Goal: Task Accomplishment & Management: Complete application form

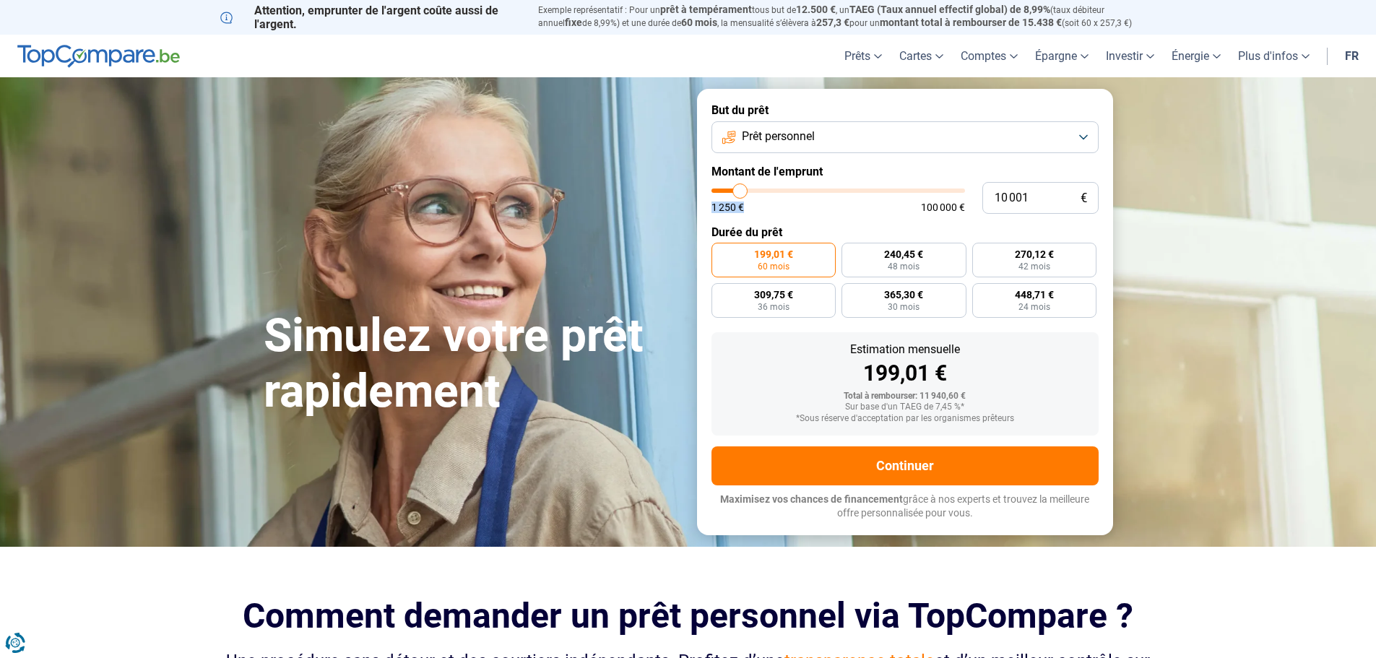
drag, startPoint x: 743, startPoint y: 199, endPoint x: 759, endPoint y: 194, distance: 17.4
click at [759, 194] on div "1 250 € 100 000 €" at bounding box center [839, 201] width 254 height 24
type input "10000"
radio input "true"
type input "14 500"
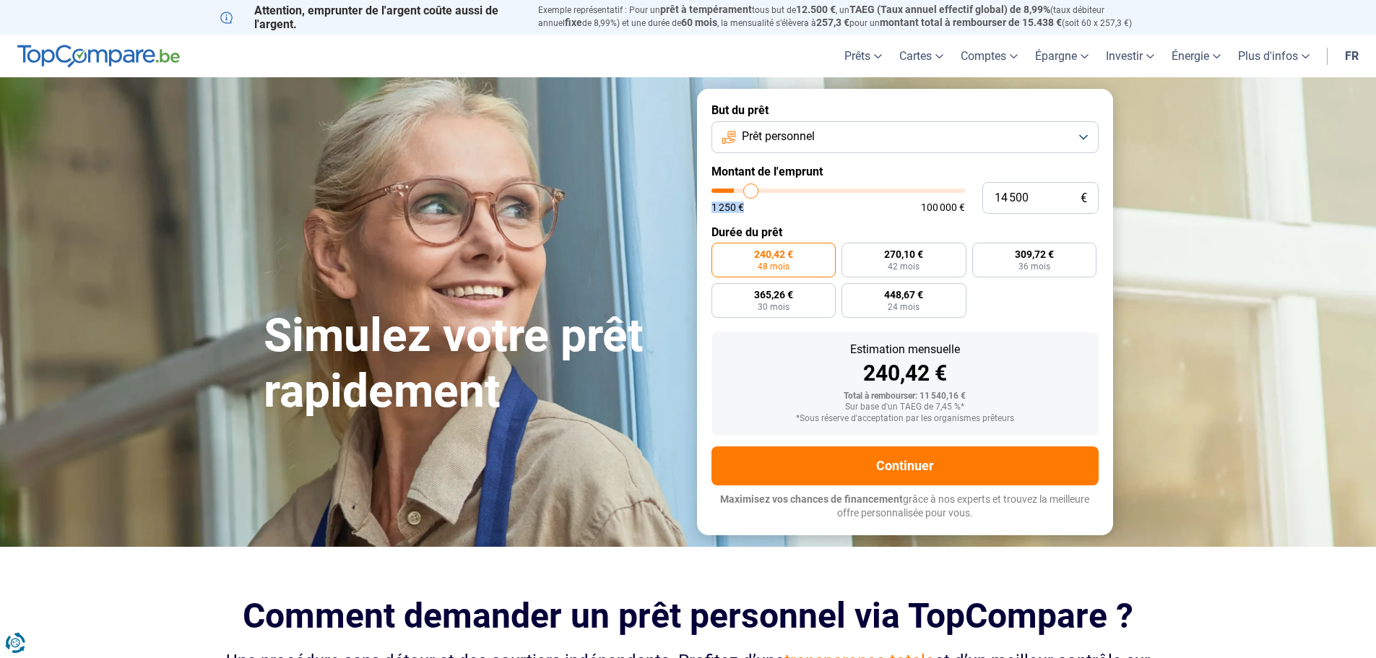
type input "14500"
click at [751, 193] on input "range" at bounding box center [839, 191] width 254 height 4
radio input "false"
type input "14 750"
type input "15500"
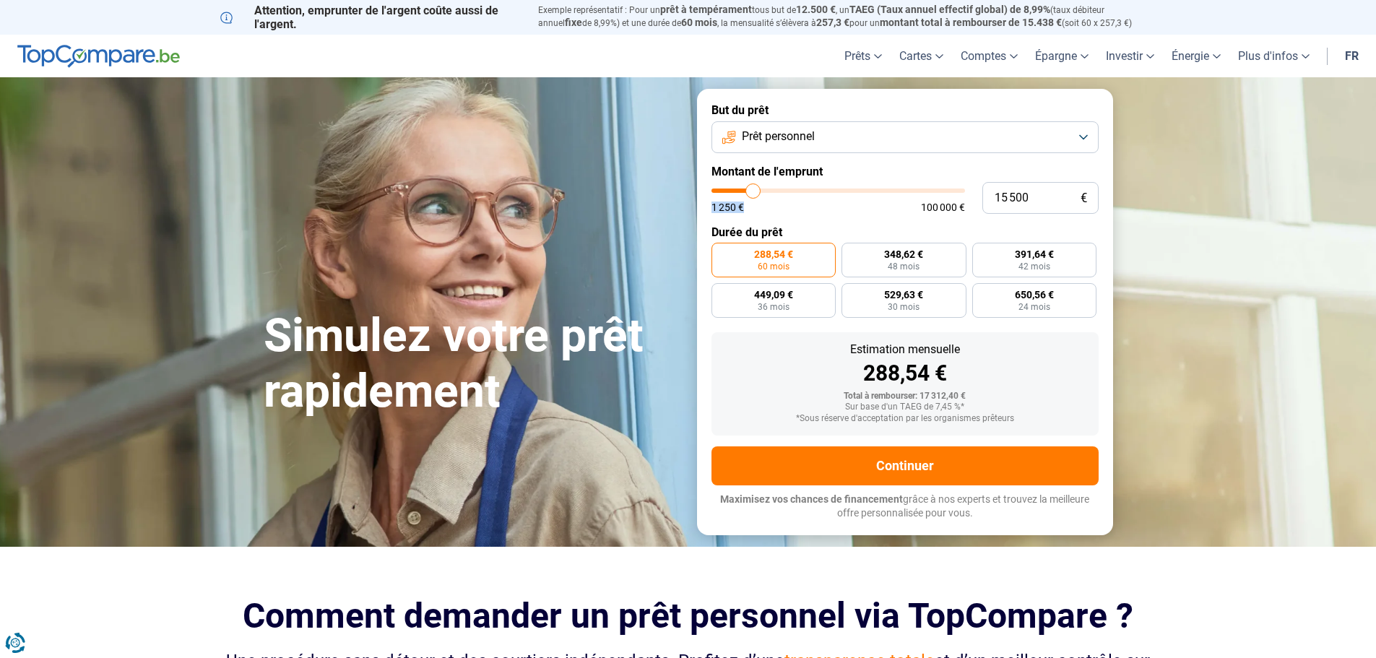
click at [739, 207] on span "1 250 €" at bounding box center [728, 207] width 33 height 10
type input "17 000"
type input "17000"
type input "20 250"
type input "20250"
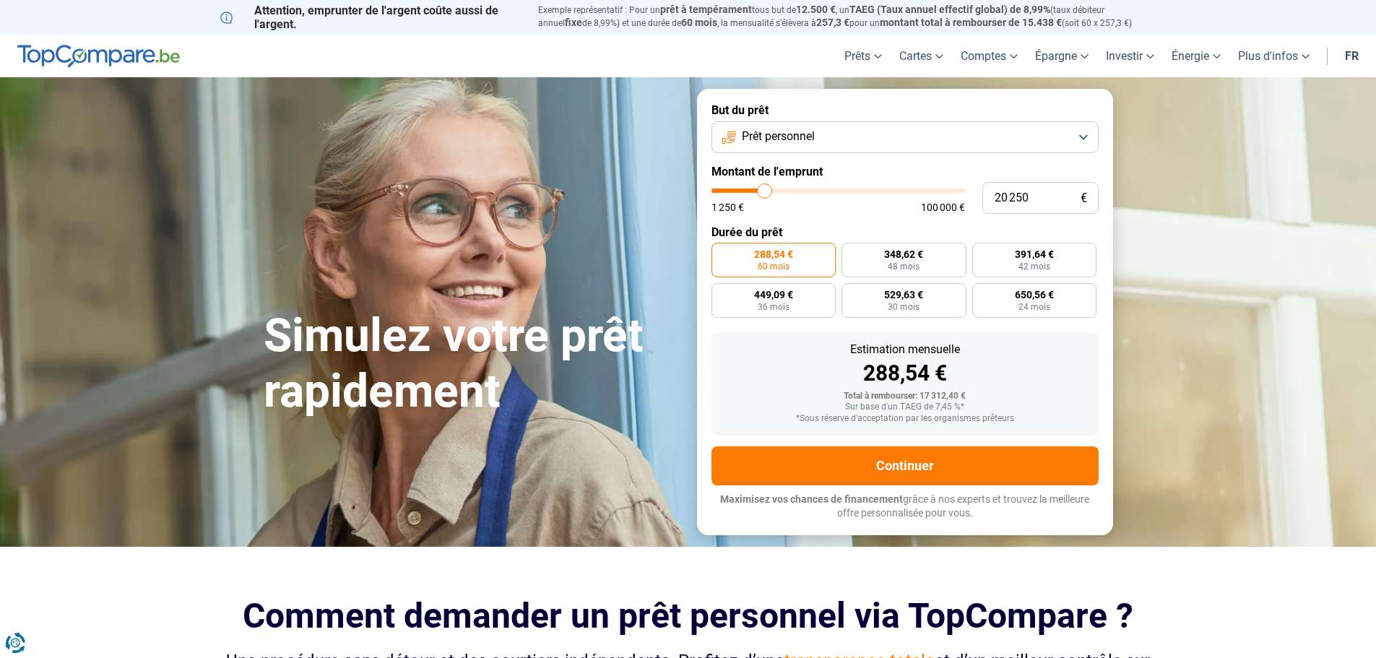
type input "23 500"
type input "23500"
type input "26 500"
type input "26500"
type input "27 750"
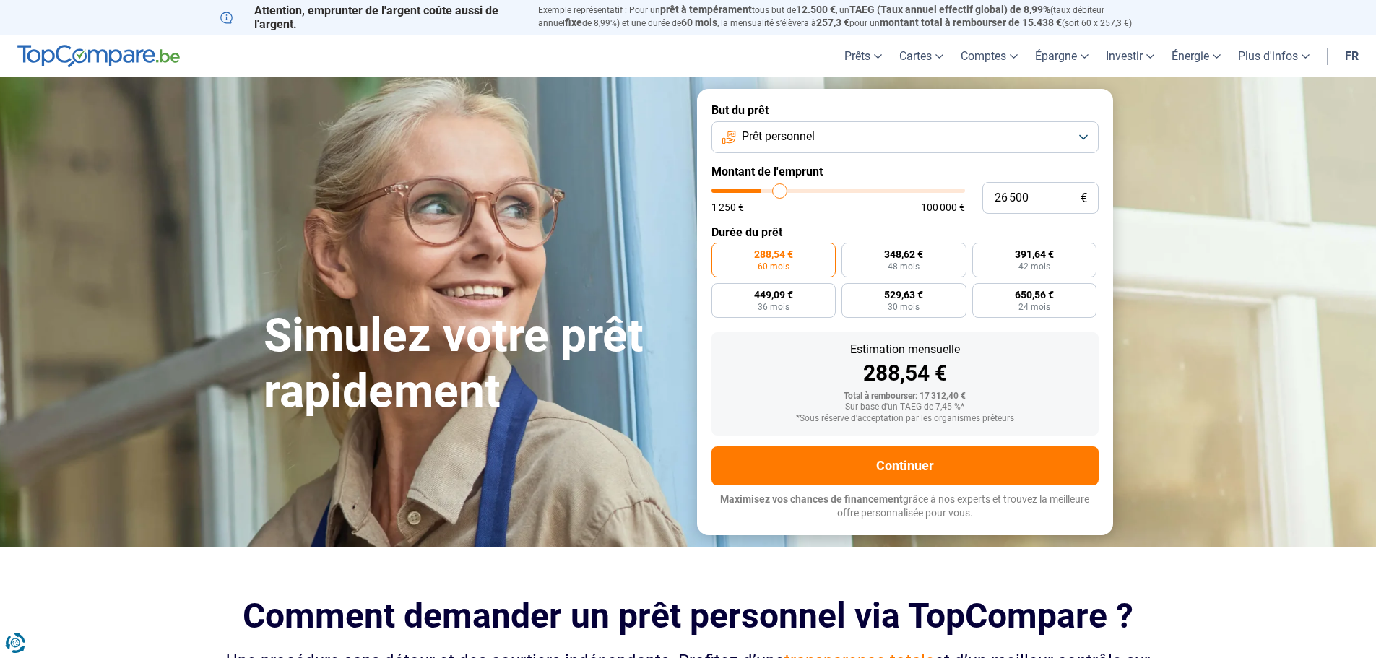
type input "27750"
type input "28 250"
type input "28250"
type input "29 500"
type input "29500"
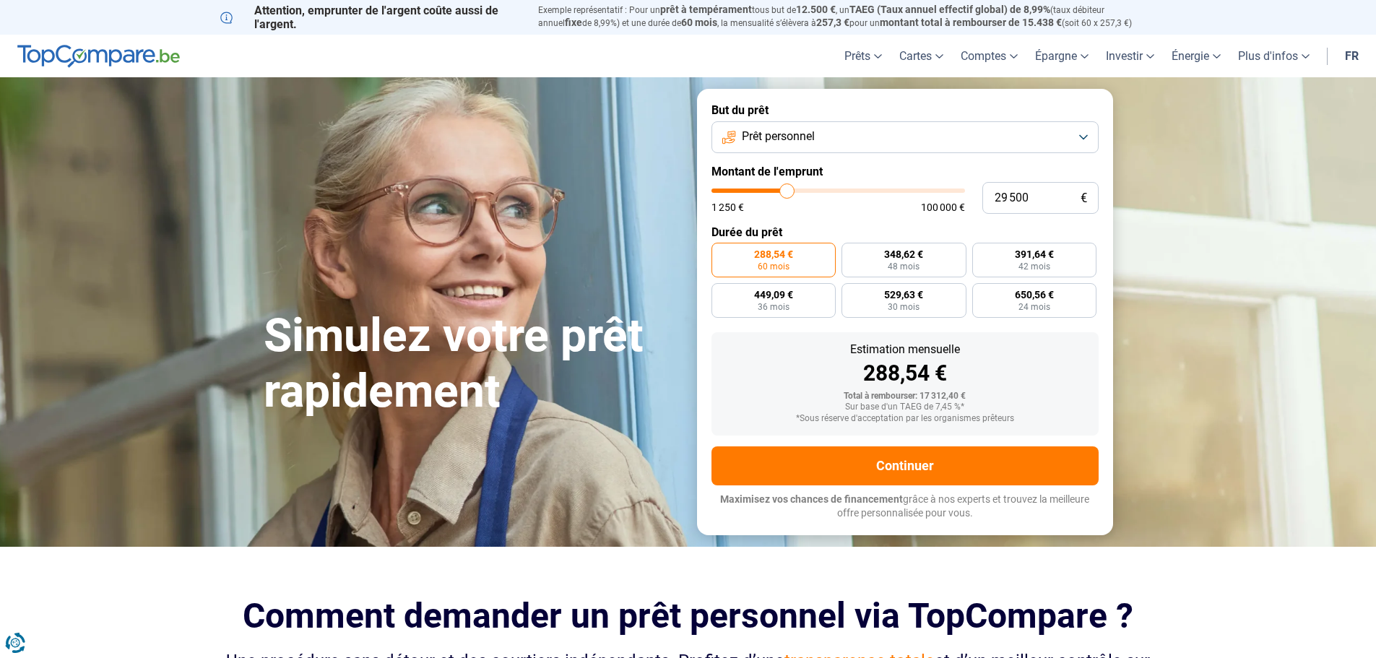
type input "31 250"
type input "31250"
type input "33 250"
type input "33250"
type input "34 250"
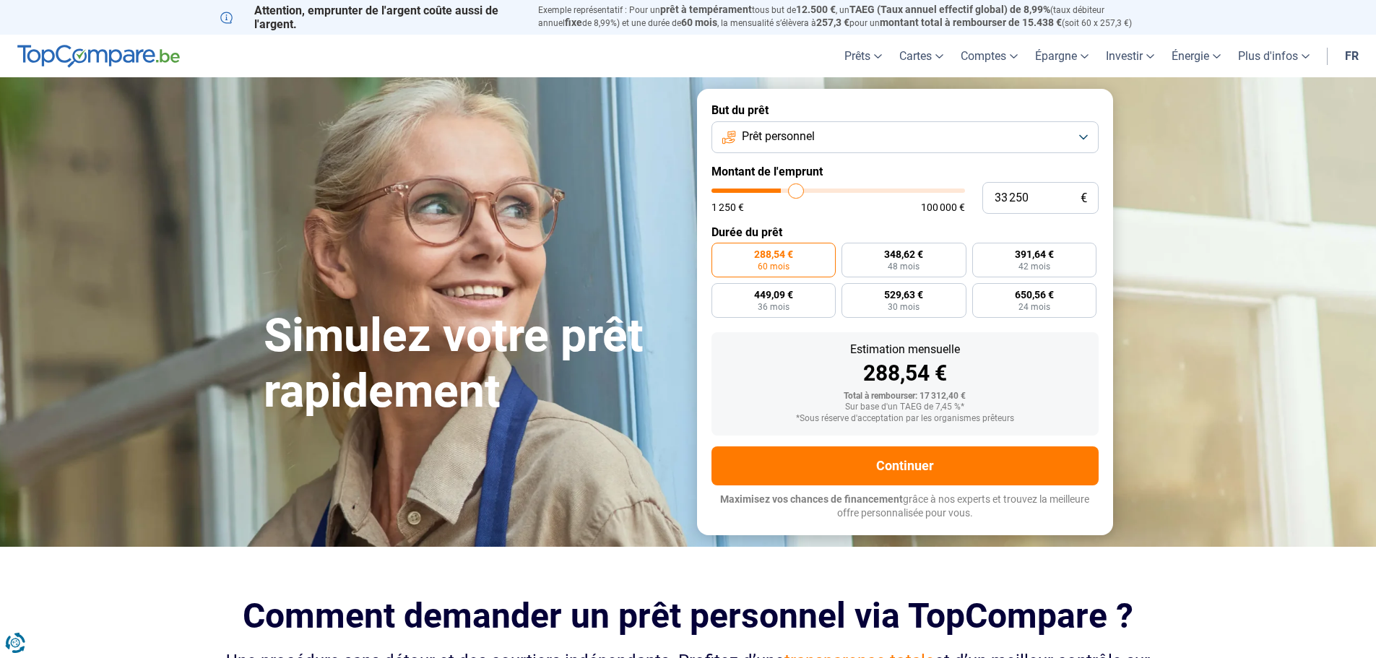
type input "34250"
type input "35 500"
type input "35500"
type input "36 250"
type input "36250"
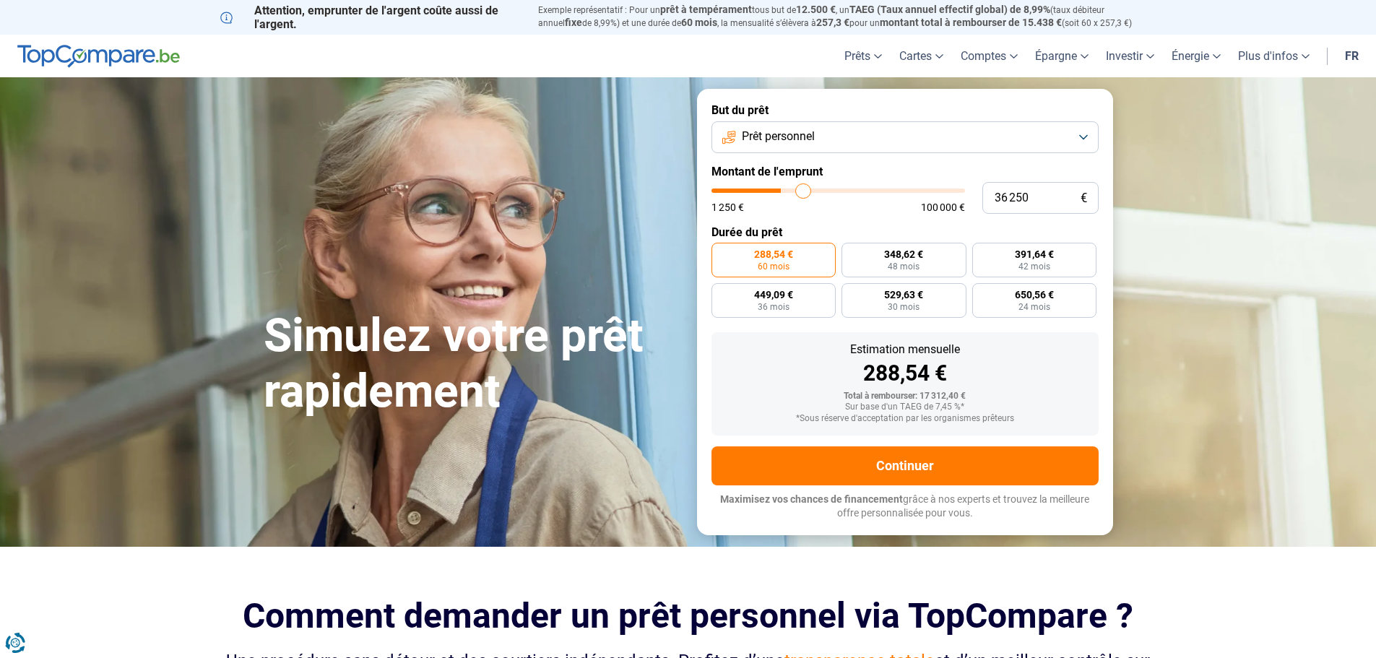
type input "36 500"
type input "36500"
type input "36 750"
type input "36750"
type input "37 250"
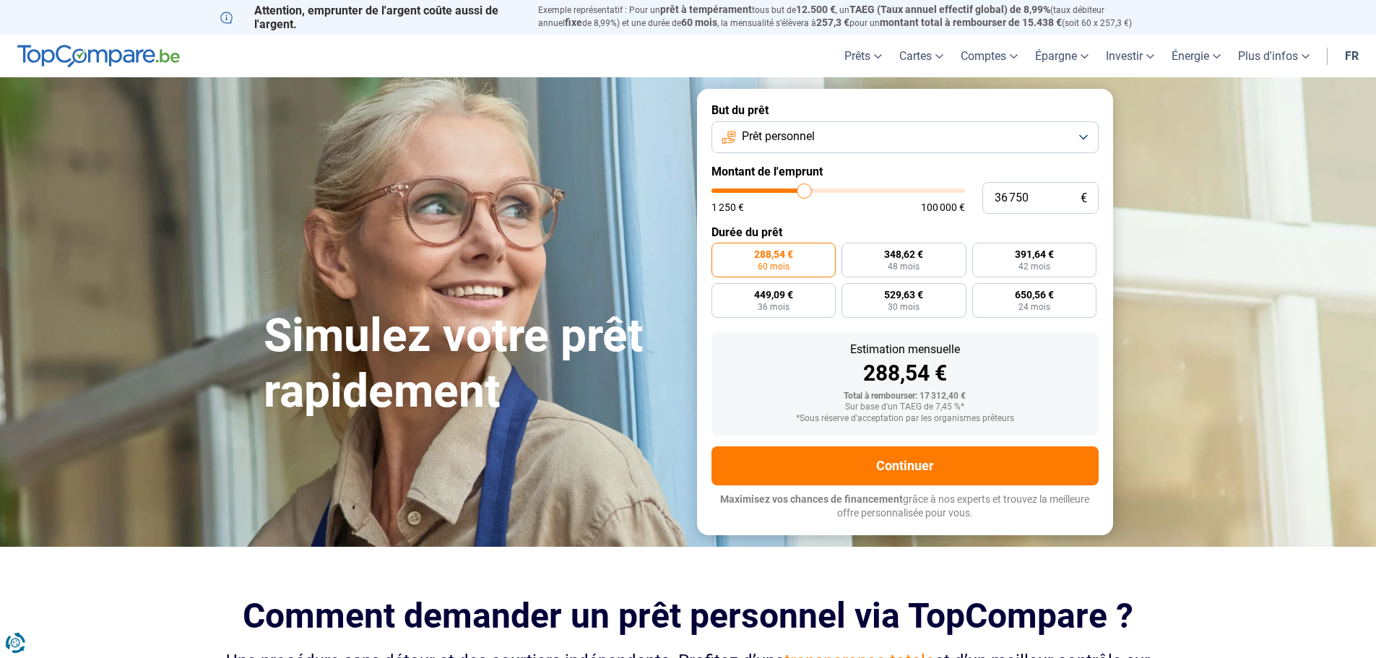
type input "37250"
type input "37 750"
type input "37750"
type input "38 250"
type input "38250"
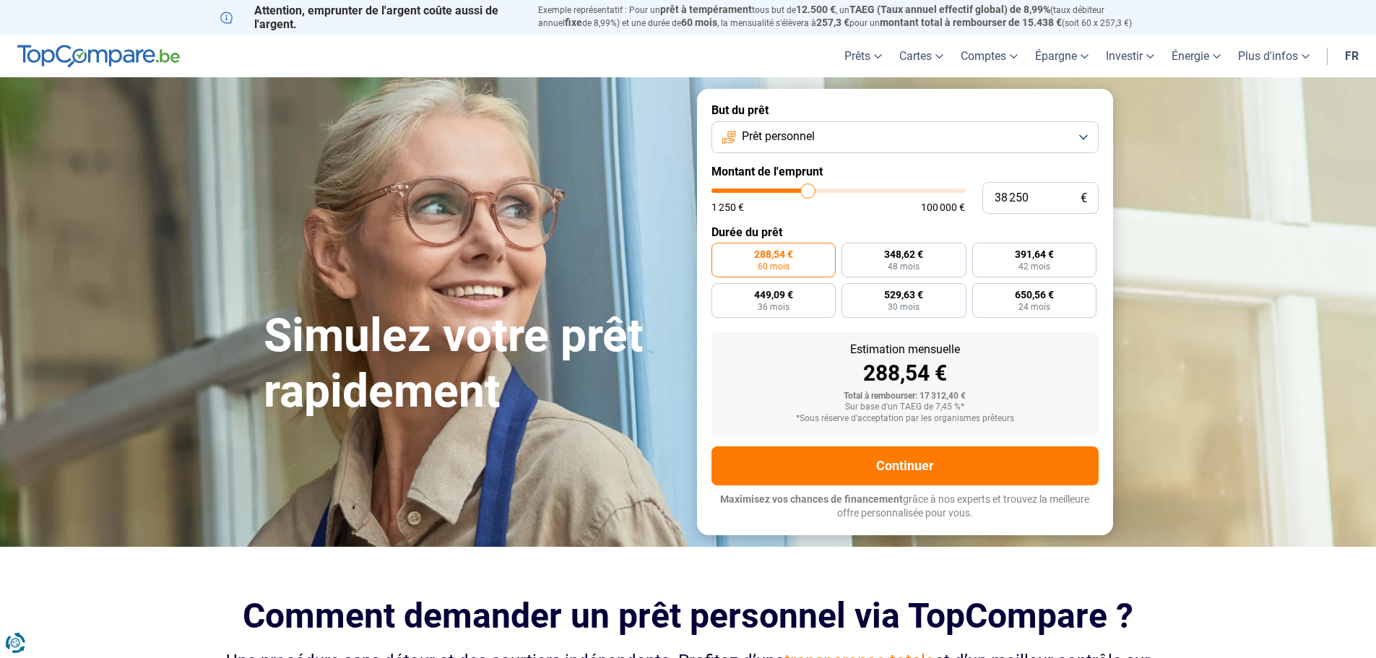
type input "38 750"
type input "38750"
type input "39 750"
type input "39750"
type input "40 000"
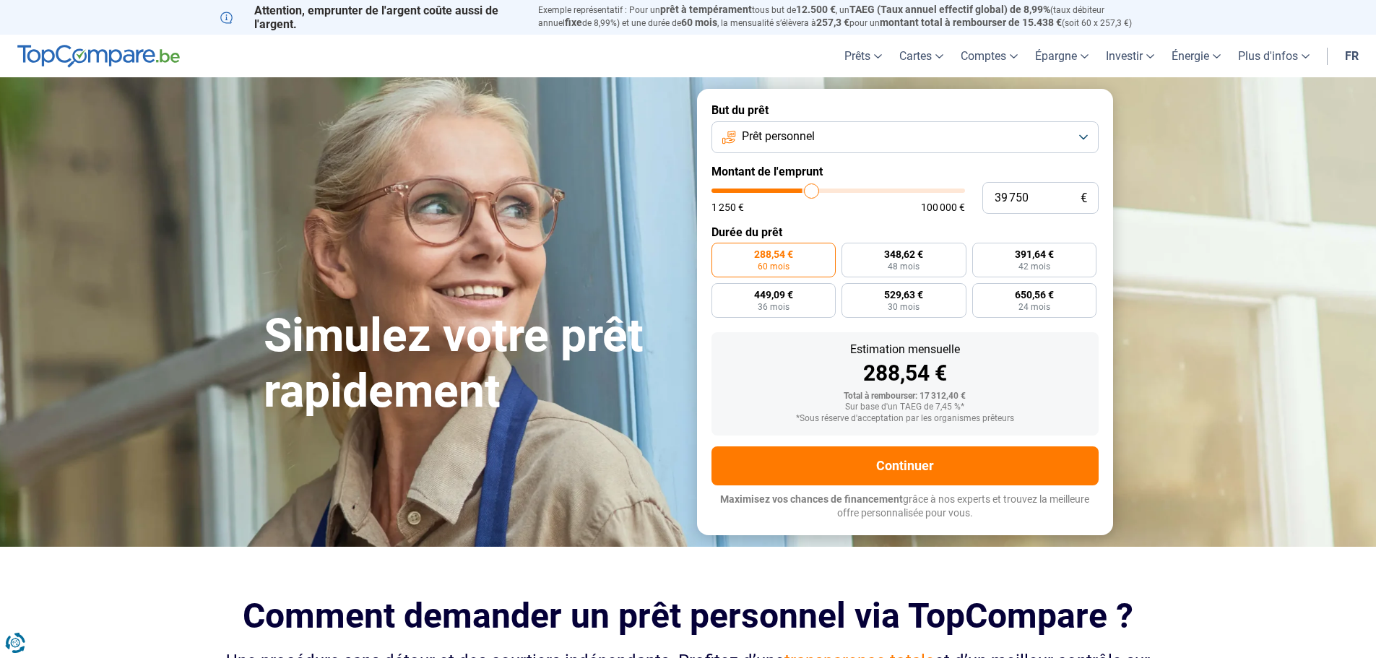
type input "40000"
type input "40 750"
type input "40750"
type input "41 000"
type input "41000"
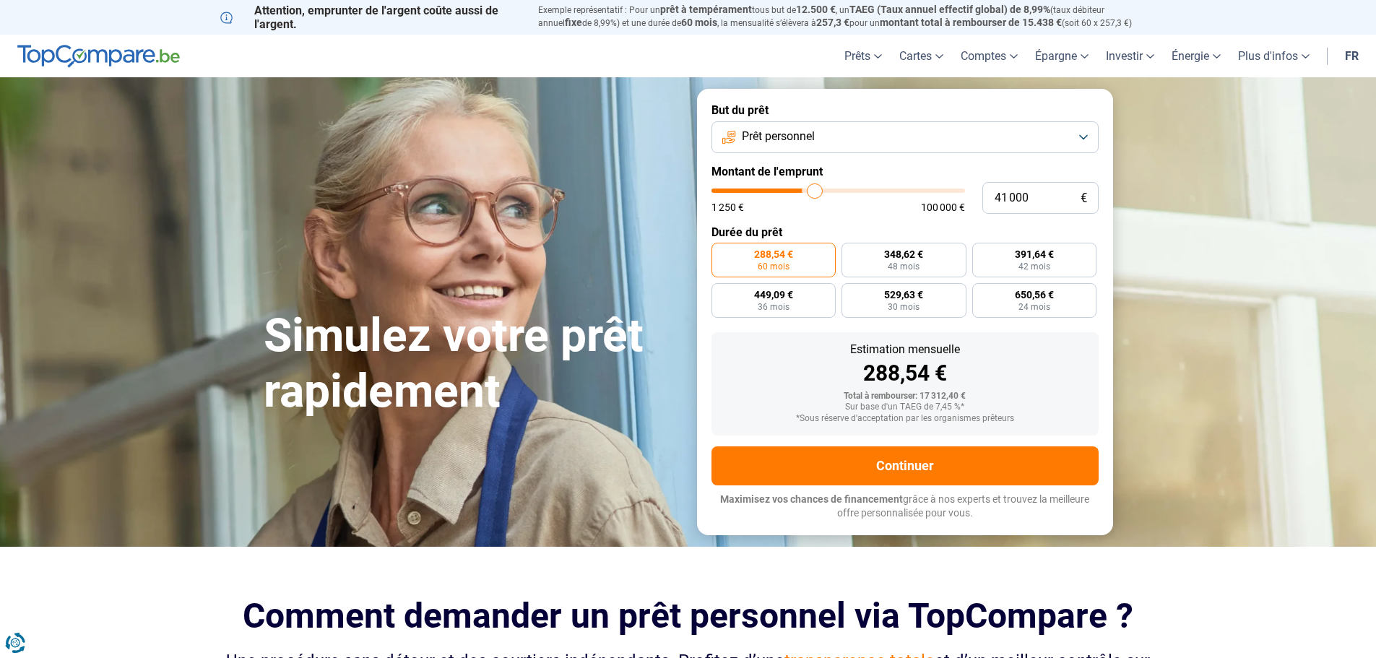
type input "41 250"
type input "41250"
type input "42 000"
type input "42000"
type input "42 500"
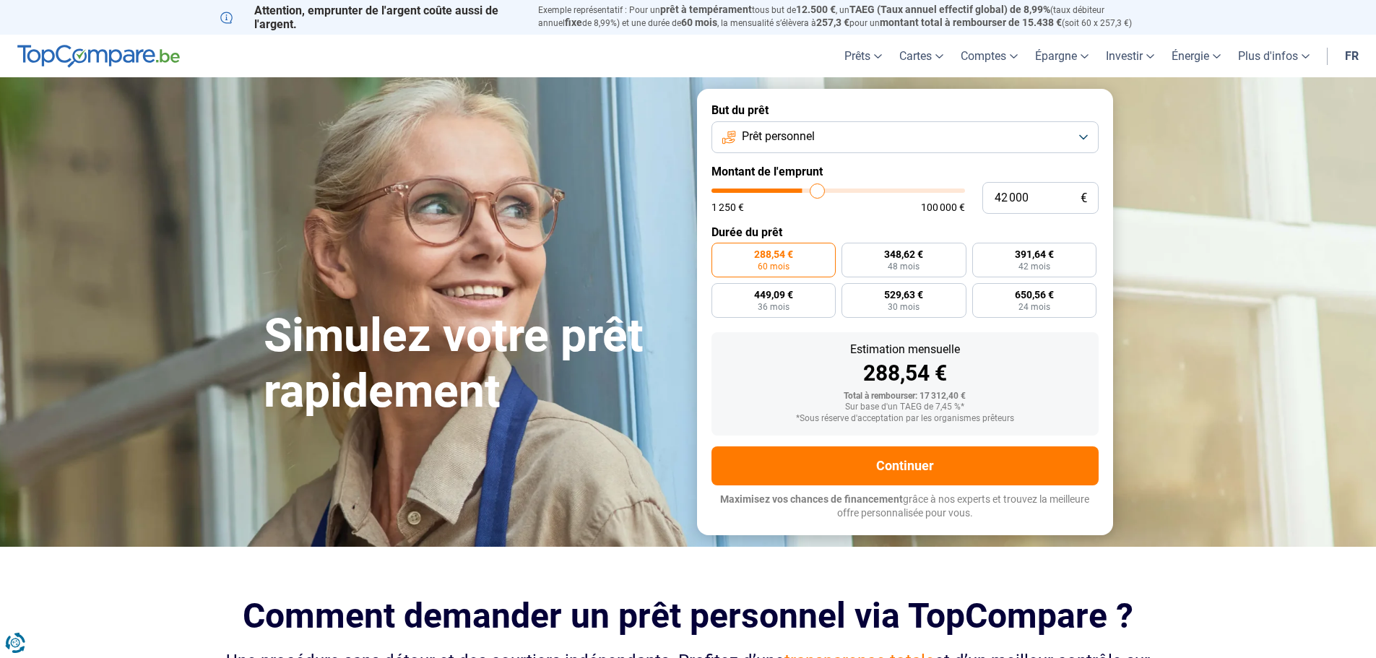
type input "42500"
type input "43 000"
type input "43000"
type input "43 750"
type input "43750"
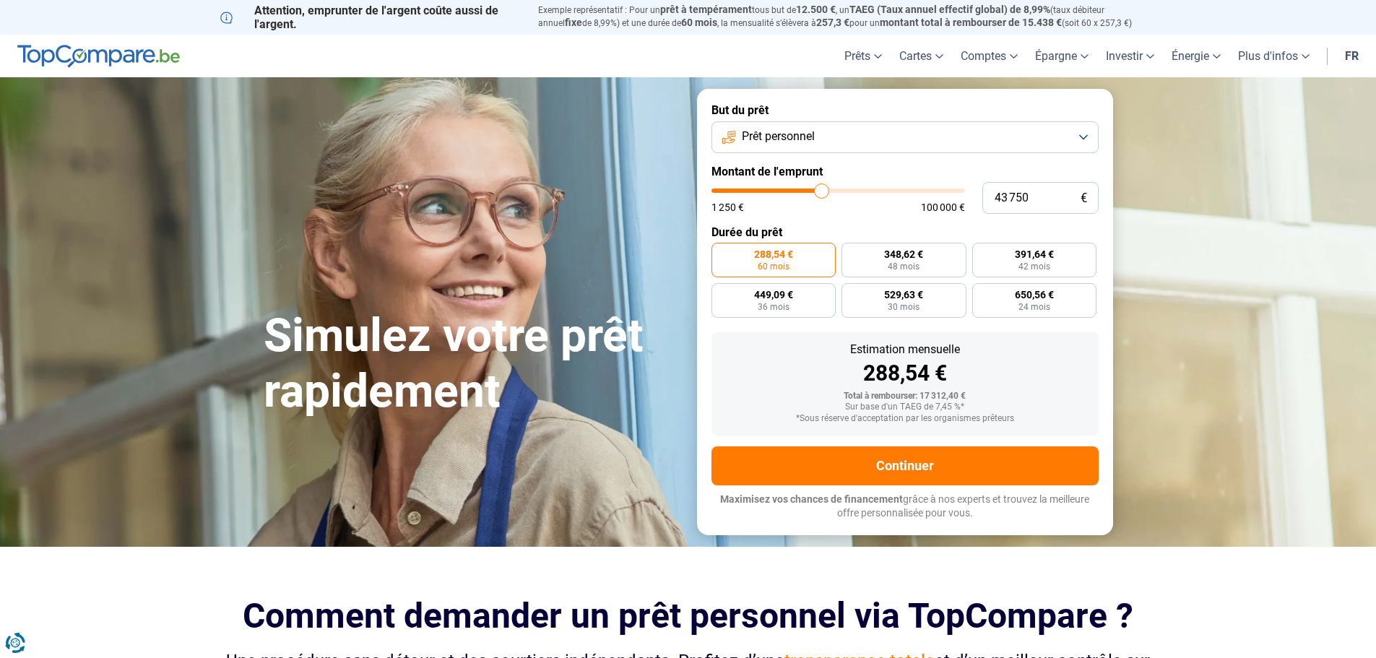
type input "44 000"
type input "44000"
type input "44 500"
type input "44500"
type input "42 750"
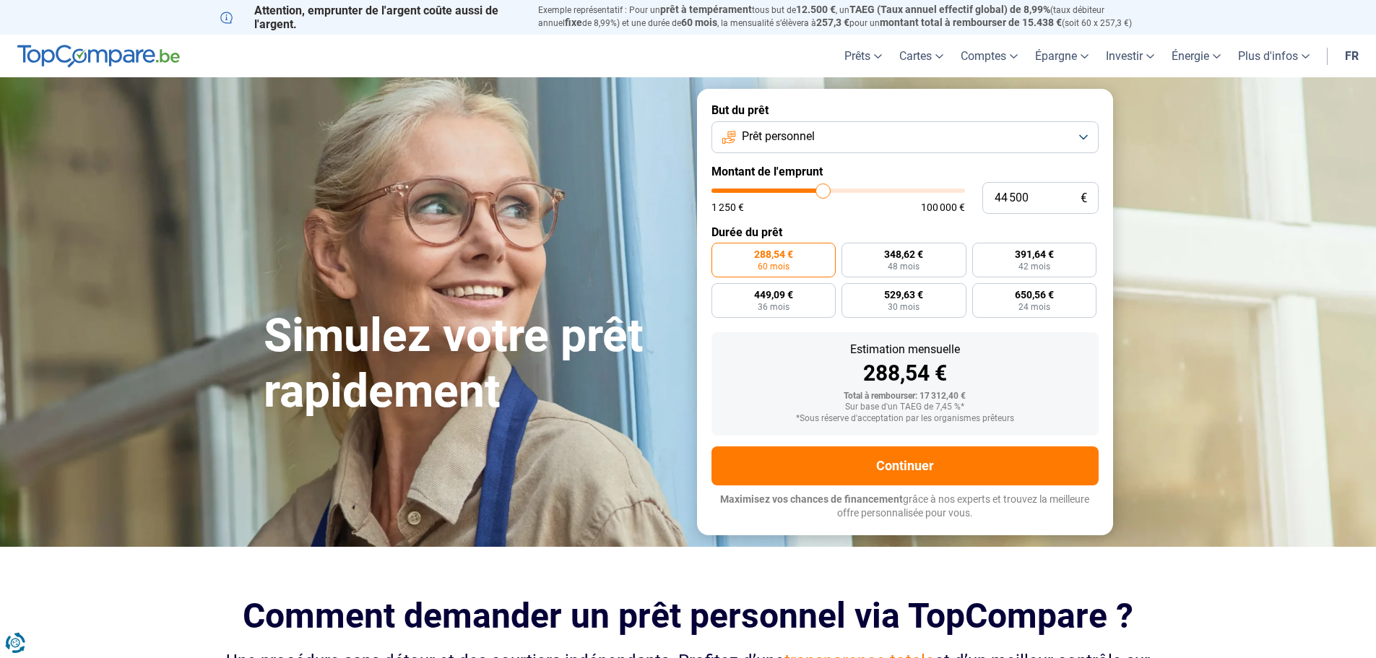
type input "42750"
type input "41 250"
type input "41250"
type input "41 000"
type input "41000"
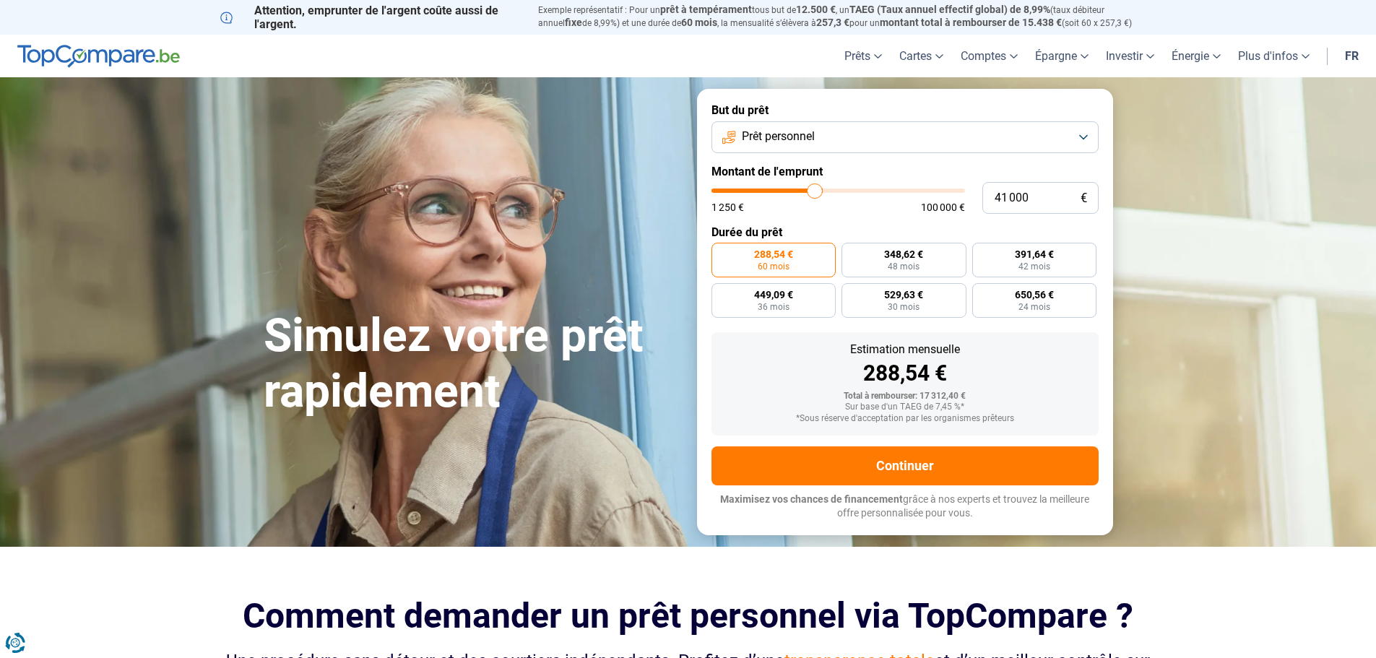
type input "40 750"
type input "40750"
type input "40 250"
type input "40250"
type input "40 000"
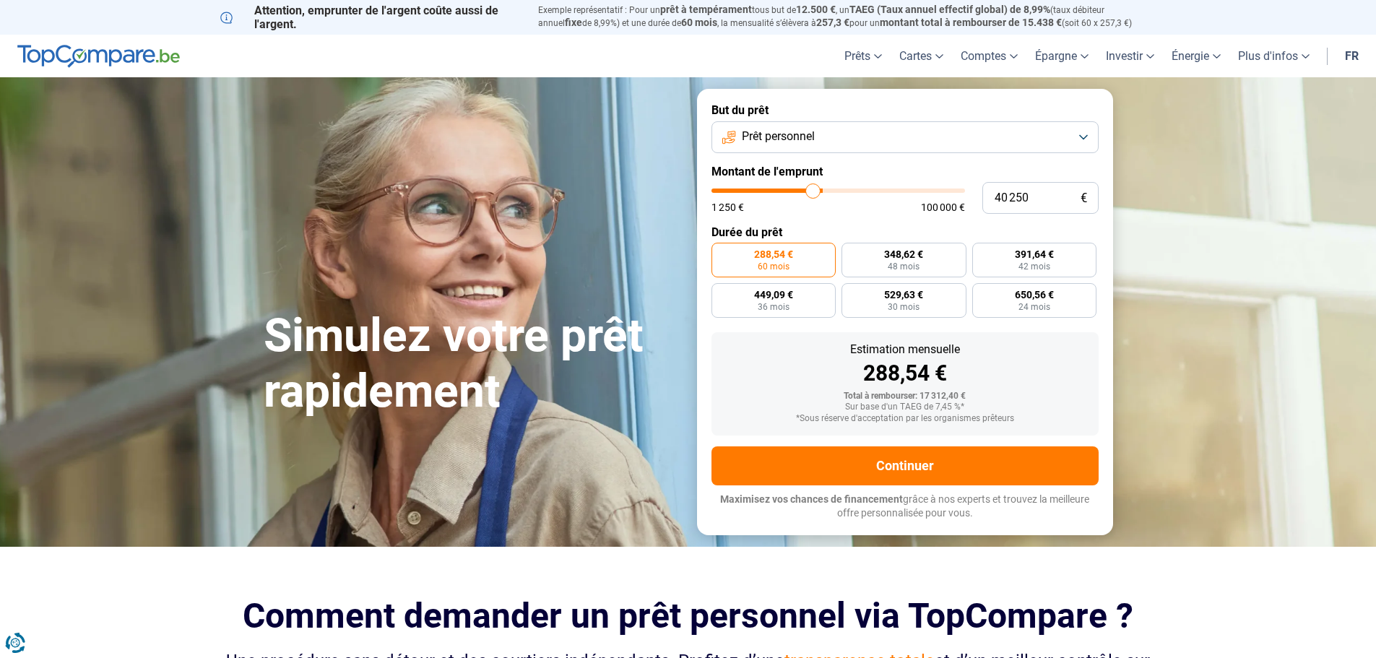
type input "40000"
type input "39 750"
type input "39750"
type input "39 500"
type input "39500"
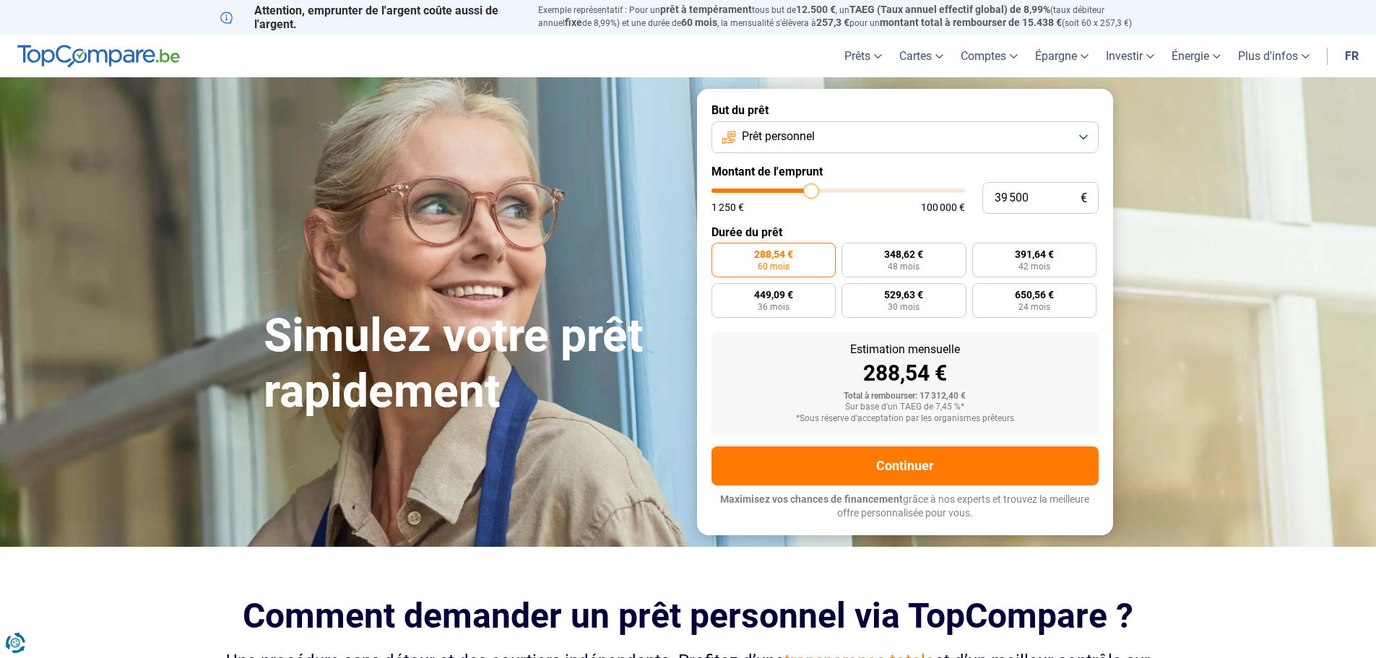
type input "39 250"
type input "39250"
type input "38 750"
type input "38750"
type input "38 500"
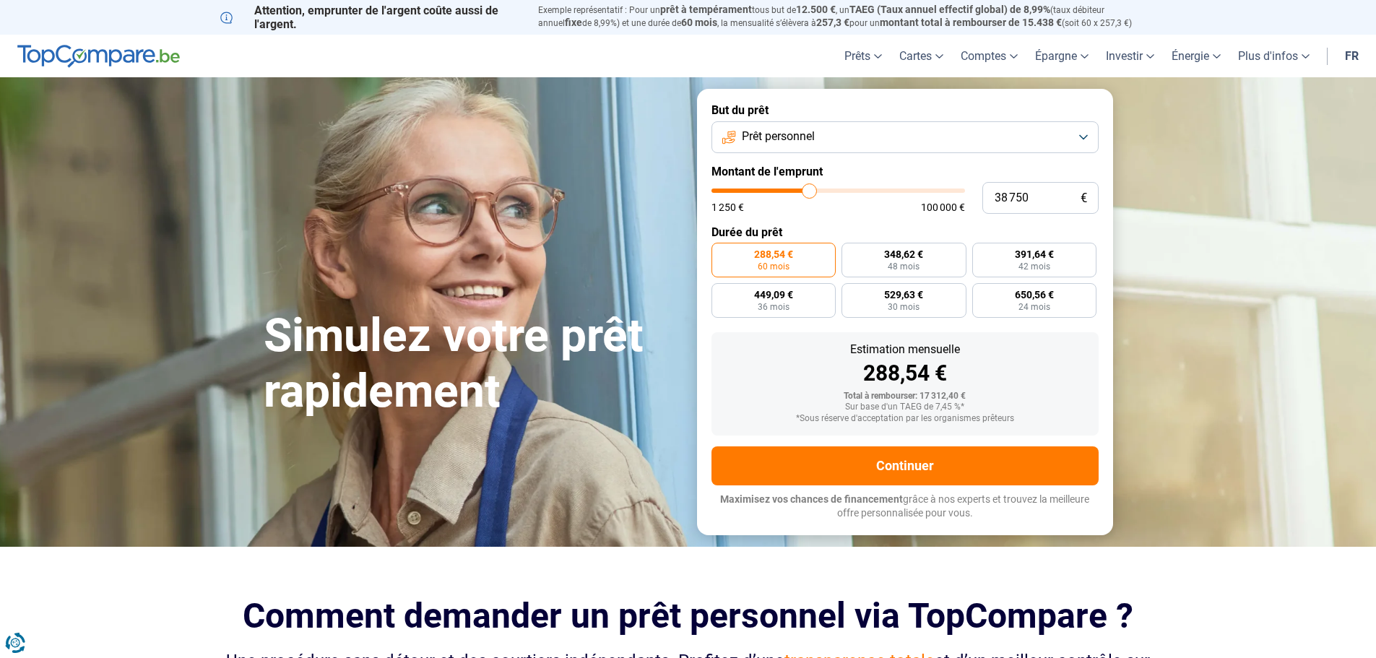
type input "38500"
type input "38 250"
type input "38250"
type input "37 750"
type input "37750"
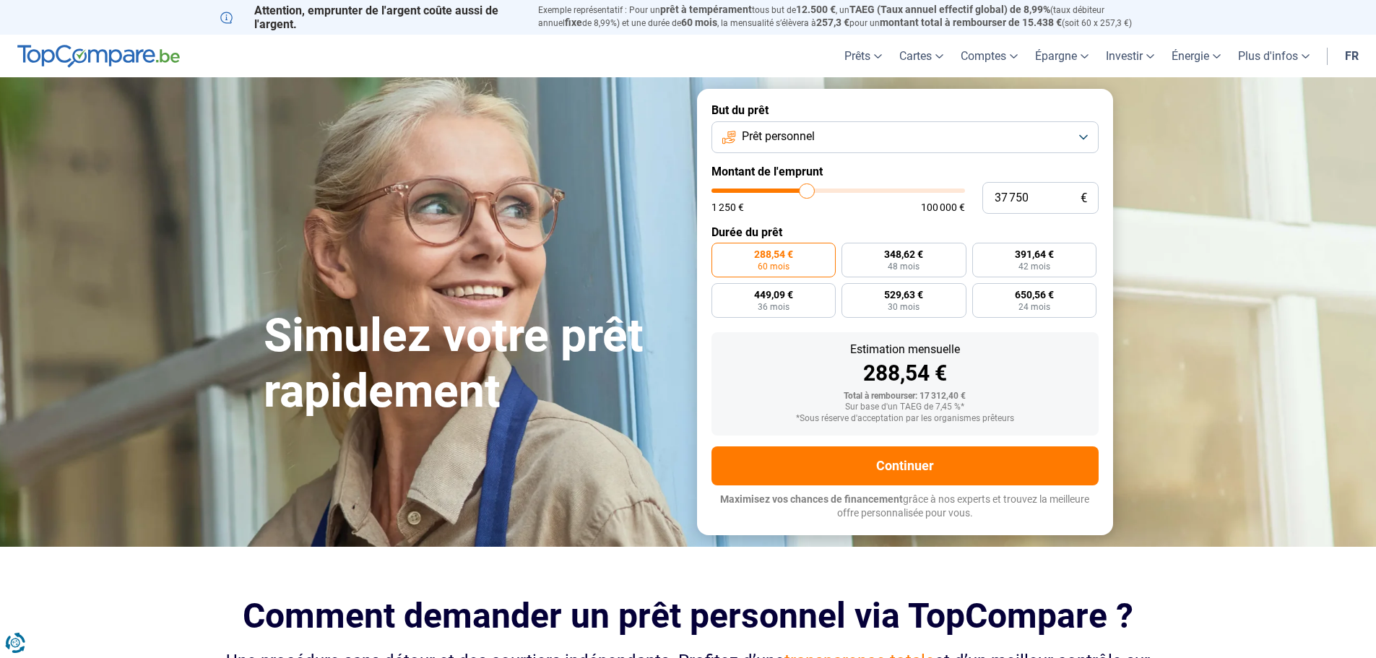
type input "37 250"
type input "37250"
type input "37 000"
type input "37000"
type input "36 750"
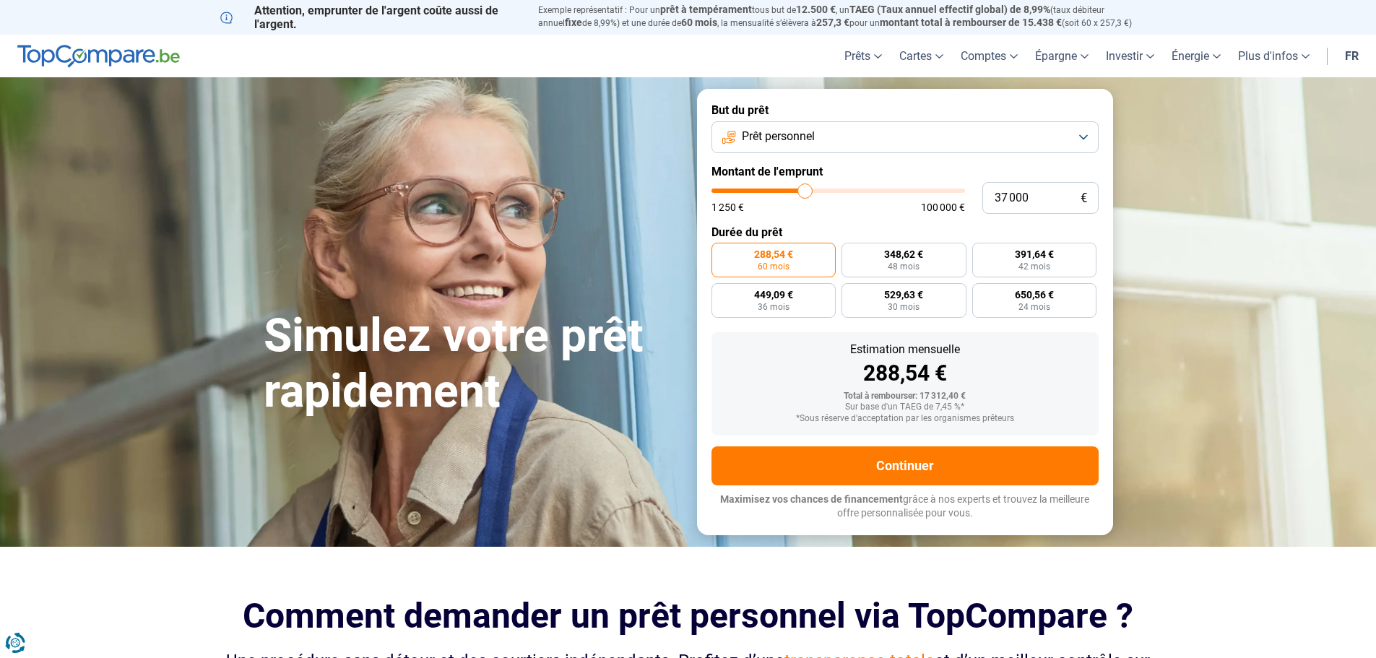
type input "36750"
type input "36 500"
type input "36500"
type input "36 250"
type input "36250"
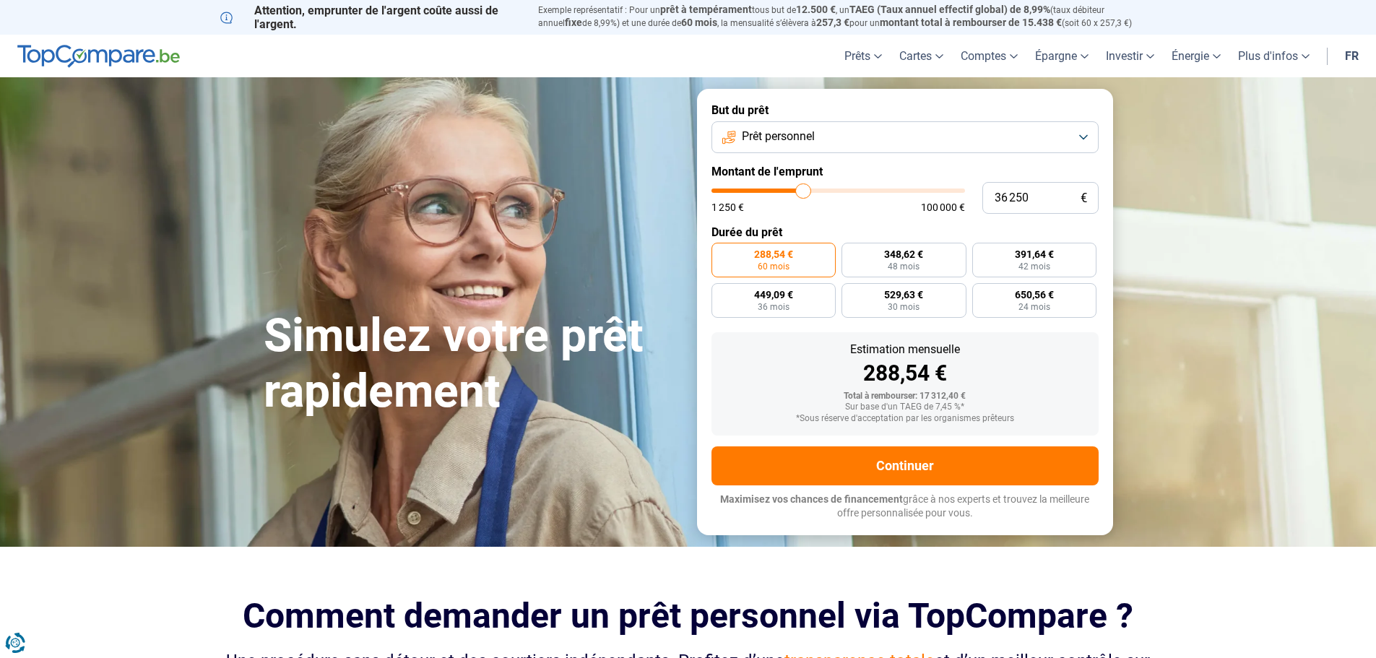
type input "35 750"
type input "35750"
type input "35 500"
type input "35500"
type input "35 250"
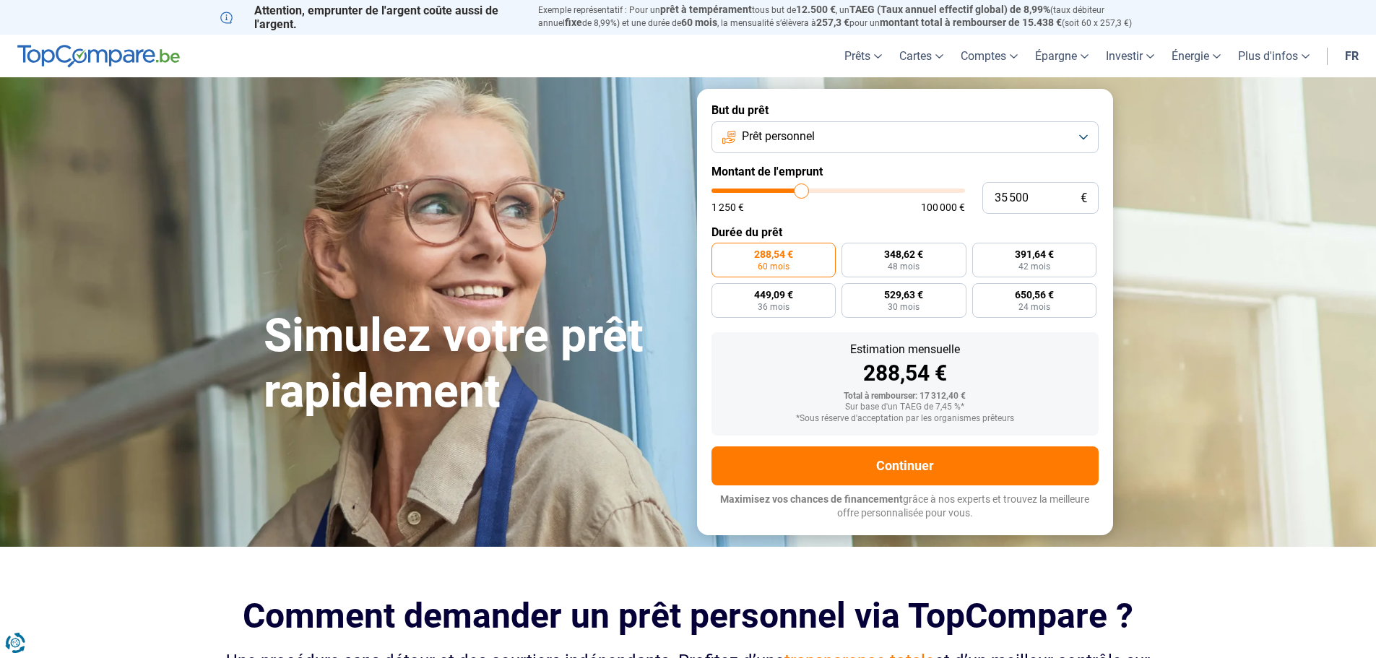
type input "35250"
type input "35 000"
drag, startPoint x: 765, startPoint y: 191, endPoint x: 801, endPoint y: 194, distance: 35.5
type input "35000"
click at [801, 193] on input "range" at bounding box center [839, 191] width 254 height 4
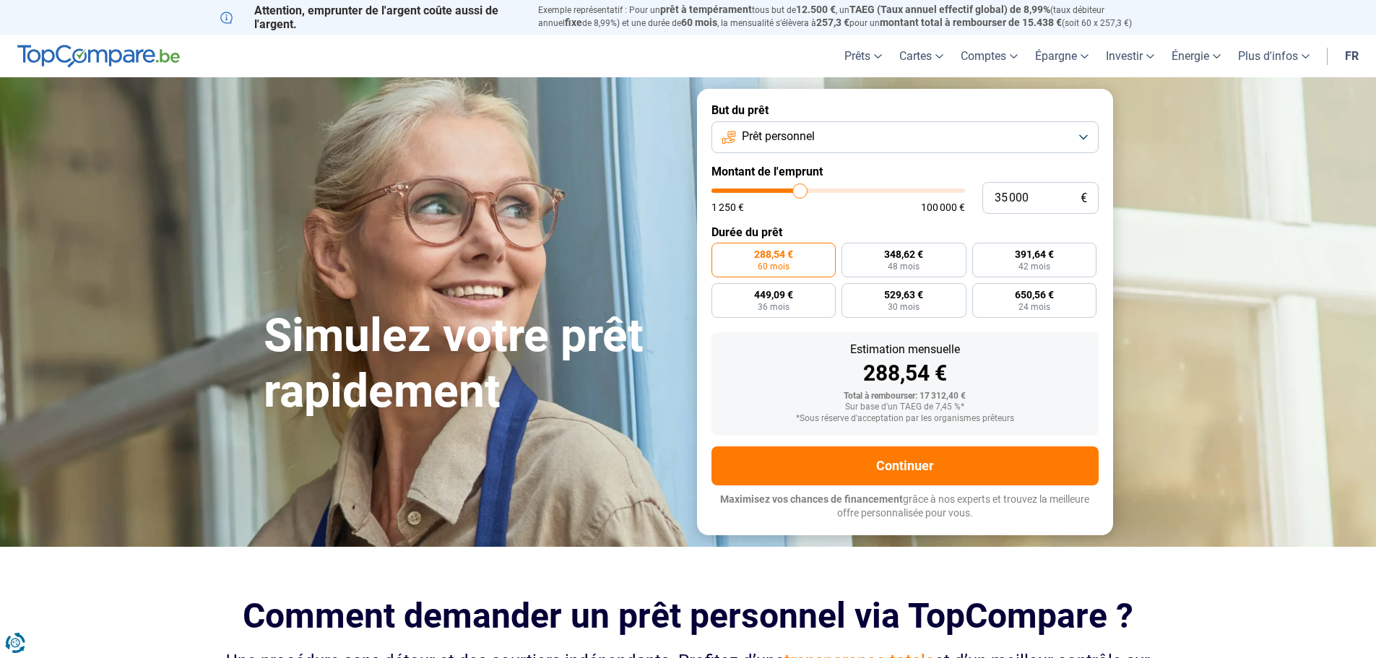
radio input "false"
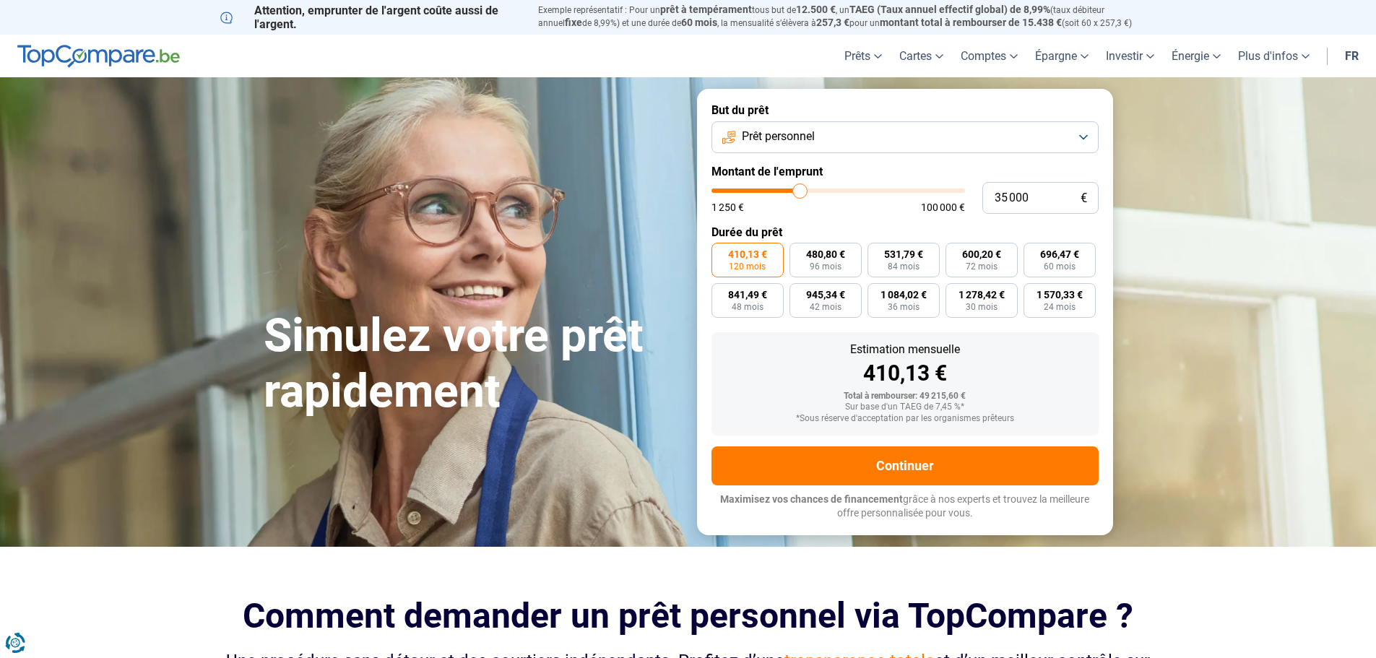
click at [822, 212] on div "1 250 € 100 000 €" at bounding box center [839, 207] width 254 height 10
click at [1072, 134] on button "Prêt personnel" at bounding box center [905, 137] width 387 height 32
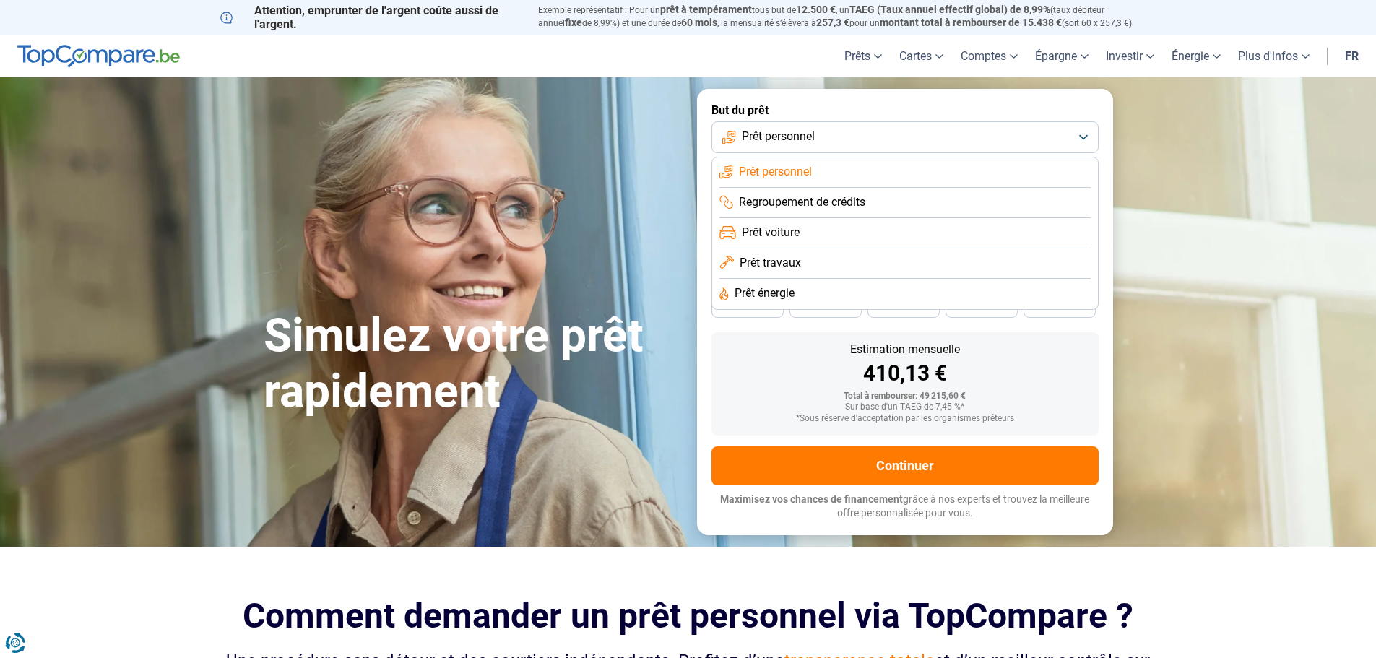
click at [1072, 134] on button "Prêt personnel" at bounding box center [905, 137] width 387 height 32
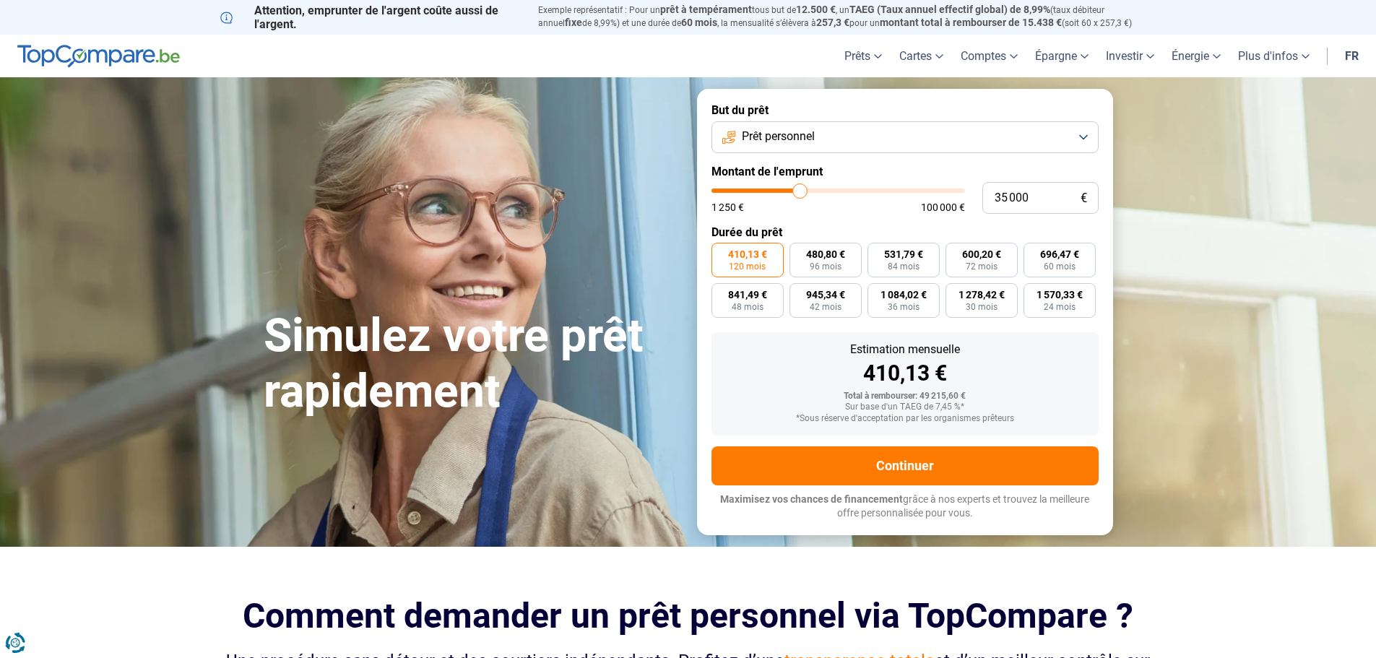
click at [1023, 98] on form "But du prêt Prêt personnel Montant de l'emprunt 35 000 € 1 250 € 100 000 € Duré…" at bounding box center [905, 312] width 416 height 446
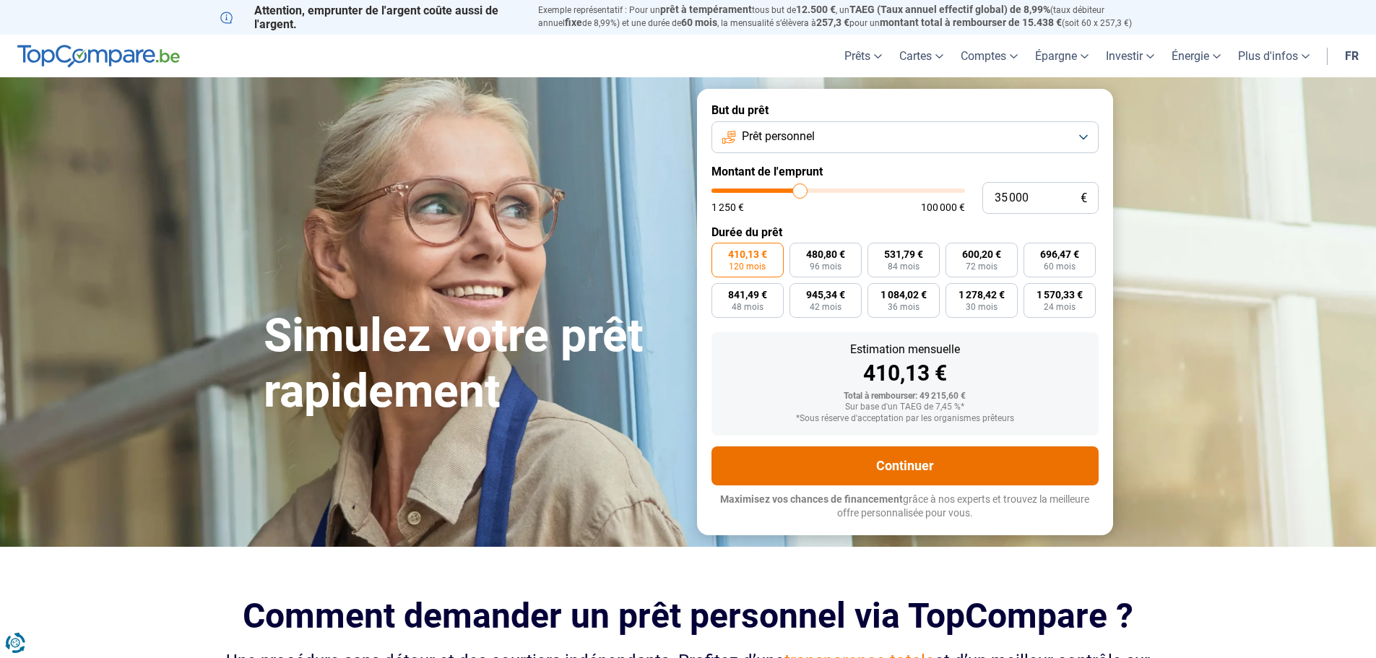
click at [916, 462] on button "Continuer" at bounding box center [905, 466] width 387 height 39
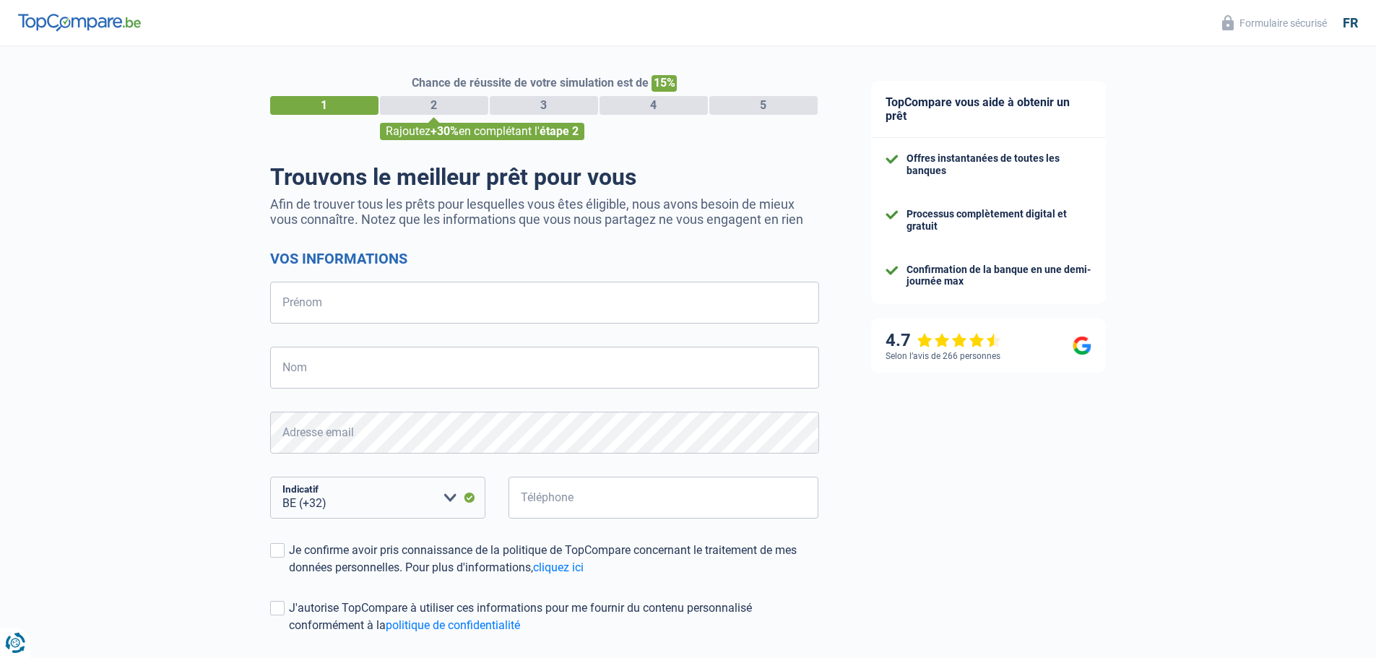
select select "32"
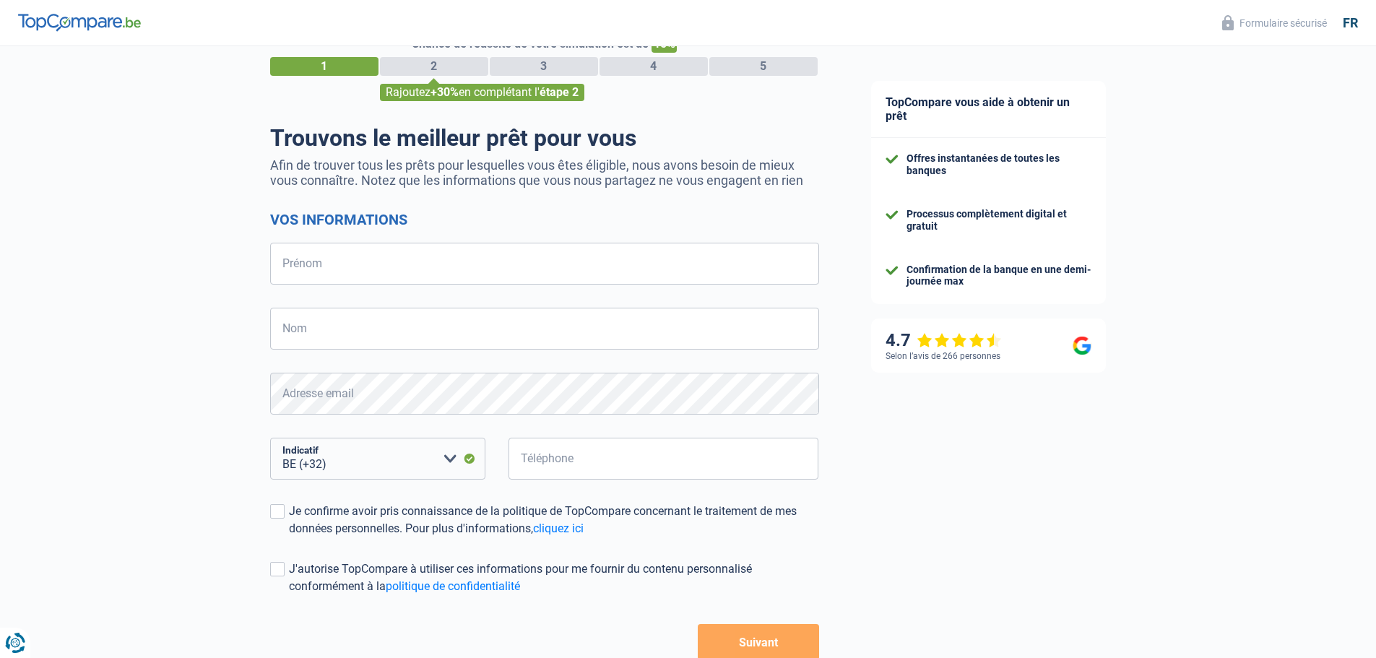
scroll to position [72, 0]
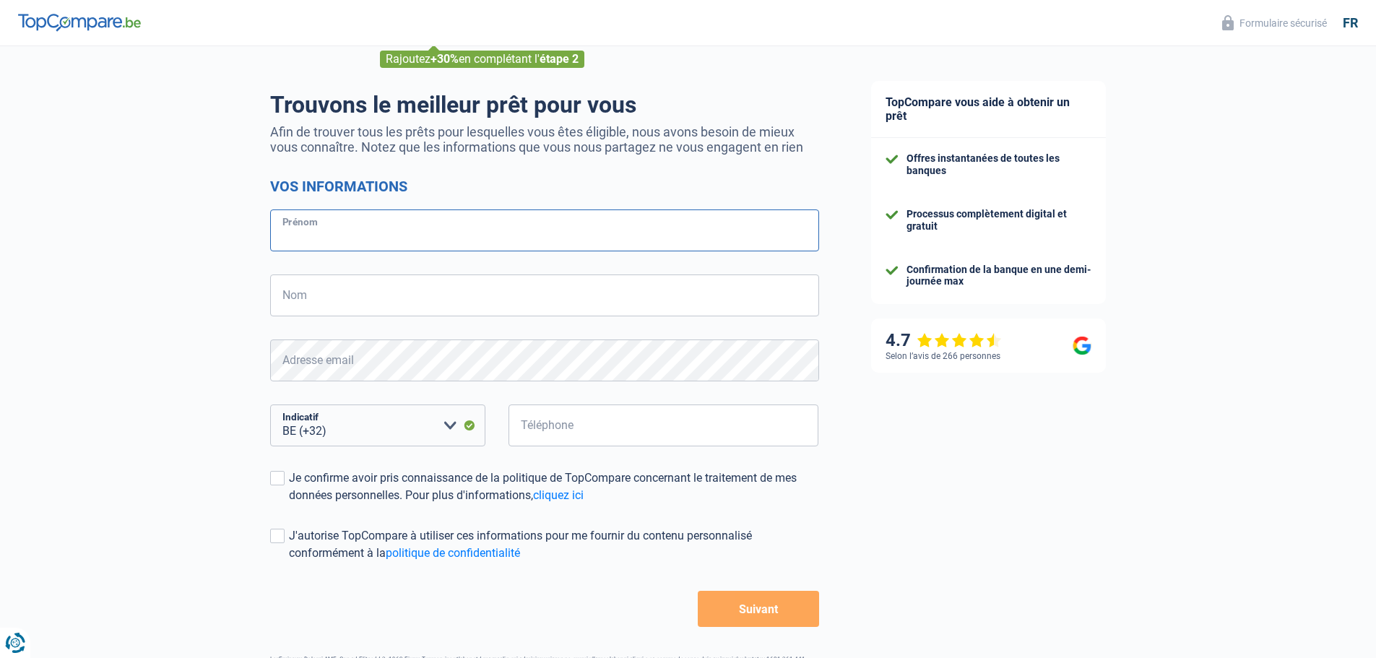
click at [431, 241] on input "Prénom" at bounding box center [544, 231] width 549 height 42
type input "Luc"
type input "Delys"
type input "479371921"
click at [1068, 441] on div "TopCompare vous aide à obtenir un prêt Offres instantanées de toutes les banque…" at bounding box center [1111, 343] width 532 height 739
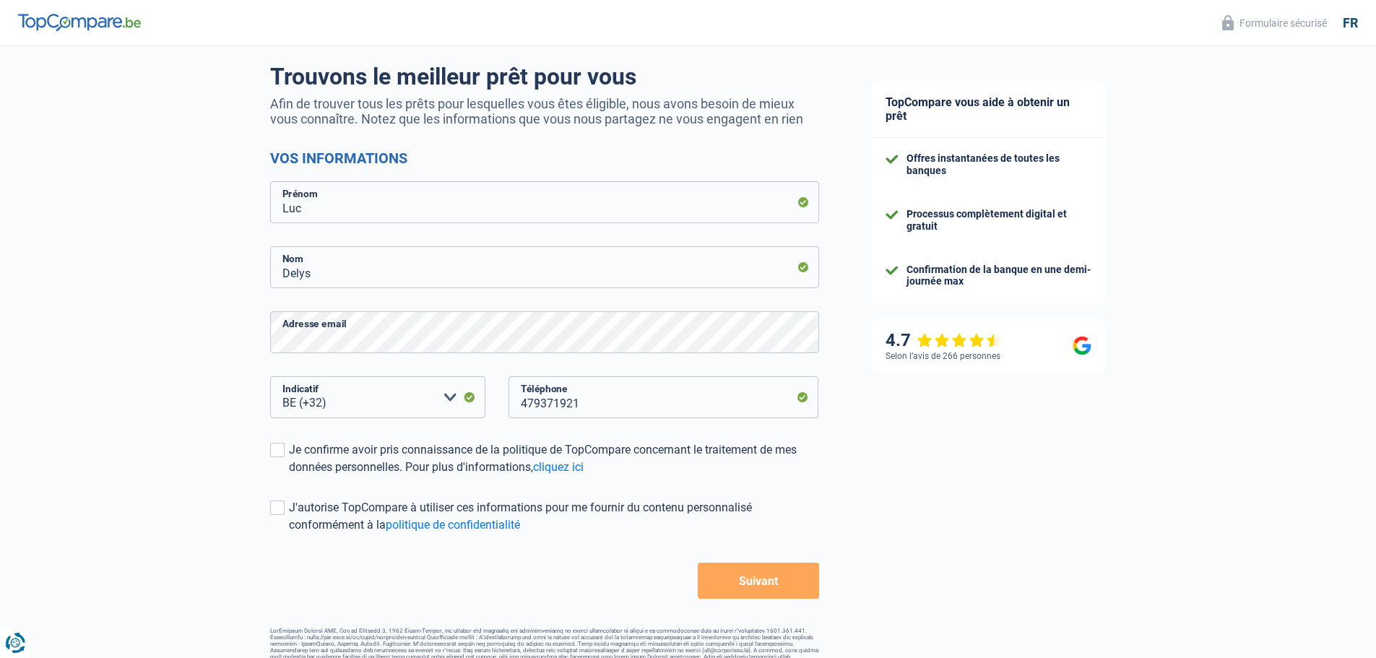
scroll to position [126, 0]
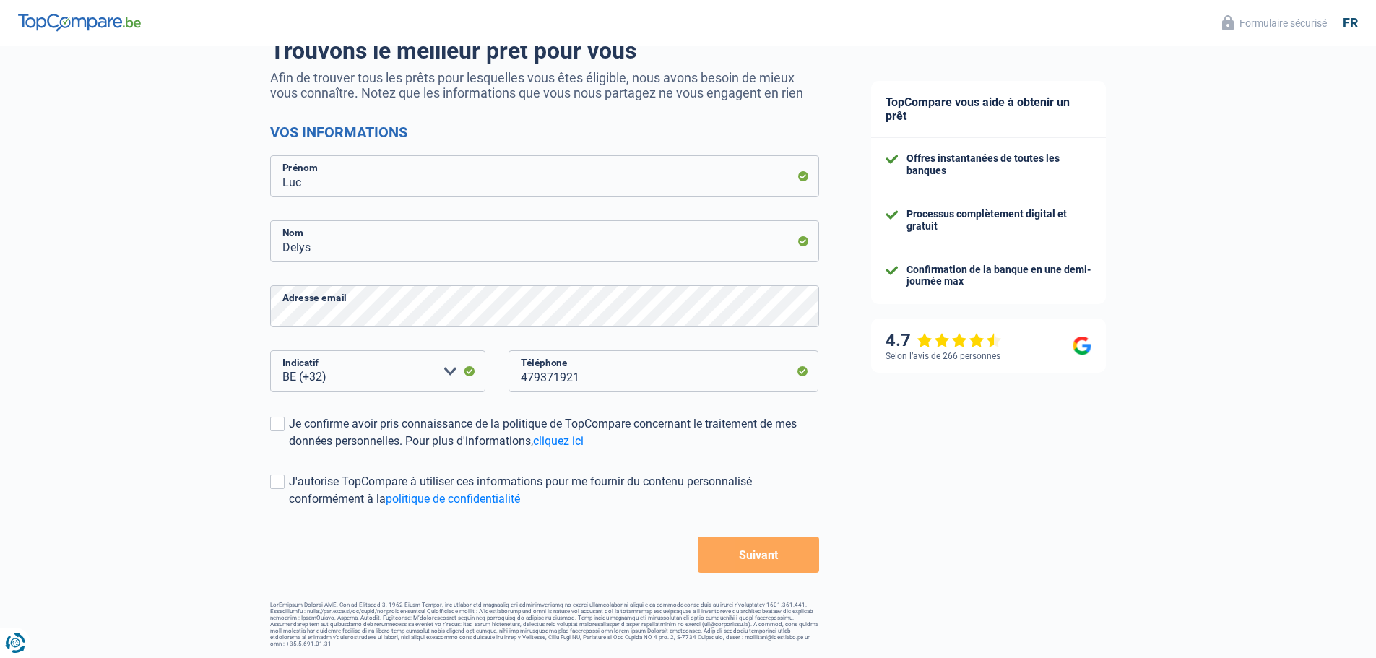
click at [268, 426] on div "Chance de réussite de votre simulation est de 15% 1 2 3 4 5 Rajoutez +30% en co…" at bounding box center [422, 283] width 845 height 739
click at [275, 421] on span at bounding box center [277, 424] width 14 height 14
click at [289, 450] on input "Je confirme avoir pris connaissance de la politique de TopCompare concernant le…" at bounding box center [289, 450] width 0 height 0
click at [757, 553] on button "Suivant" at bounding box center [758, 555] width 121 height 36
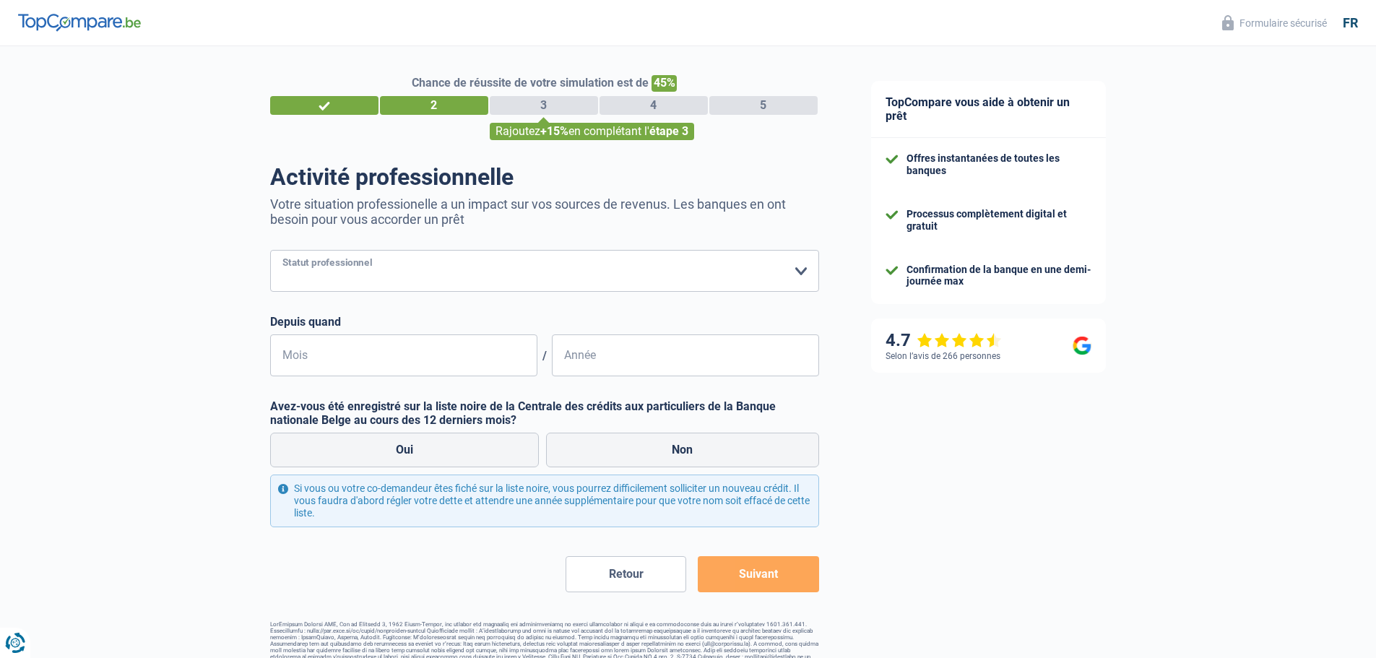
click at [691, 280] on select "Ouvrier Employé privé Employé public Invalide Indépendant Pensionné Chômeur Mut…" at bounding box center [544, 271] width 549 height 42
select select "privateEmployee"
click at [270, 251] on select "Ouvrier Employé privé Employé public Invalide Indépendant Pensionné Chômeur Mut…" at bounding box center [544, 271] width 549 height 42
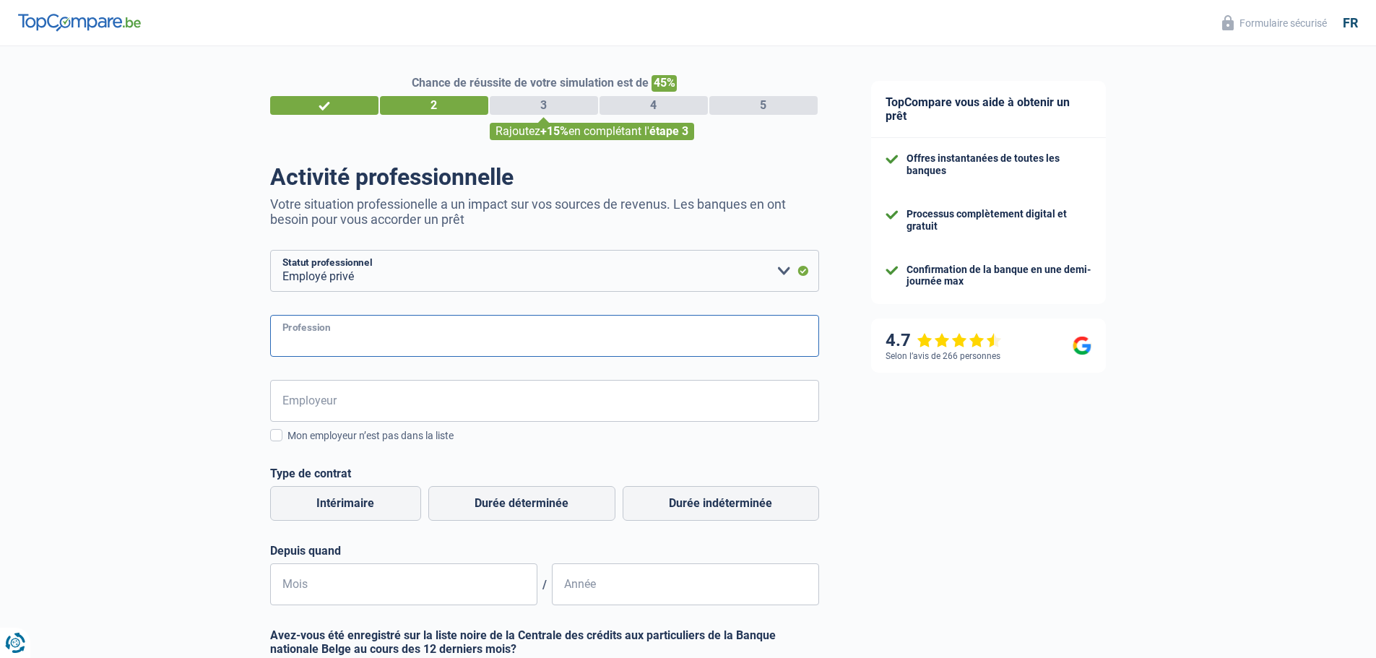
click at [339, 332] on input "Profession" at bounding box center [544, 336] width 549 height 42
type input "Chief Operating Officer"
click at [326, 412] on input "Employeur" at bounding box center [544, 401] width 549 height 42
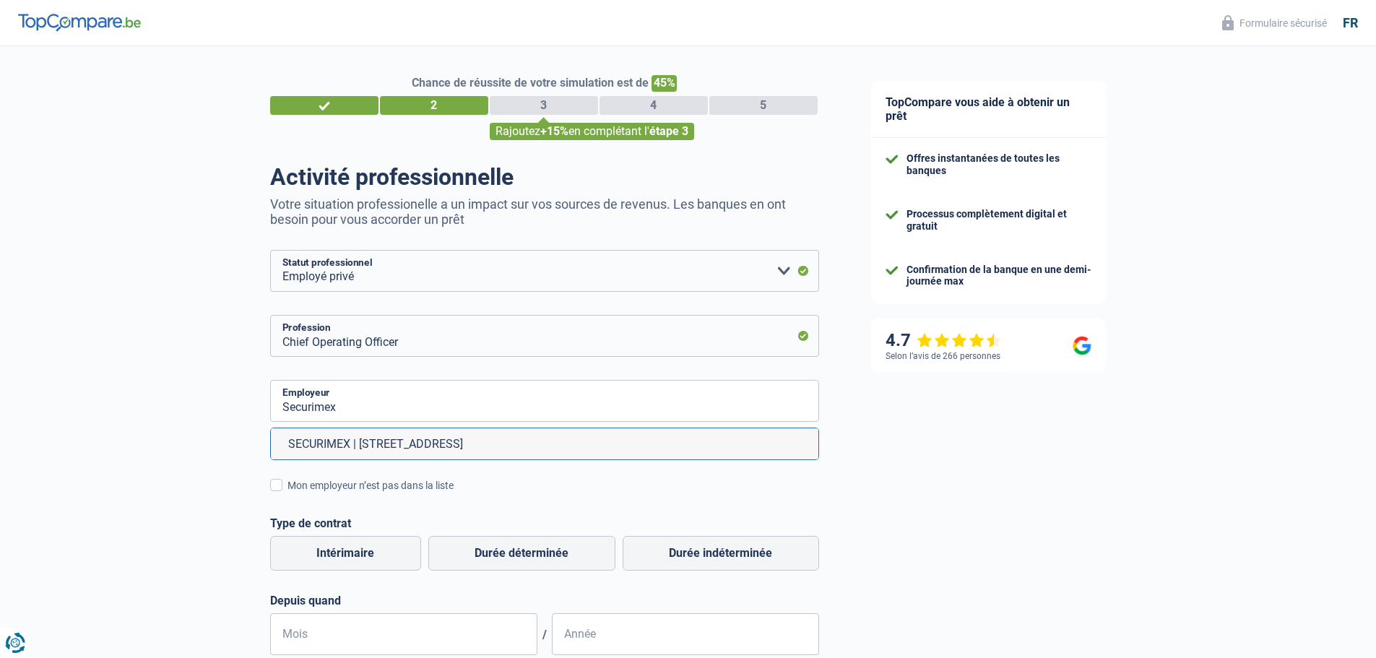
click at [431, 453] on li "SECURIMEX | [STREET_ADDRESS]" at bounding box center [545, 443] width 548 height 31
type input "SECURIMEX | [STREET_ADDRESS]"
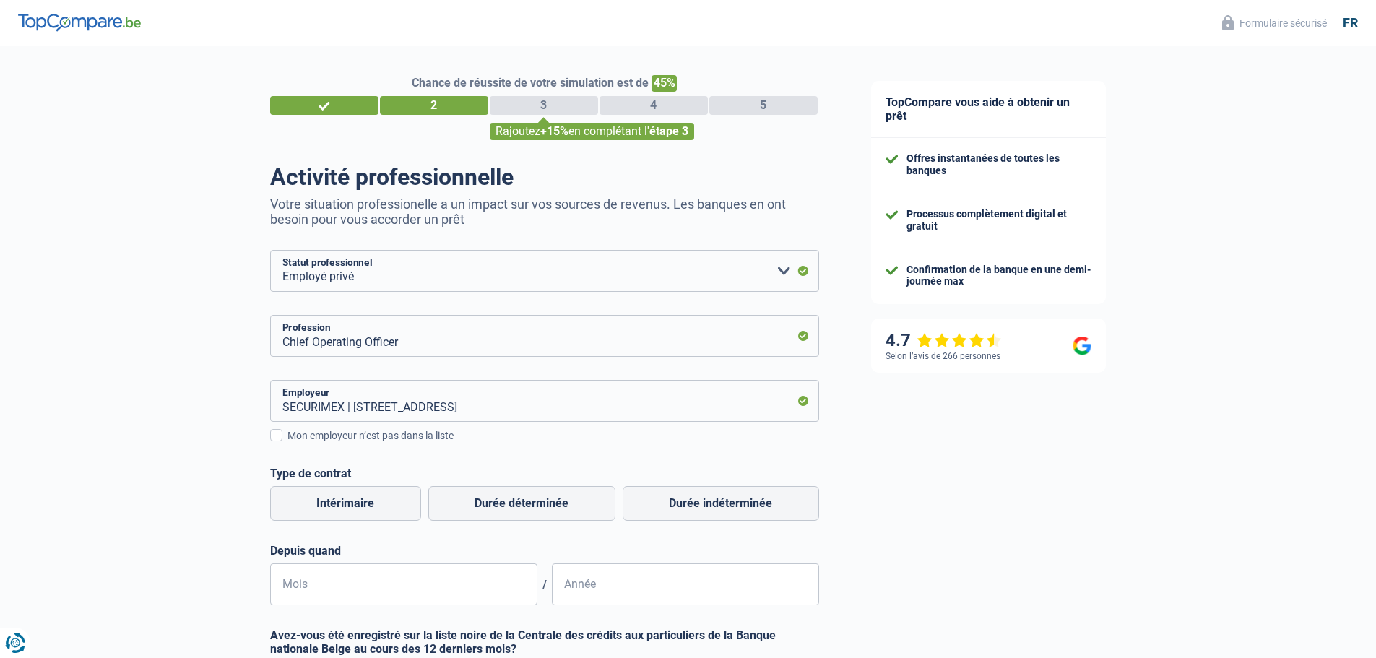
click at [971, 481] on div "TopCompare vous aide à obtenir un prêt Offres instantanées de toutes les banque…" at bounding box center [1111, 476] width 532 height 861
click at [684, 502] on label "Durée indéterminée" at bounding box center [721, 503] width 197 height 35
click at [684, 502] on input "Durée indéterminée" at bounding box center [721, 503] width 197 height 35
radio input "true"
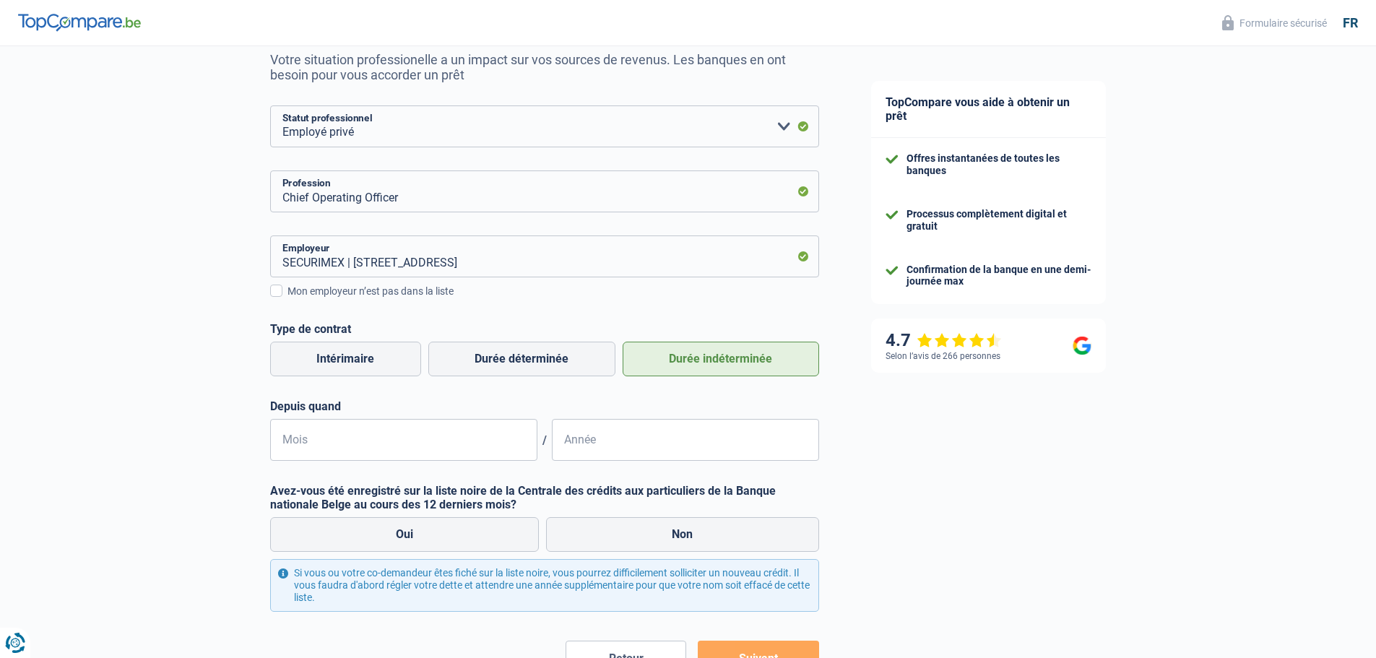
scroll to position [217, 0]
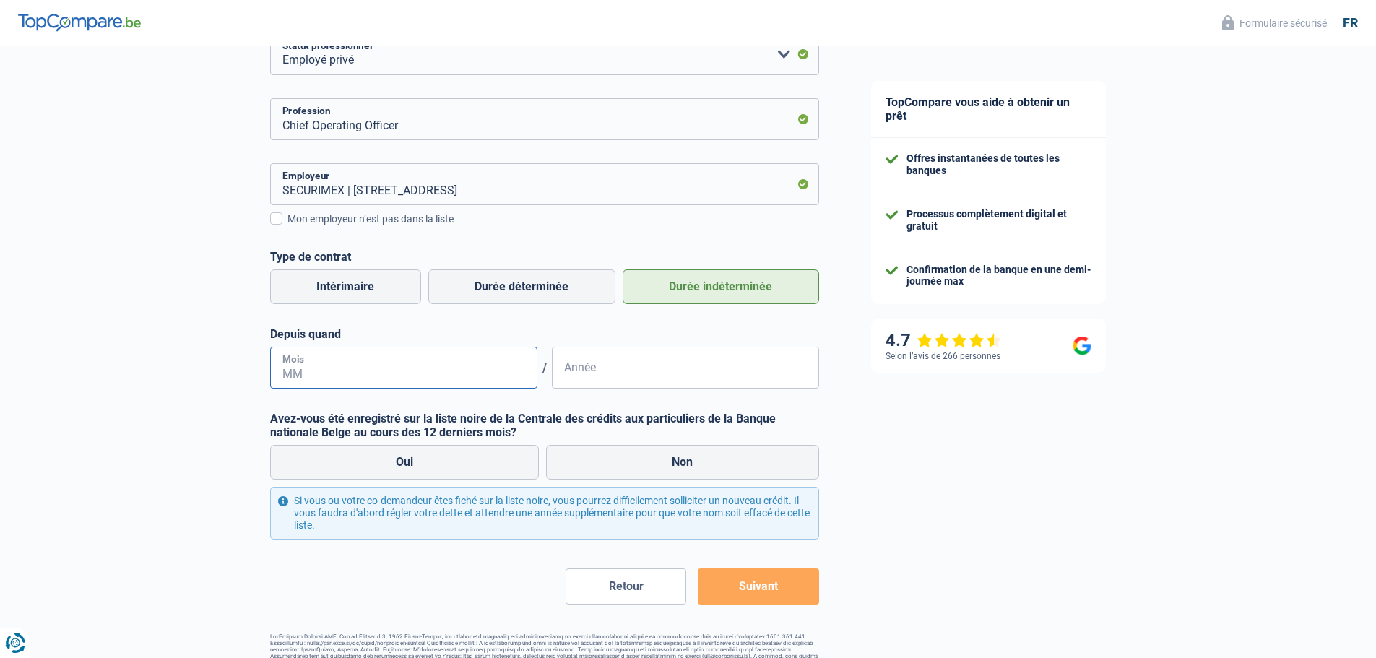
click at [383, 375] on input "Mois" at bounding box center [403, 368] width 267 height 42
type input "03"
type input "2023"
click at [904, 469] on div "TopCompare vous aide à obtenir un prêt Offres instantanées de toutes les banque…" at bounding box center [1111, 259] width 532 height 861
click at [665, 466] on label "Non" at bounding box center [682, 462] width 273 height 35
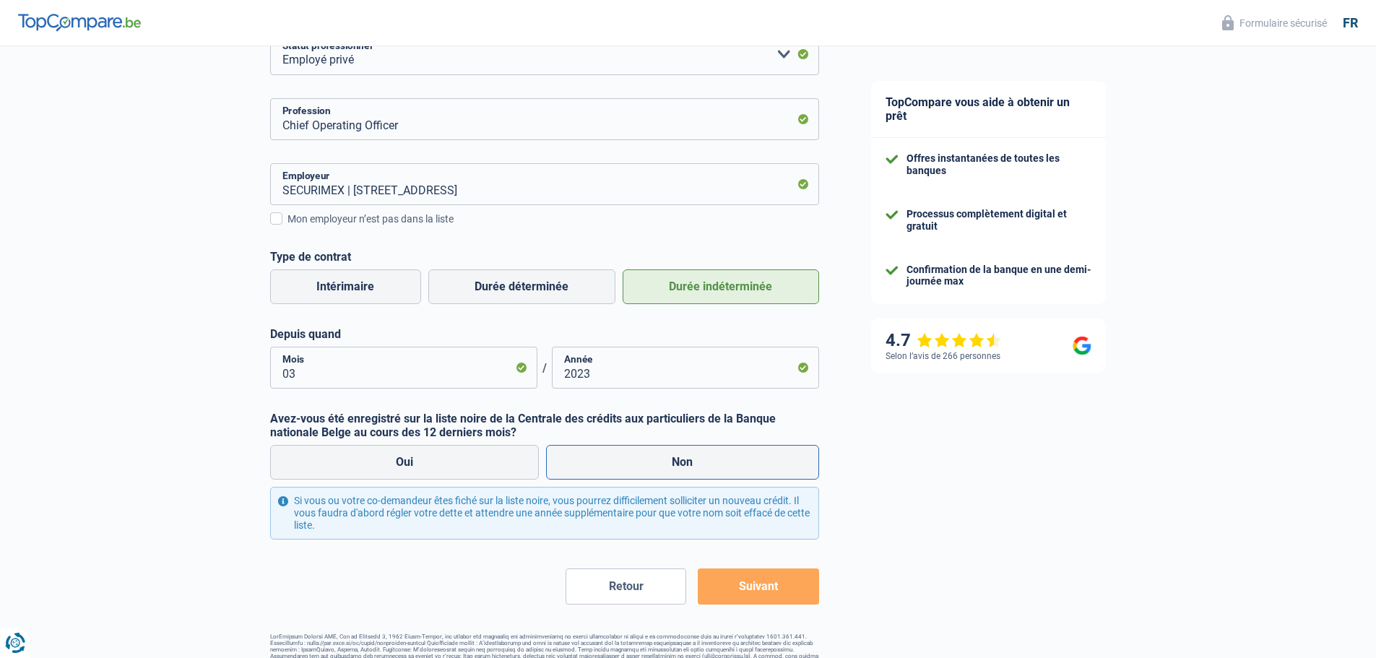
click at [665, 466] on input "Non" at bounding box center [682, 462] width 273 height 35
radio input "true"
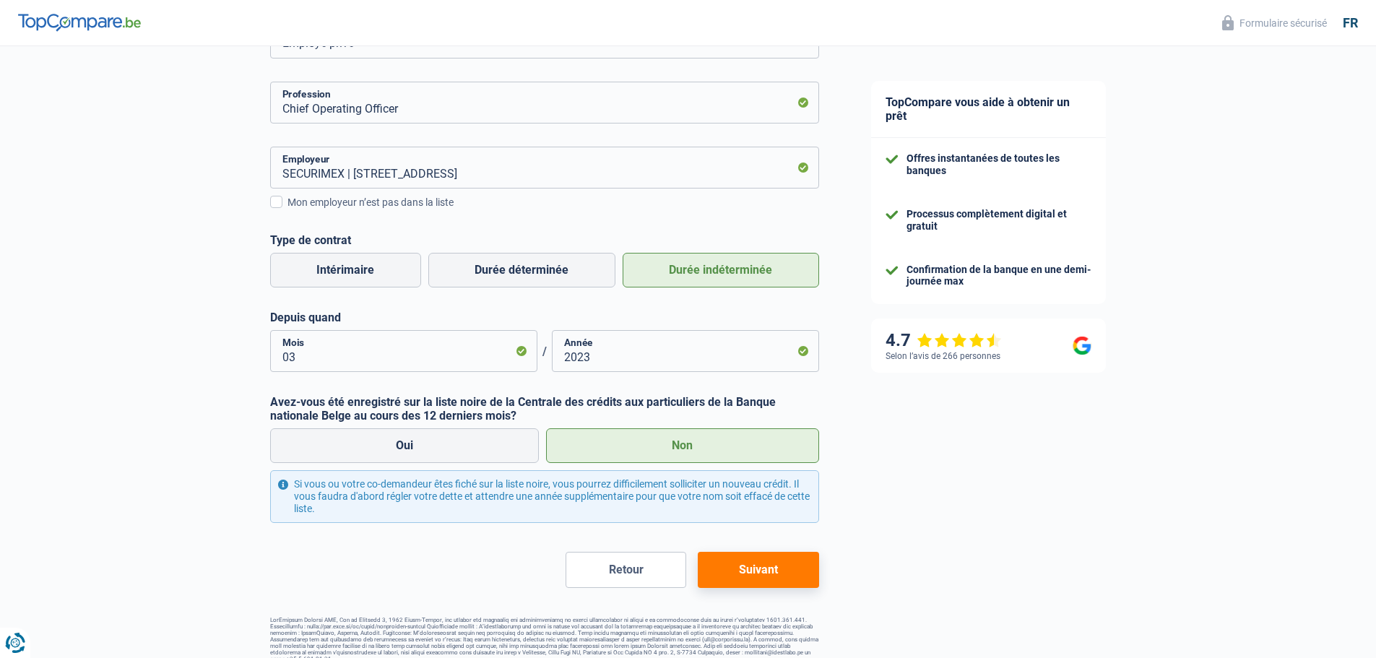
scroll to position [249, 0]
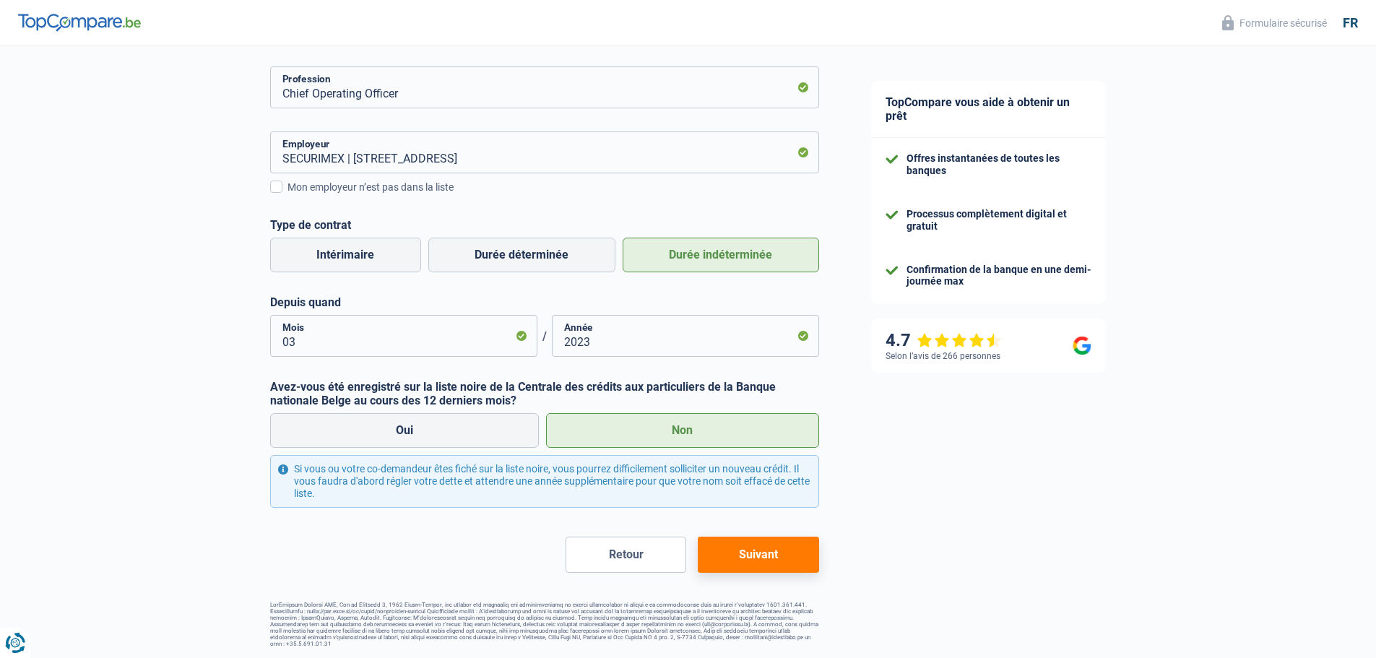
click at [754, 559] on button "Suivant" at bounding box center [758, 555] width 121 height 36
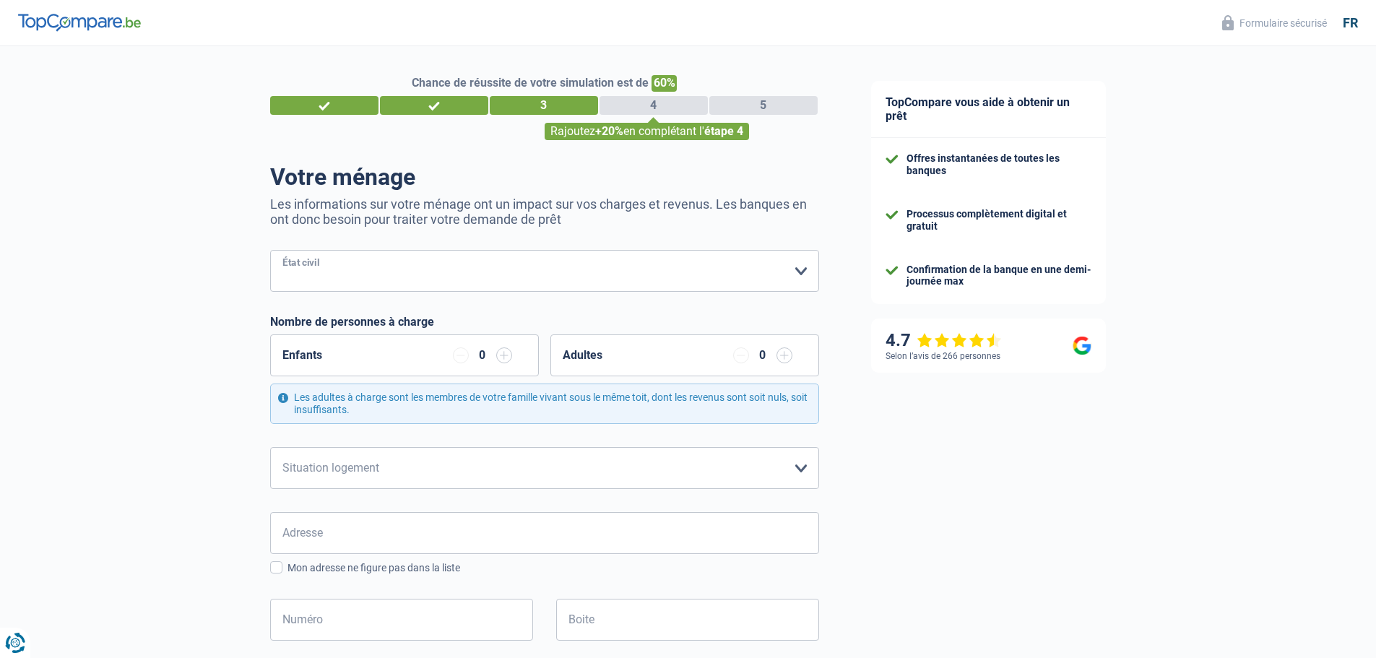
click at [783, 271] on select "[PERSON_NAME](e) Cohabitant(e) légal(e) Divorcé(e) Veuf(ve) Séparé (de fait) Ve…" at bounding box center [544, 271] width 549 height 42
select select "married"
click at [270, 251] on select "[PERSON_NAME](e) Cohabitant(e) légal(e) Divorcé(e) Veuf(ve) Séparé (de fait) Ve…" at bounding box center [544, 271] width 549 height 42
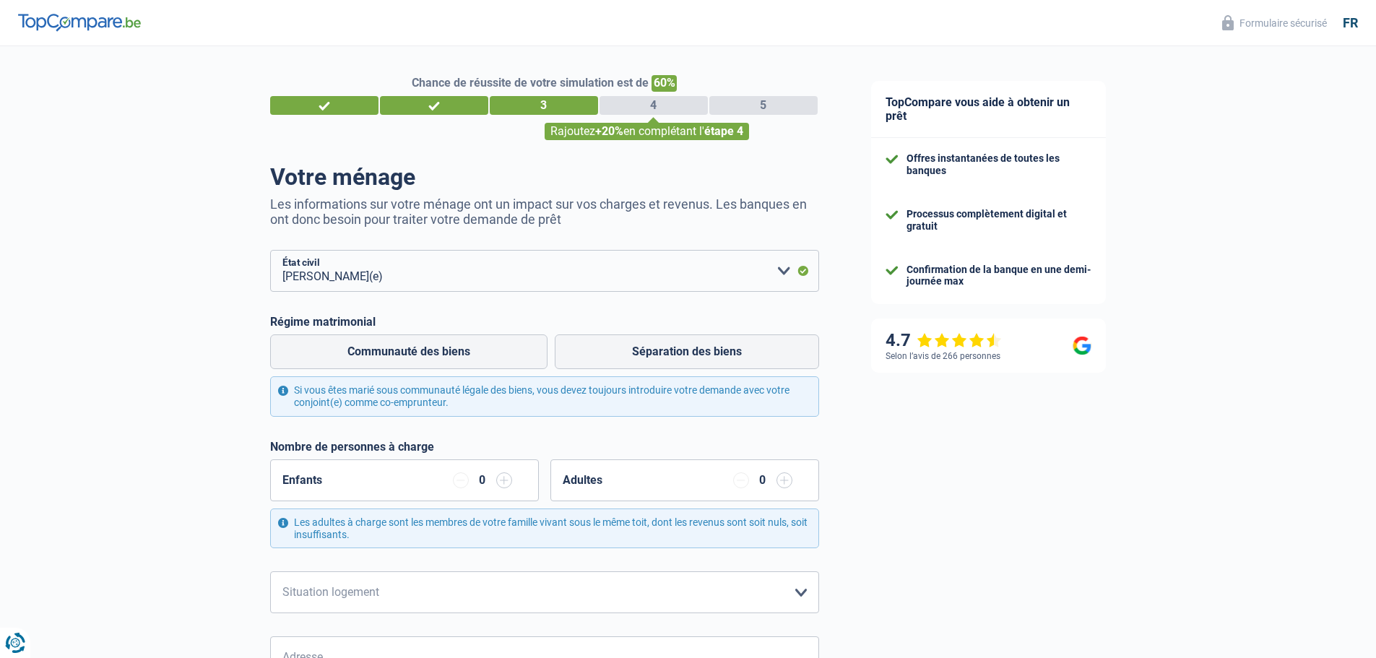
click at [1080, 494] on div "TopCompare vous aide à obtenir un prêt Offres instantanées de toutes les banque…" at bounding box center [1111, 653] width 532 height 1215
click at [673, 353] on label "Séparation des biens" at bounding box center [687, 352] width 264 height 35
click at [673, 353] on input "Séparation des biens" at bounding box center [687, 352] width 264 height 35
radio input "true"
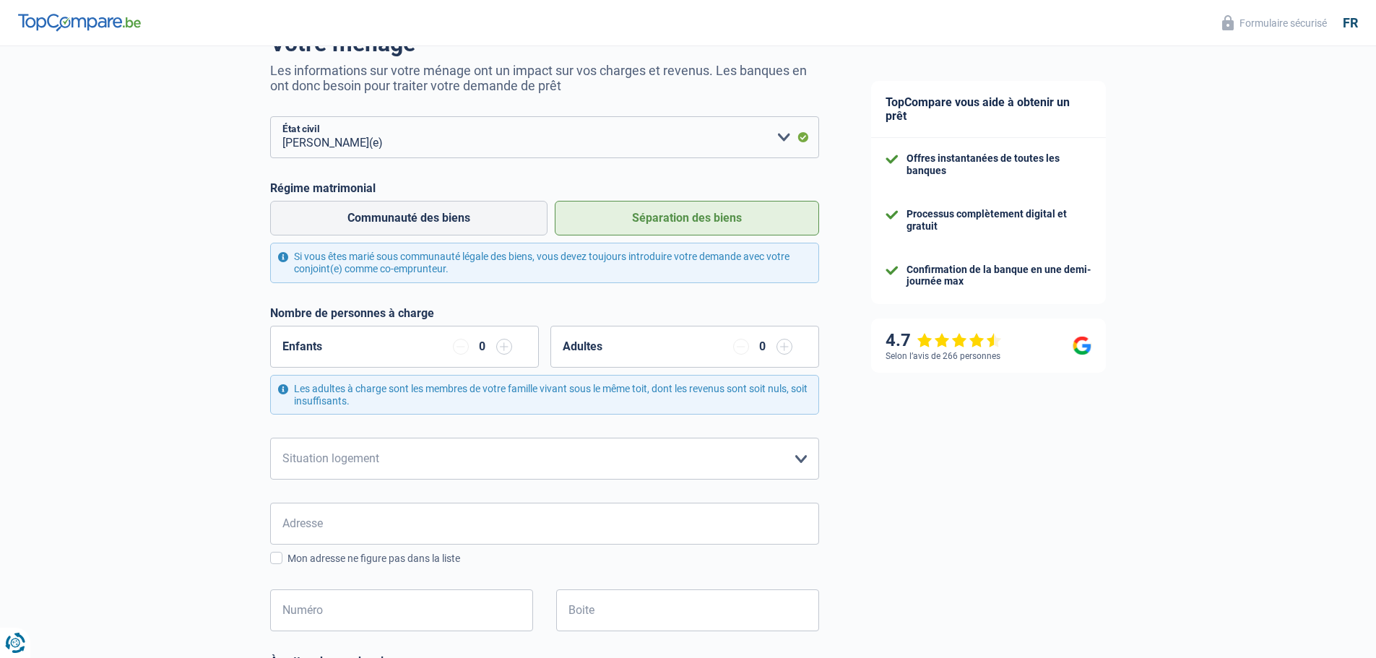
scroll to position [145, 0]
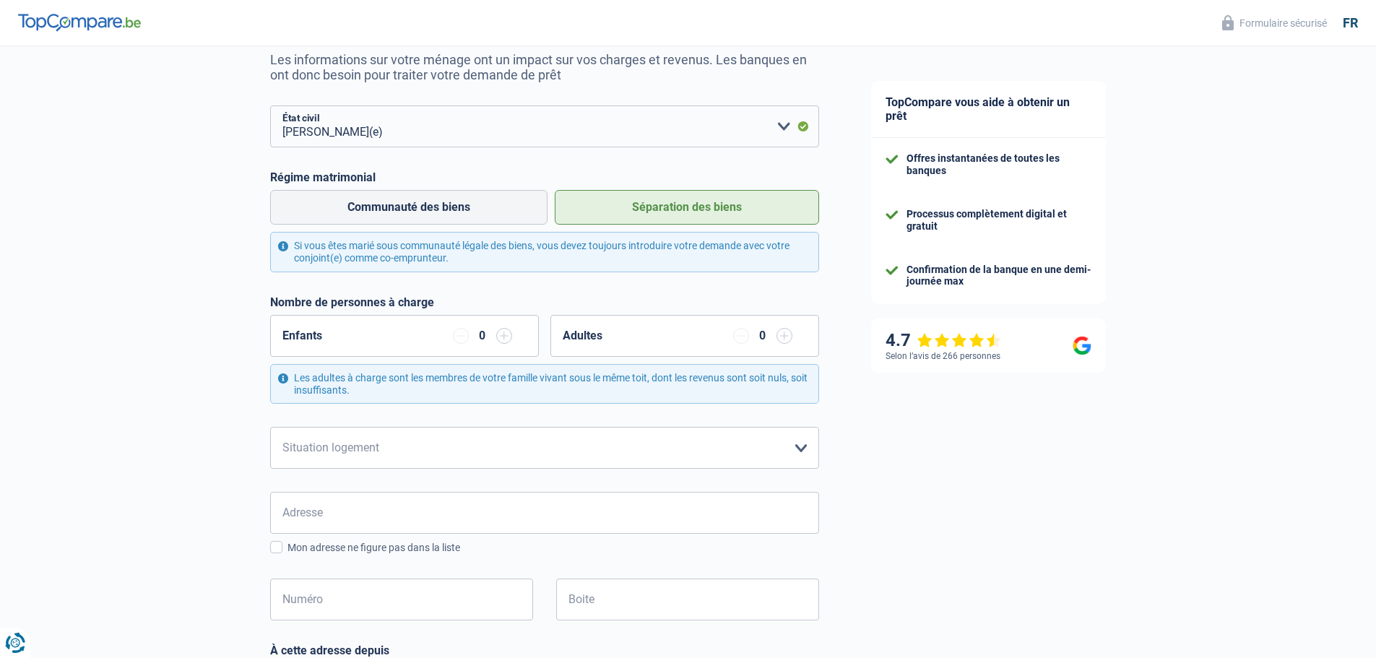
click at [501, 340] on input "button" at bounding box center [504, 336] width 16 height 16
click at [867, 436] on div "TopCompare vous aide à obtenir un prêt Offres instantanées de toutes les banque…" at bounding box center [1111, 509] width 532 height 1215
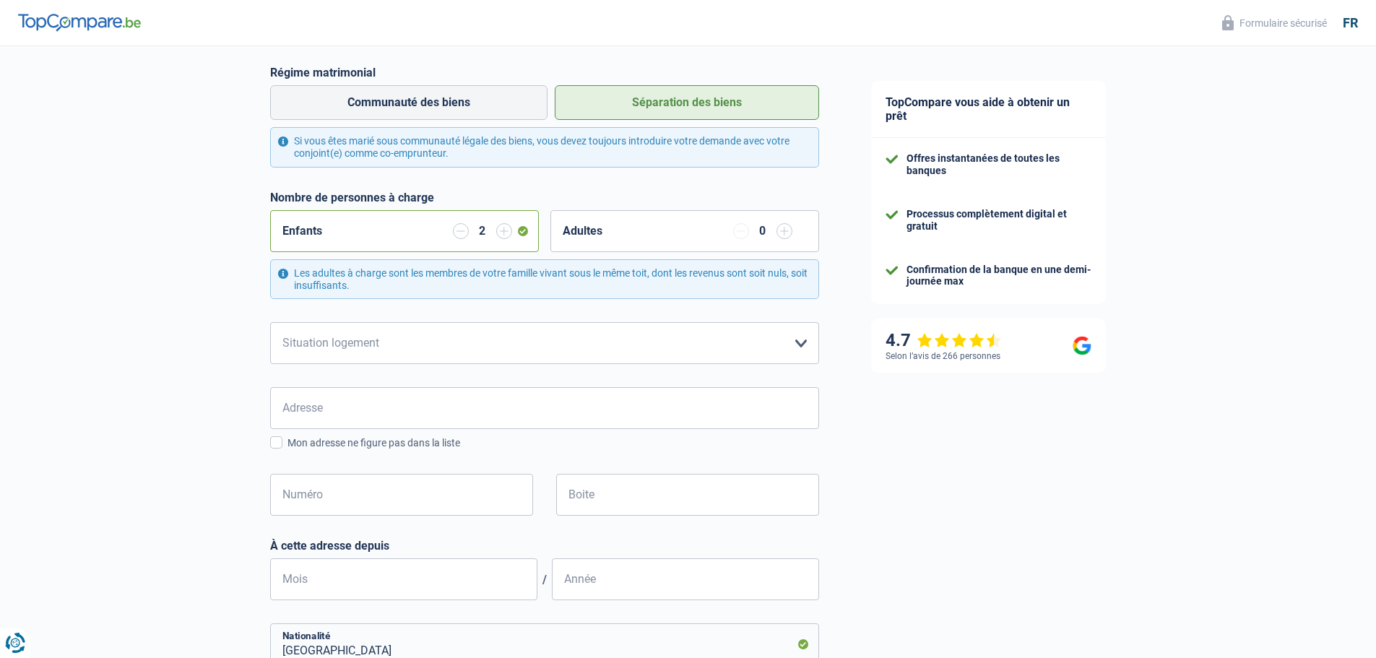
scroll to position [289, 0]
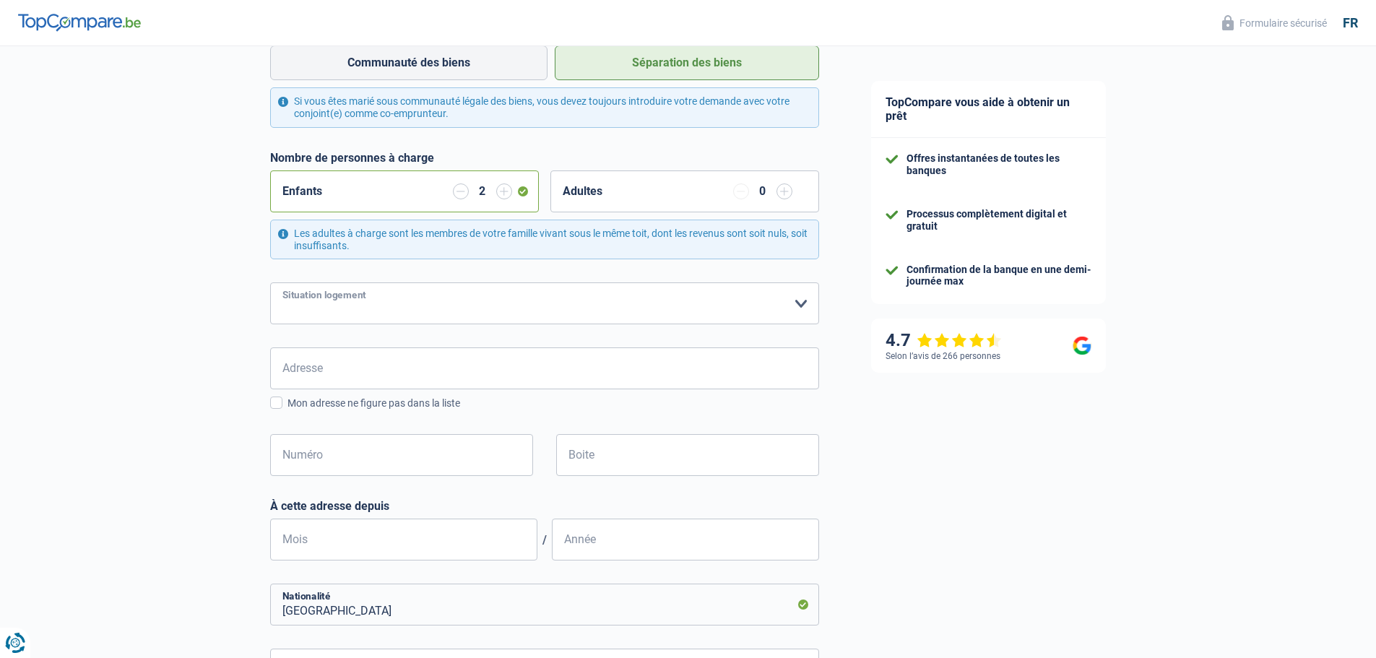
click at [707, 308] on select "Locataire Propriétaire avec prêt hypothécaire Propriétaire sans prêt hypothécai…" at bounding box center [544, 304] width 549 height 42
select select "rents"
click at [270, 284] on select "Locataire Propriétaire avec prêt hypothécaire Propriétaire sans prêt hypothécai…" at bounding box center [544, 304] width 549 height 42
click at [1066, 451] on div "TopCompare vous aide à obtenir un prêt Offres instantanées de toutes les banque…" at bounding box center [1111, 364] width 532 height 1215
click at [347, 386] on input "Adresse" at bounding box center [544, 369] width 549 height 42
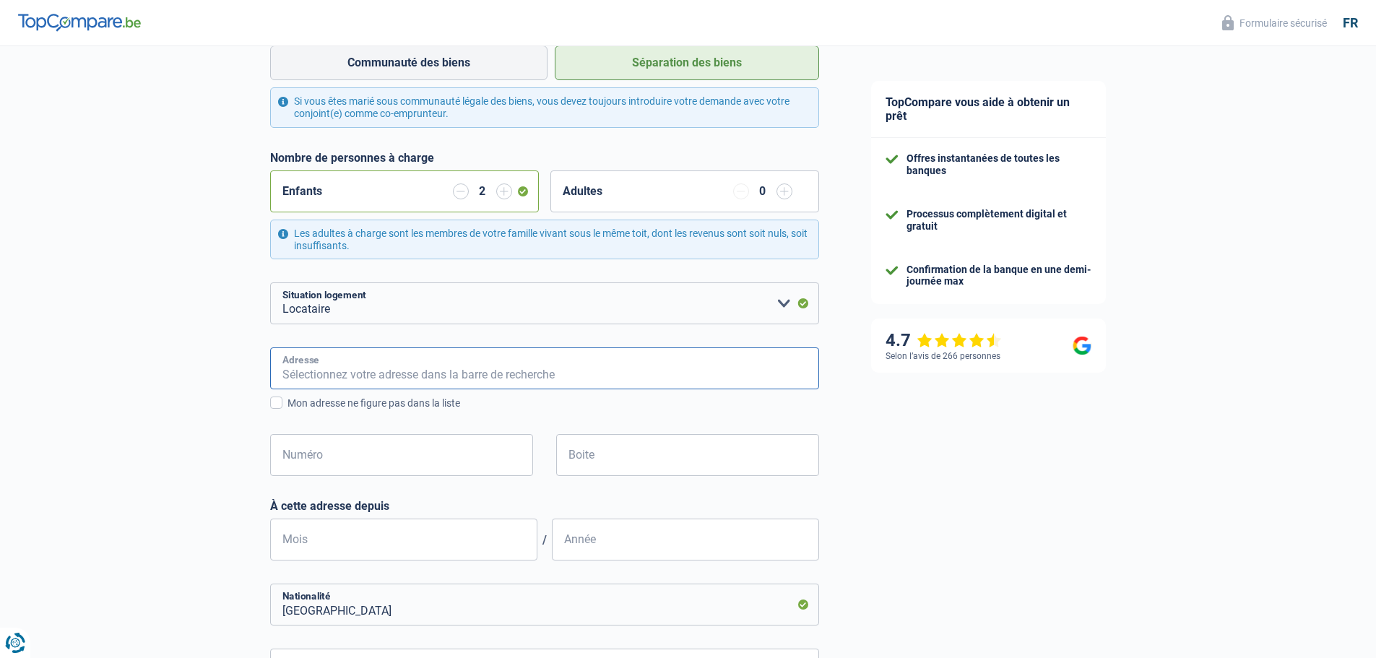
type input "Stationsstraat"
type input "[GEOGRAPHIC_DATA]"
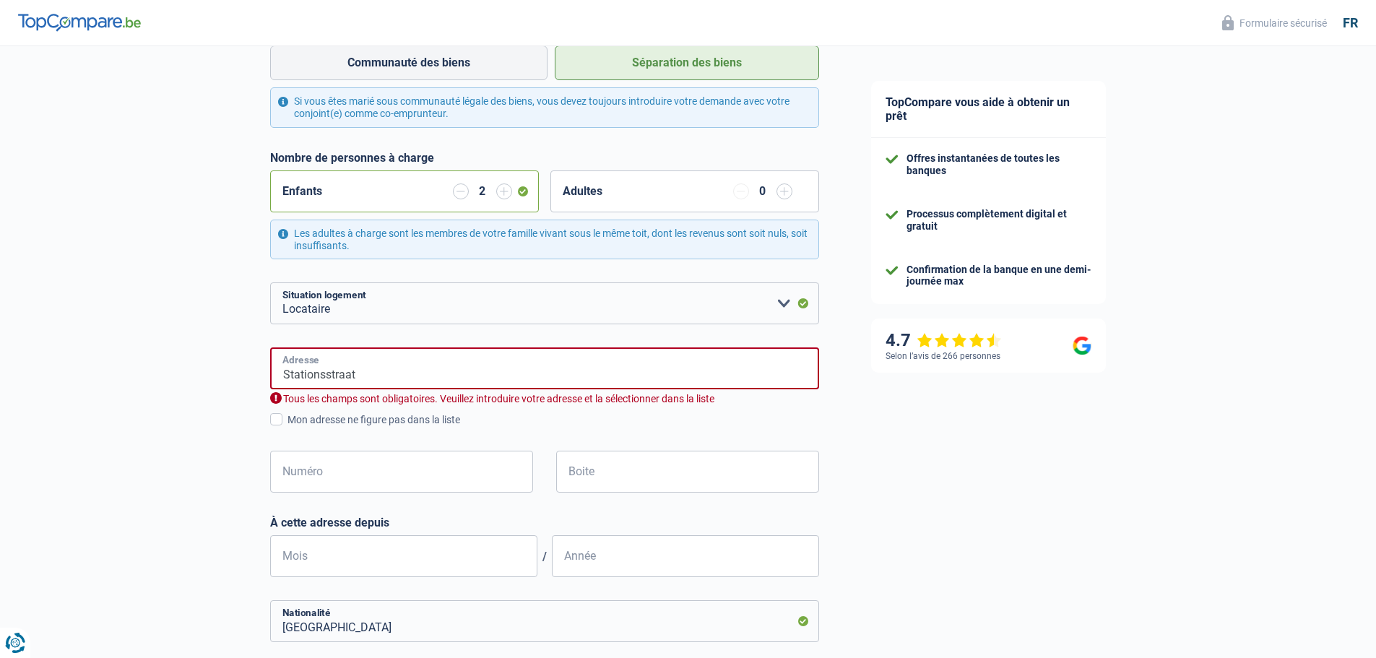
type input "[GEOGRAPHIC_DATA]"
click at [398, 383] on input "Stationsstraat" at bounding box center [544, 369] width 549 height 42
click at [1079, 459] on div "TopCompare vous aide à obtenir un prêt Offres instantanées de toutes les banque…" at bounding box center [1111, 381] width 532 height 1248
click at [479, 385] on input "[STREET_ADDRESS]" at bounding box center [544, 369] width 549 height 42
click at [358, 377] on input "Stationsstraat" at bounding box center [544, 369] width 549 height 42
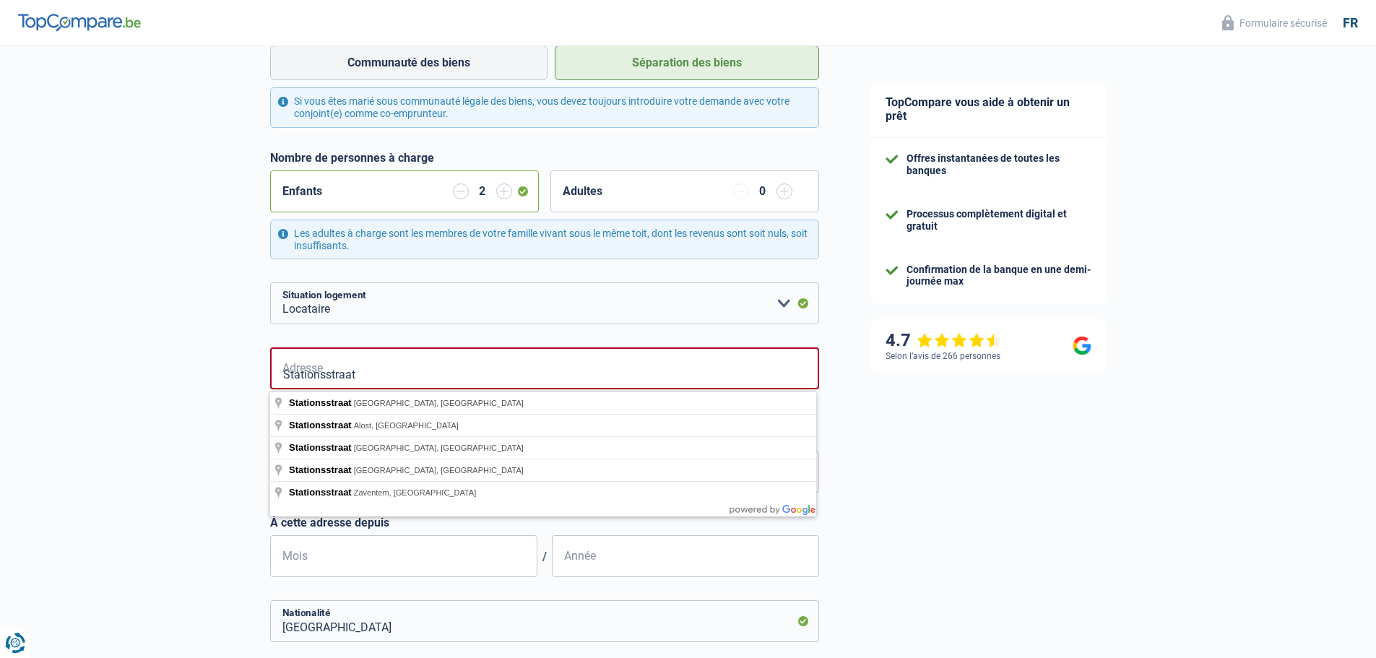
click at [164, 489] on div "Chance de réussite de votre simulation est de 60% 1 2 3 4 5 Rajoutez +20% en co…" at bounding box center [422, 375] width 845 height 1248
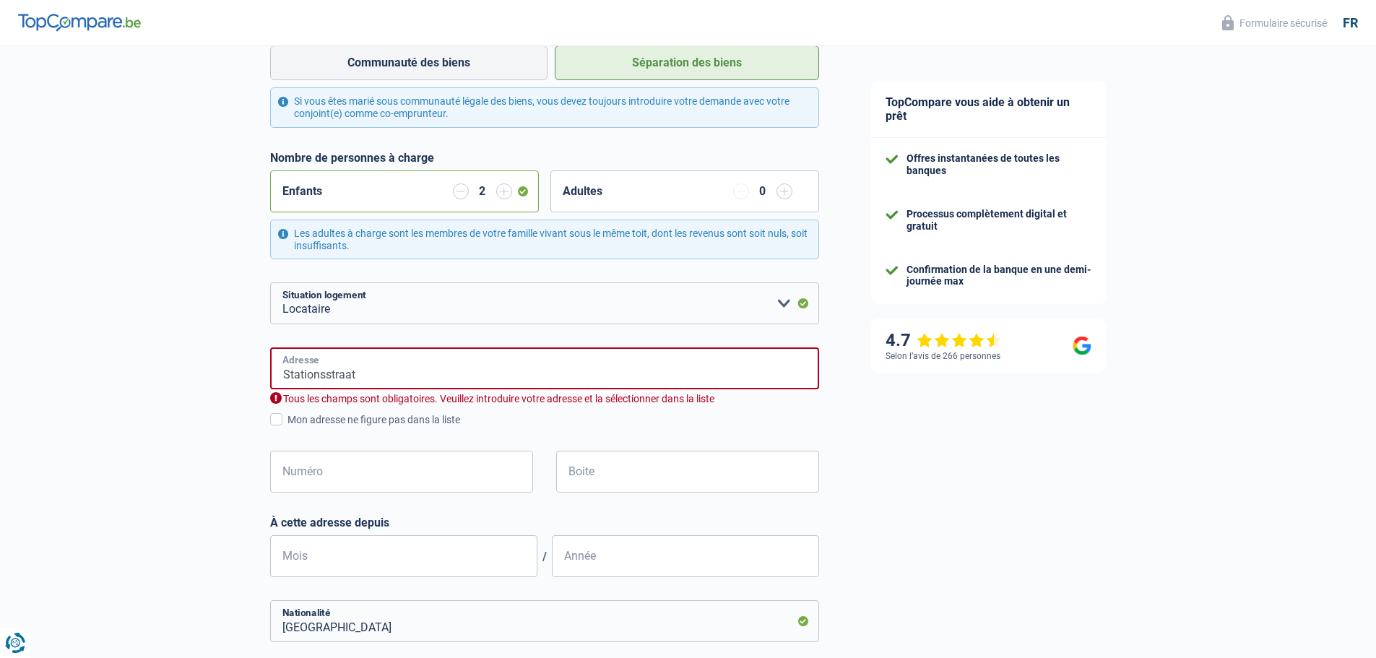
click at [358, 377] on input "Stationsstraat" at bounding box center [544, 369] width 549 height 42
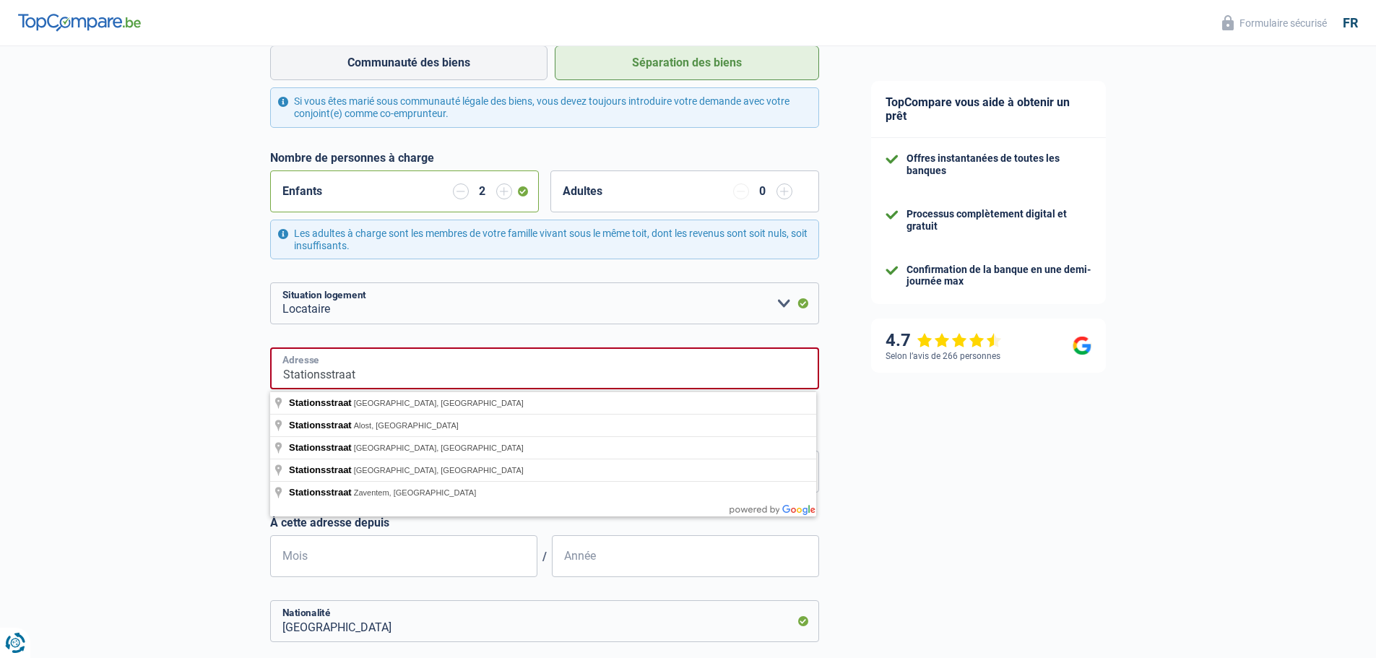
click at [669, 374] on input "Stationsstraat" at bounding box center [544, 369] width 549 height 42
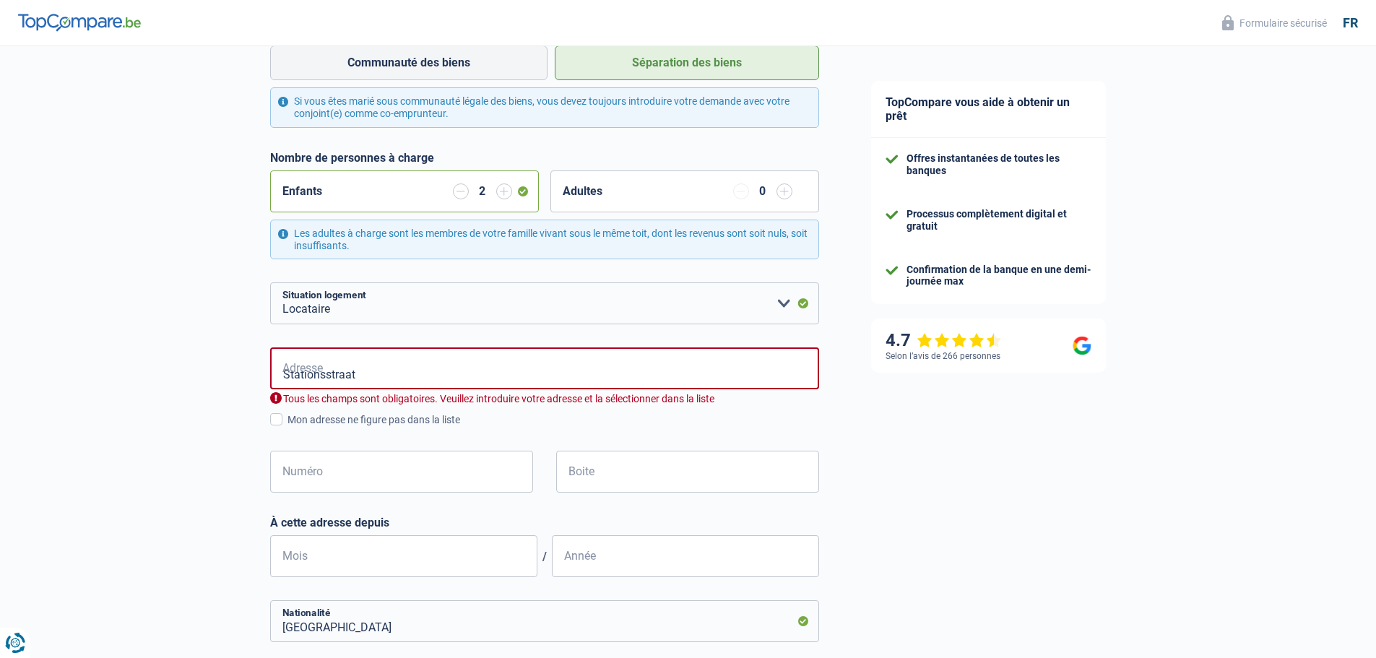
click at [945, 436] on div "TopCompare vous aide à obtenir un prêt Offres instantanées de toutes les banque…" at bounding box center [1111, 381] width 532 height 1248
click at [597, 372] on input "Stationsstraat" at bounding box center [544, 369] width 549 height 42
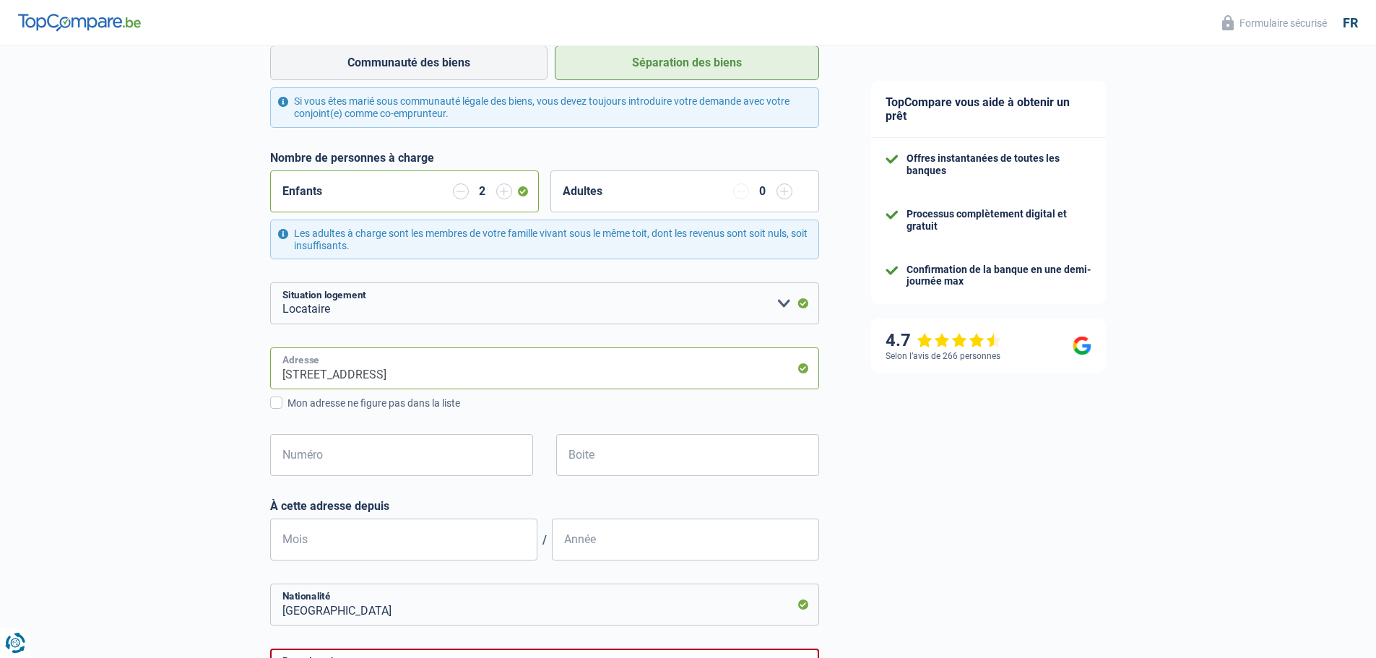
click at [507, 370] on input "[STREET_ADDRESS]" at bounding box center [544, 369] width 549 height 42
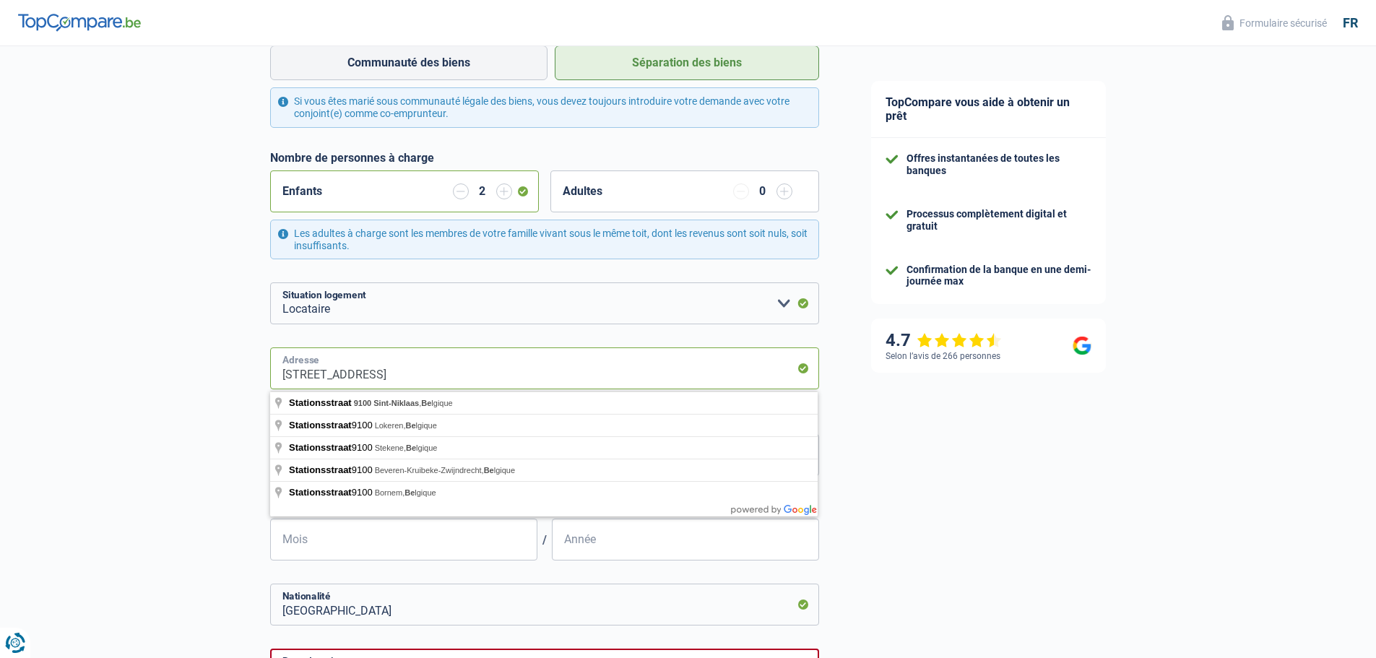
drag, startPoint x: 504, startPoint y: 370, endPoint x: 360, endPoint y: 378, distance: 144.0
click at [360, 378] on input "[STREET_ADDRESS]" at bounding box center [544, 369] width 549 height 42
drag, startPoint x: 481, startPoint y: 371, endPoint x: 361, endPoint y: 384, distance: 119.9
click at [361, 384] on input "[STREET_ADDRESS]" at bounding box center [544, 369] width 549 height 42
type input "Stationsstraat, 1910, [GEOGRAPHIC_DATA], [GEOGRAPHIC_DATA]"
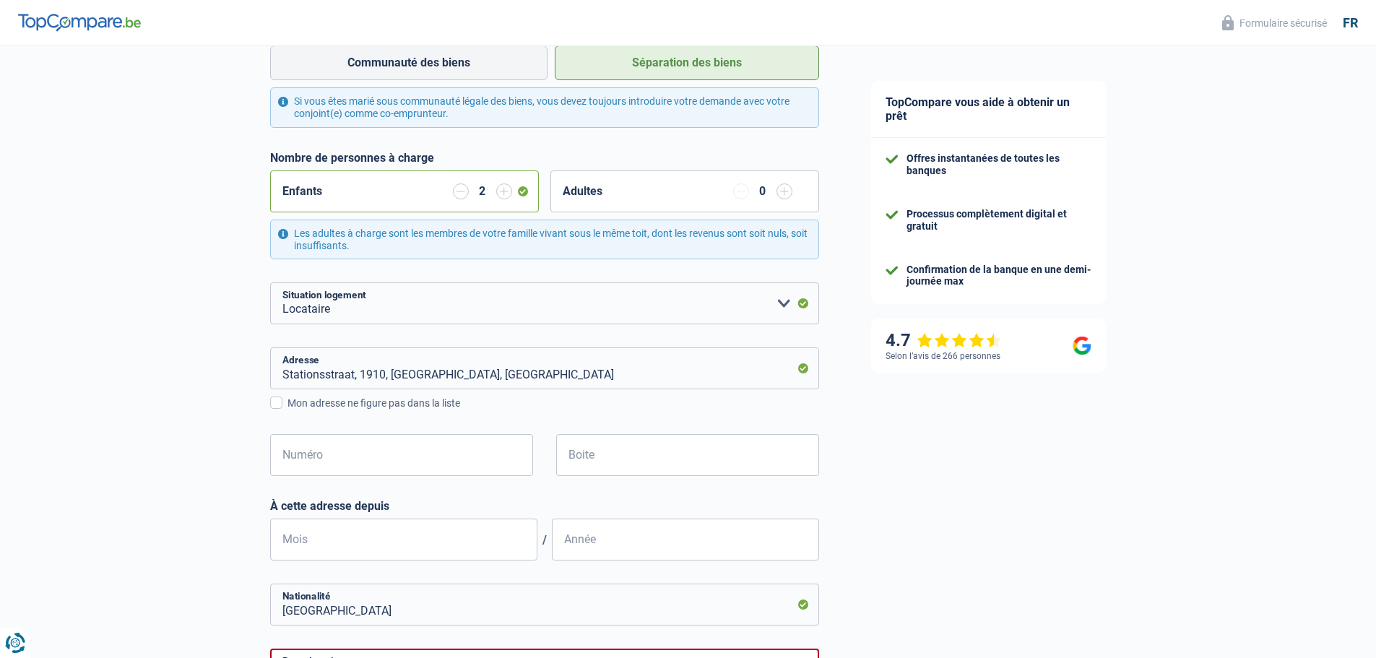
click at [989, 475] on div "TopCompare vous aide à obtenir un prêt Offres instantanées de toutes les banque…" at bounding box center [1111, 372] width 532 height 1231
click at [400, 458] on input "Numéro" at bounding box center [401, 455] width 263 height 42
type input "37A"
type input "Kampenhout"
click at [846, 504] on div "TopCompare vous aide à obtenir un prêt Offres instantanées de toutes les banque…" at bounding box center [1111, 372] width 532 height 1231
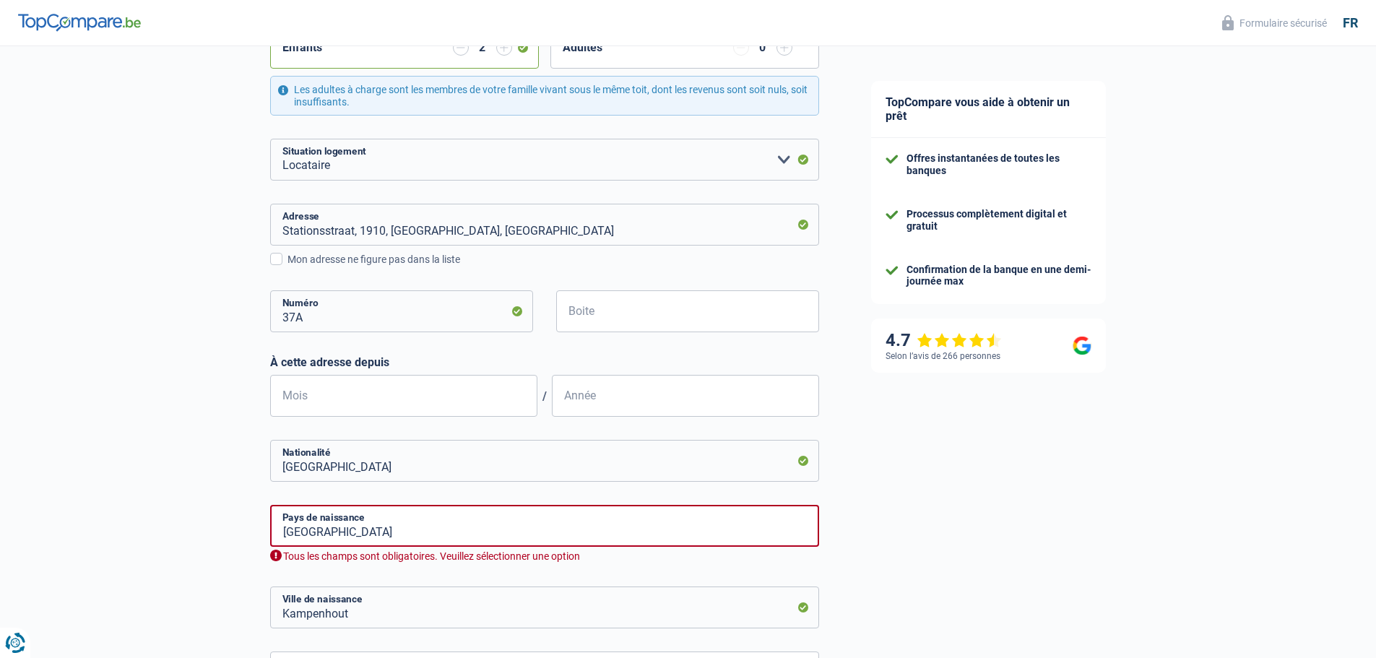
scroll to position [434, 0]
click at [361, 400] on input "Mois" at bounding box center [403, 395] width 267 height 42
type input "02"
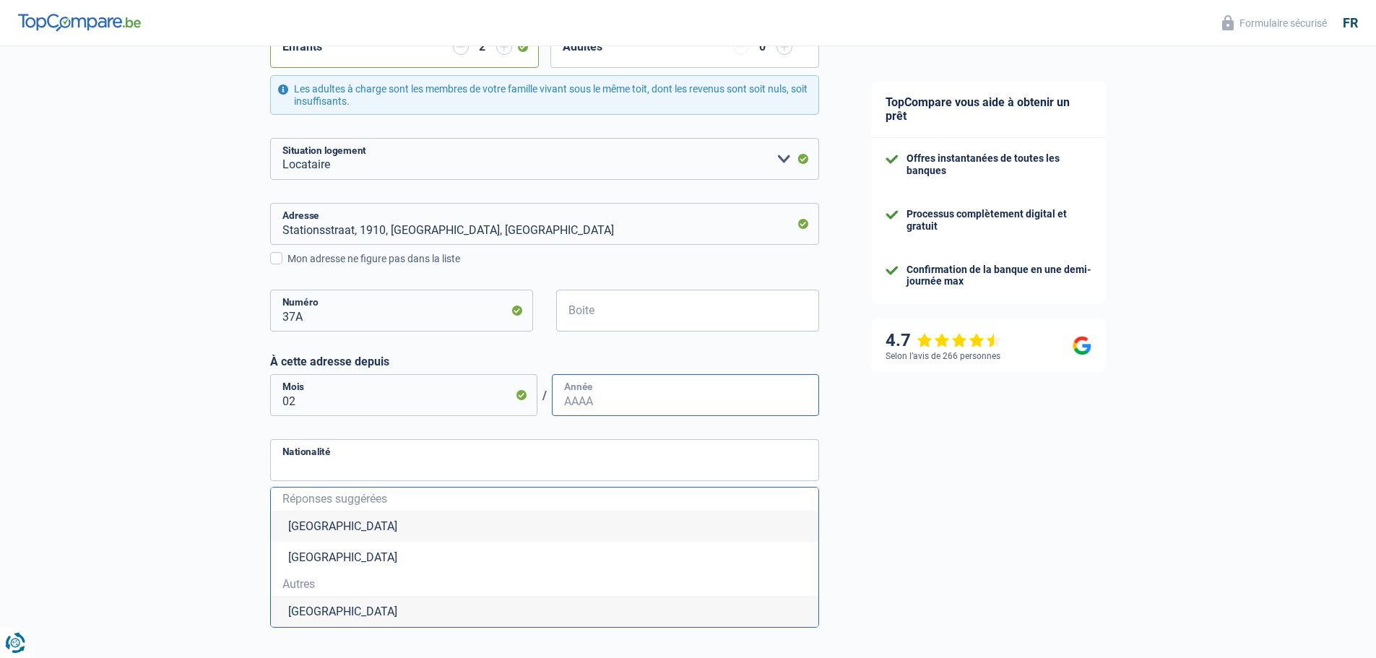
click at [595, 408] on input "Année" at bounding box center [685, 395] width 267 height 42
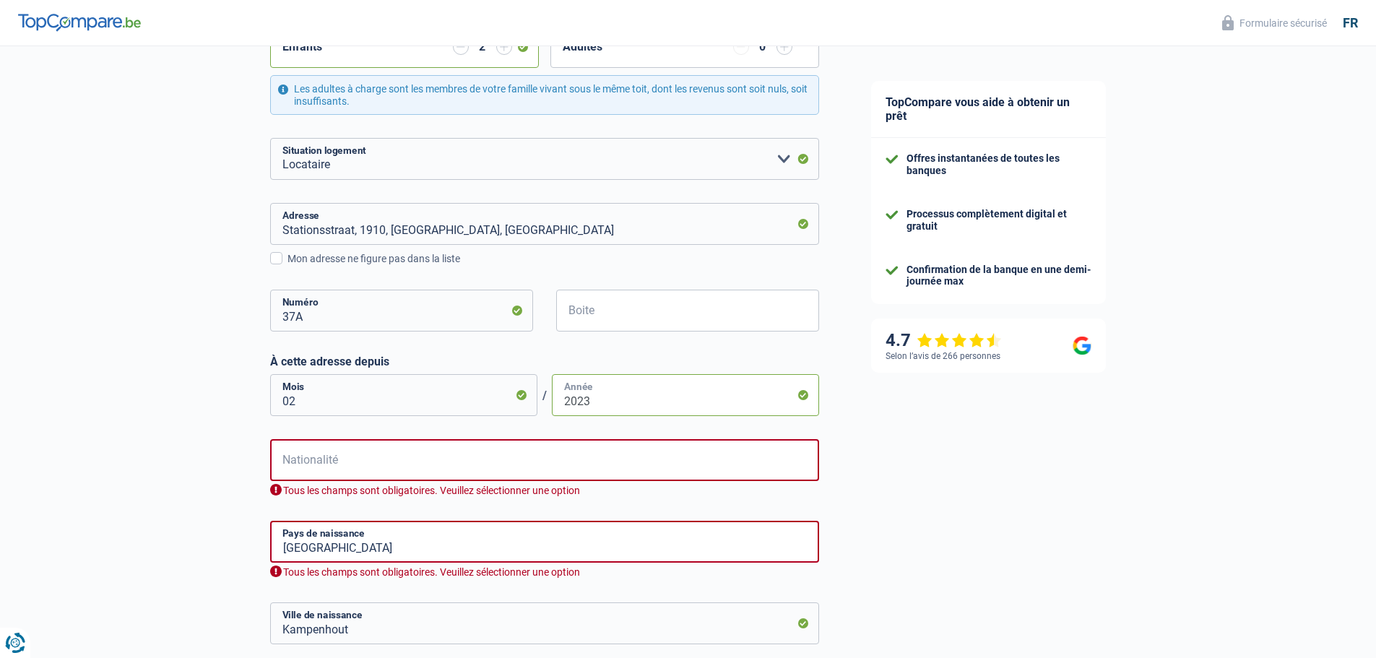
type input "2023"
click at [973, 440] on div "TopCompare vous aide à obtenir un prêt Offres instantanées de toutes les banque…" at bounding box center [1111, 237] width 532 height 1248
click at [333, 469] on input "Nationalité" at bounding box center [544, 460] width 549 height 42
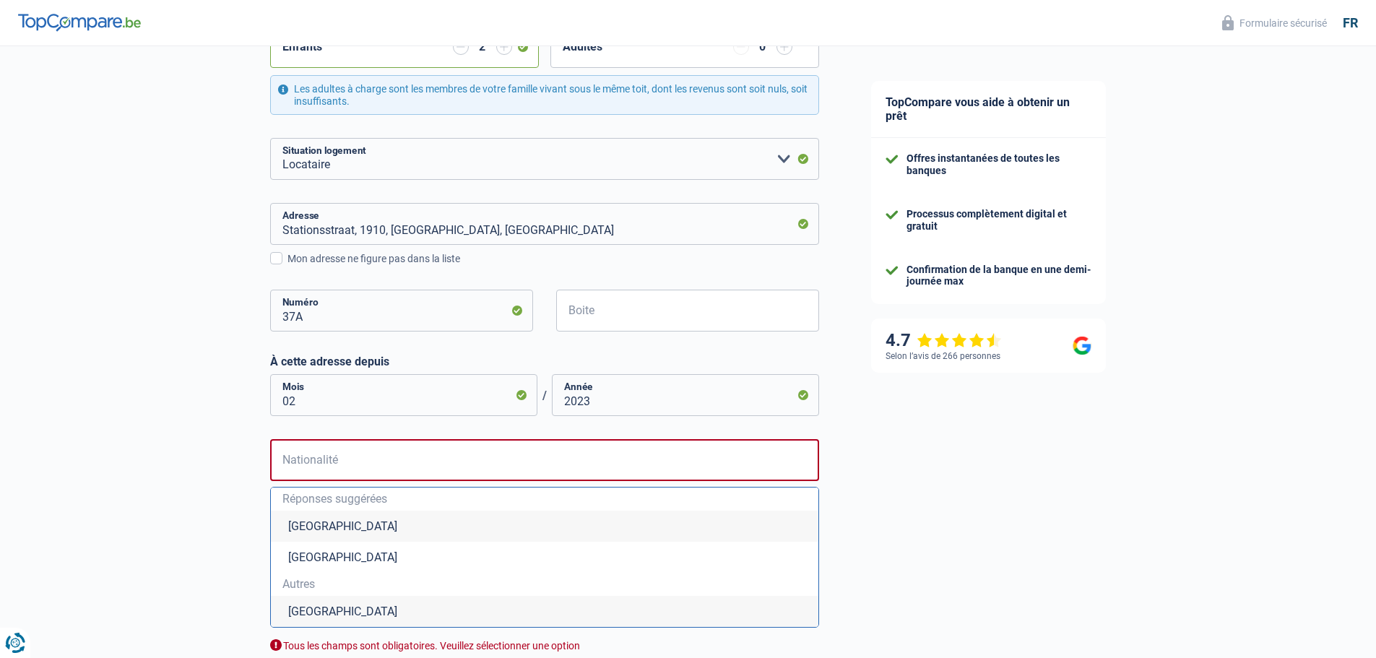
click at [350, 530] on li "[GEOGRAPHIC_DATA]" at bounding box center [545, 526] width 548 height 31
type input "[GEOGRAPHIC_DATA]"
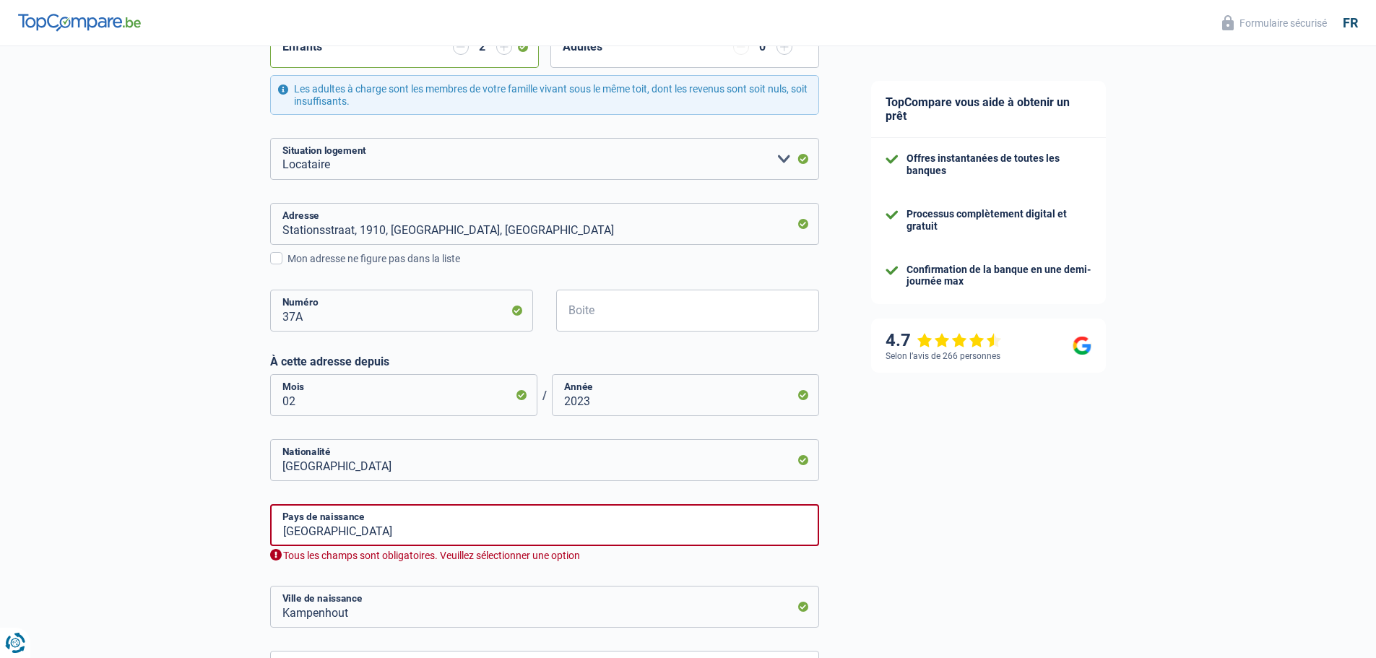
click at [921, 510] on div "TopCompare vous aide à obtenir un prêt Offres instantanées de toutes les banque…" at bounding box center [1111, 228] width 532 height 1231
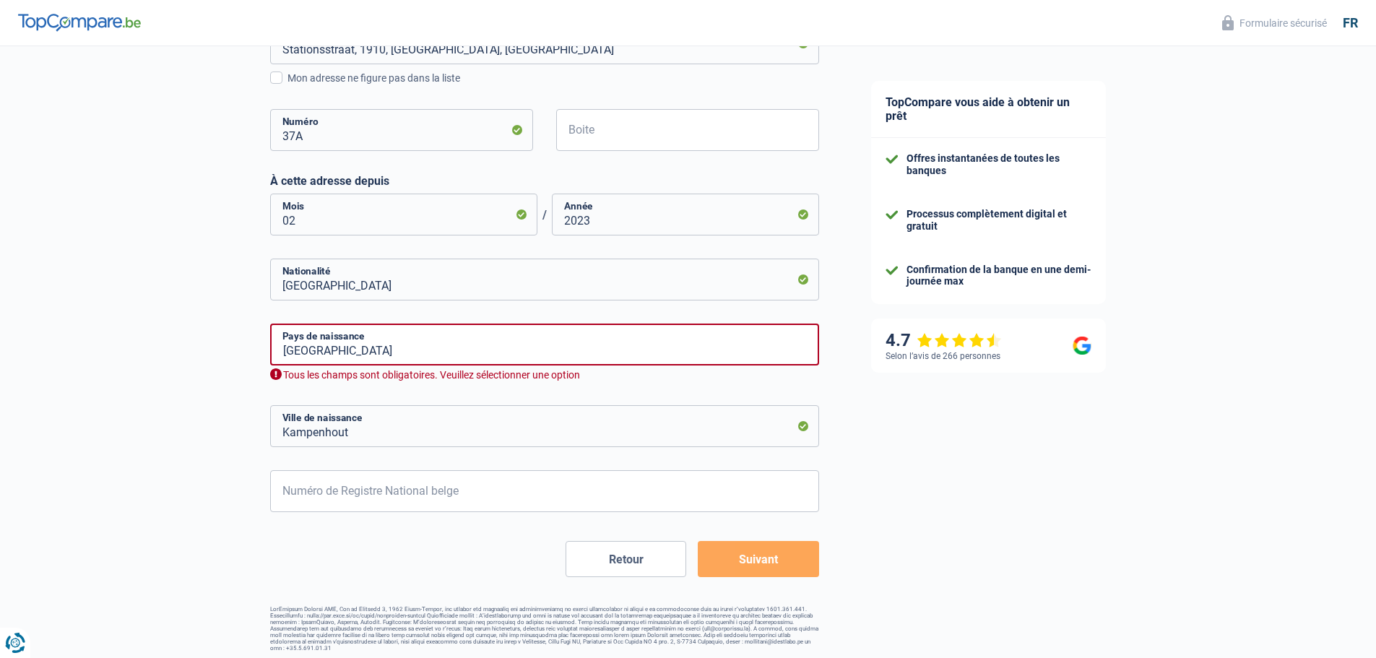
scroll to position [619, 0]
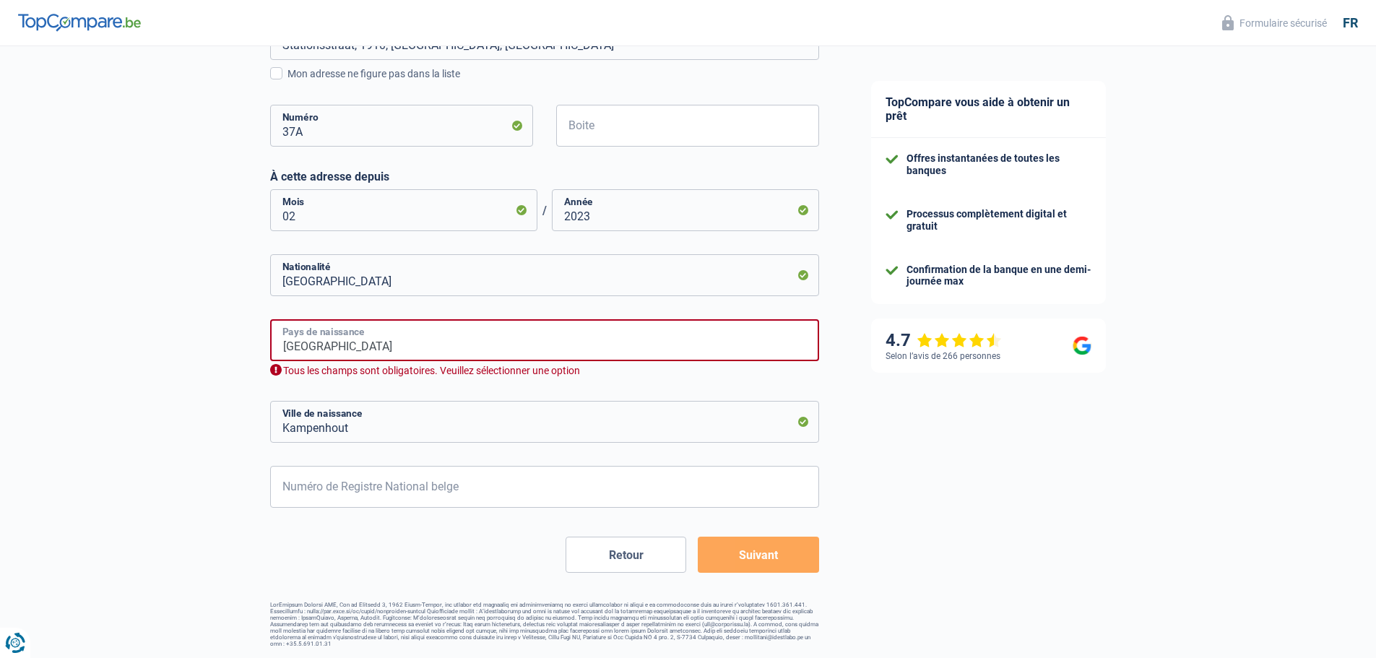
click at [358, 347] on input "[GEOGRAPHIC_DATA]" at bounding box center [544, 340] width 549 height 42
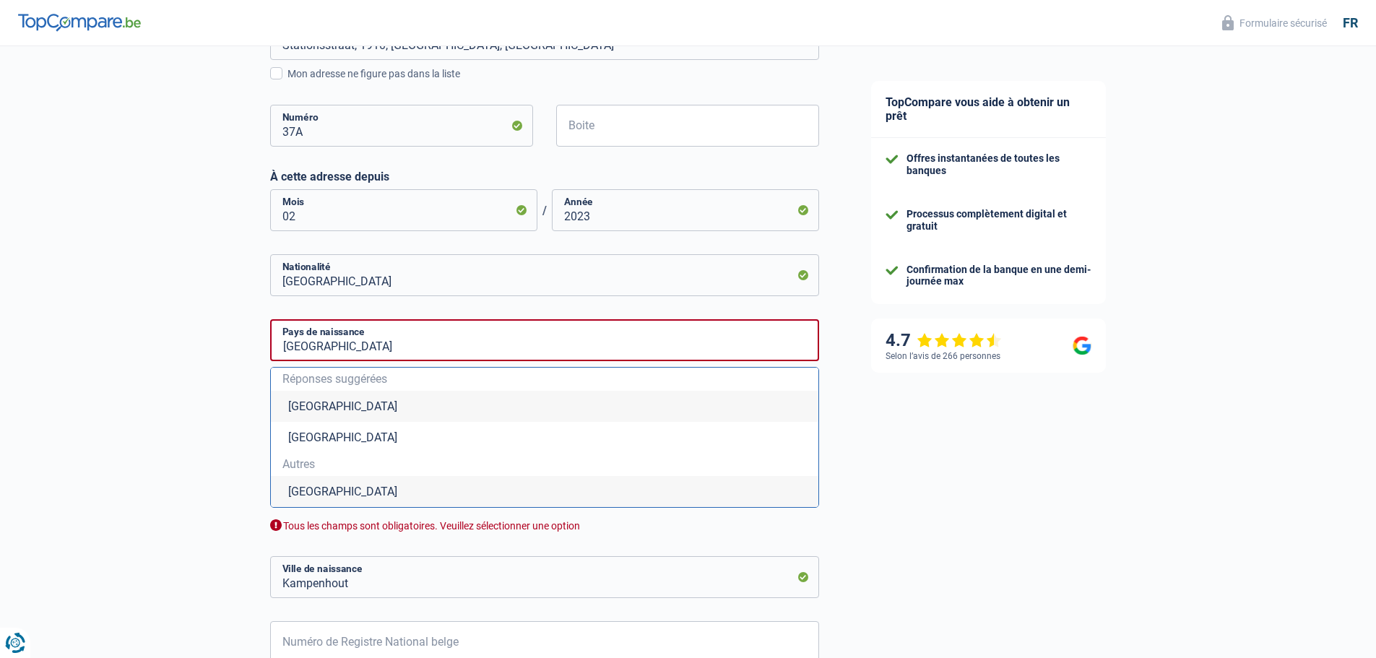
click at [297, 405] on li "[GEOGRAPHIC_DATA]" at bounding box center [545, 406] width 548 height 31
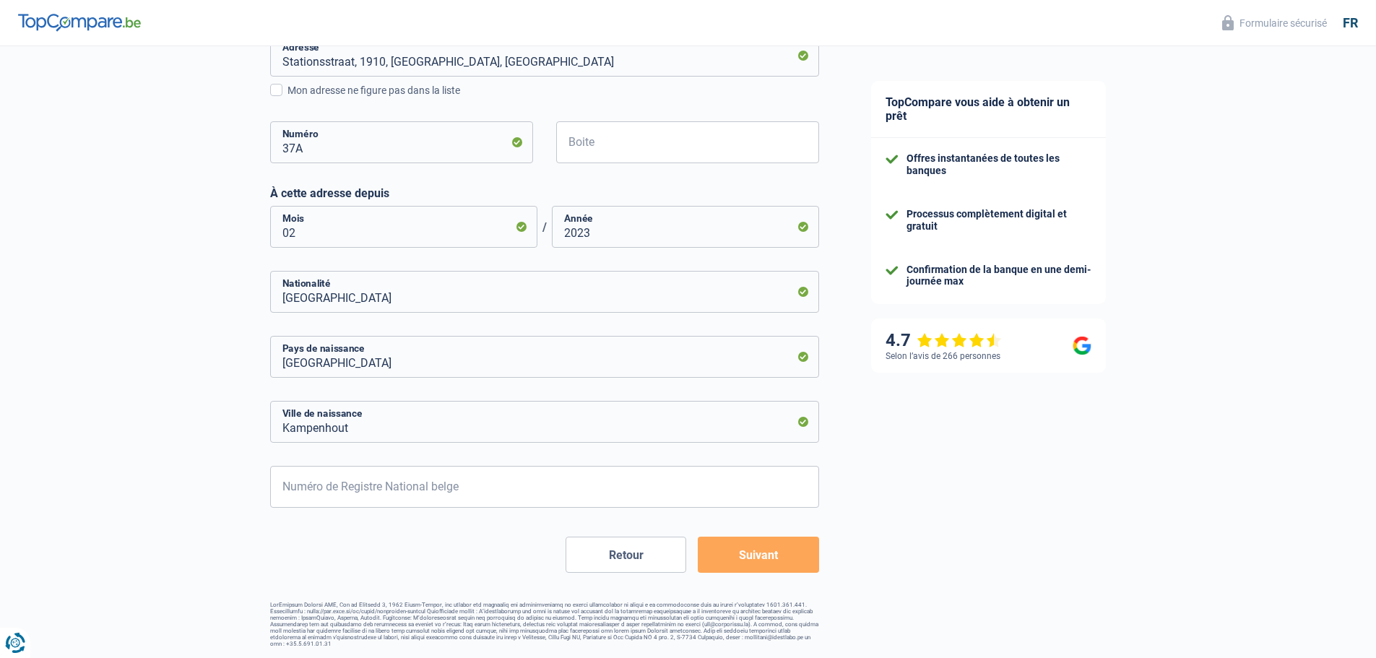
click at [197, 405] on div "Chance de réussite de votre simulation est de 60% 1 2 3 4 5 Rajoutez +20% en co…" at bounding box center [422, 46] width 845 height 1215
click at [310, 427] on input "Kampenhout" at bounding box center [544, 422] width 549 height 42
drag, startPoint x: 366, startPoint y: 429, endPoint x: 256, endPoint y: 433, distance: 109.9
click at [257, 433] on div "Chance de réussite de votre simulation est de 60% 1 2 3 4 5 Rajoutez +20% en co…" at bounding box center [422, 46] width 845 height 1215
type input "[GEOGRAPHIC_DATA]"
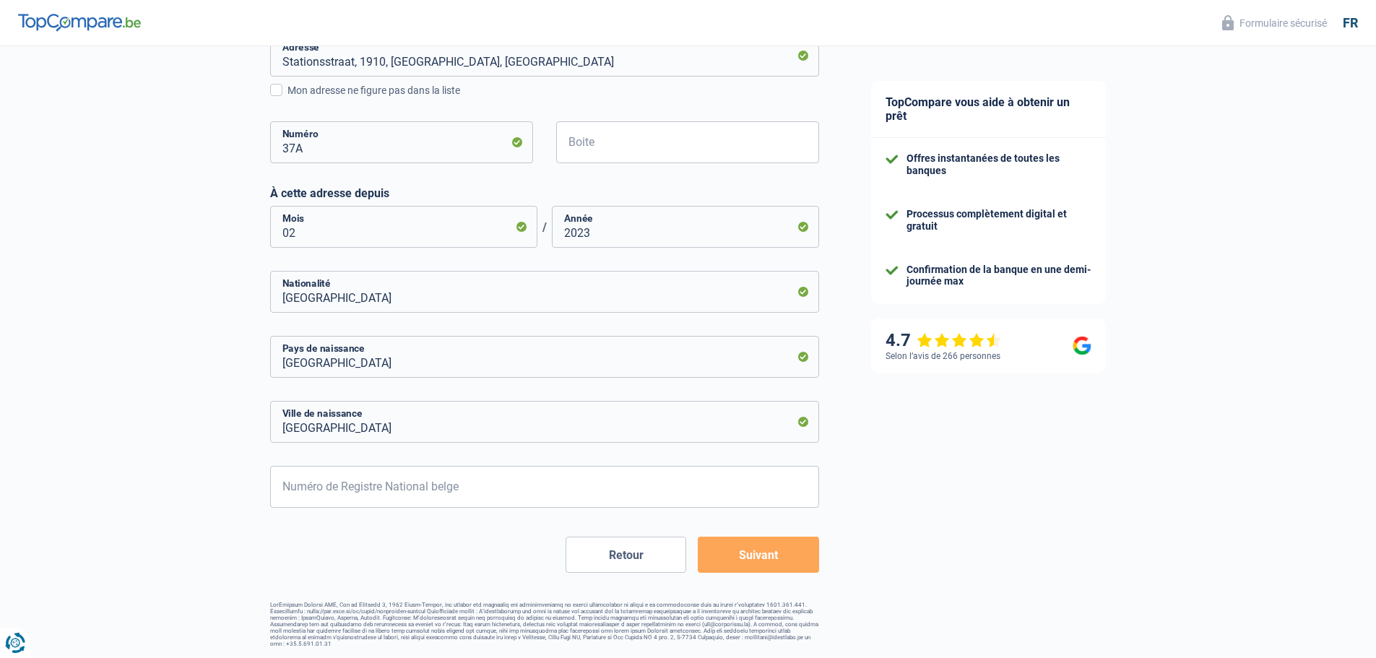
click at [986, 471] on div "TopCompare vous aide à obtenir un prêt Offres instantanées de toutes les banque…" at bounding box center [1111, 51] width 532 height 1215
click at [487, 500] on input "Numéro de Registre National belge" at bounding box center [544, 487] width 549 height 42
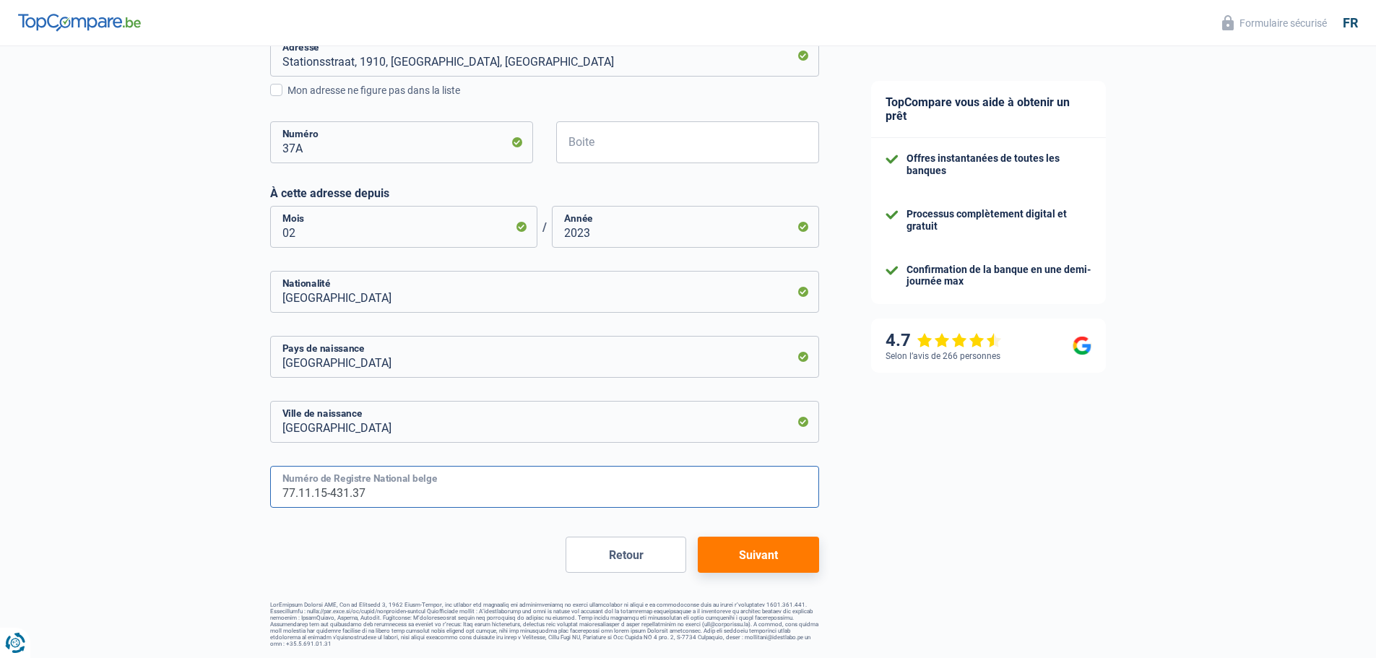
type input "77.11.15-431.37"
click at [982, 508] on div "TopCompare vous aide à obtenir un prêt Offres instantanées de toutes les banque…" at bounding box center [1111, 51] width 532 height 1215
click at [759, 560] on button "Suivant" at bounding box center [758, 555] width 121 height 36
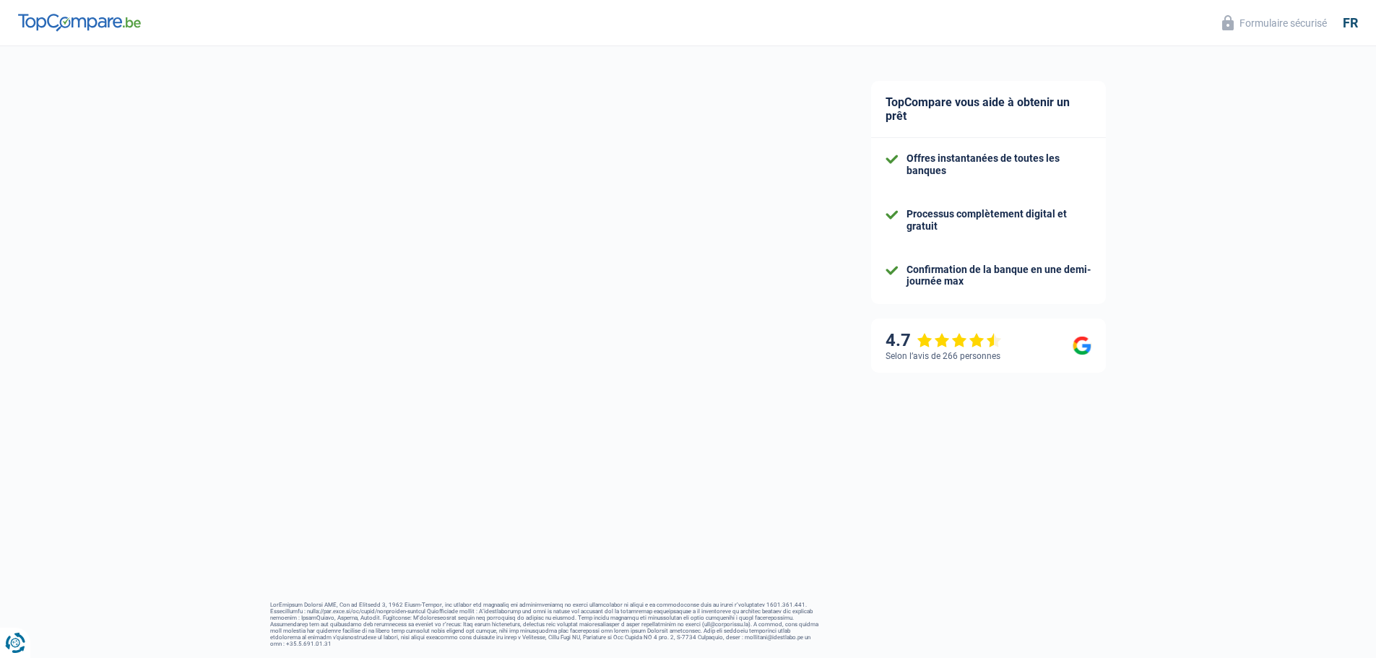
select select "familyAllowances"
select select "netSalary"
select select "mealVouchers"
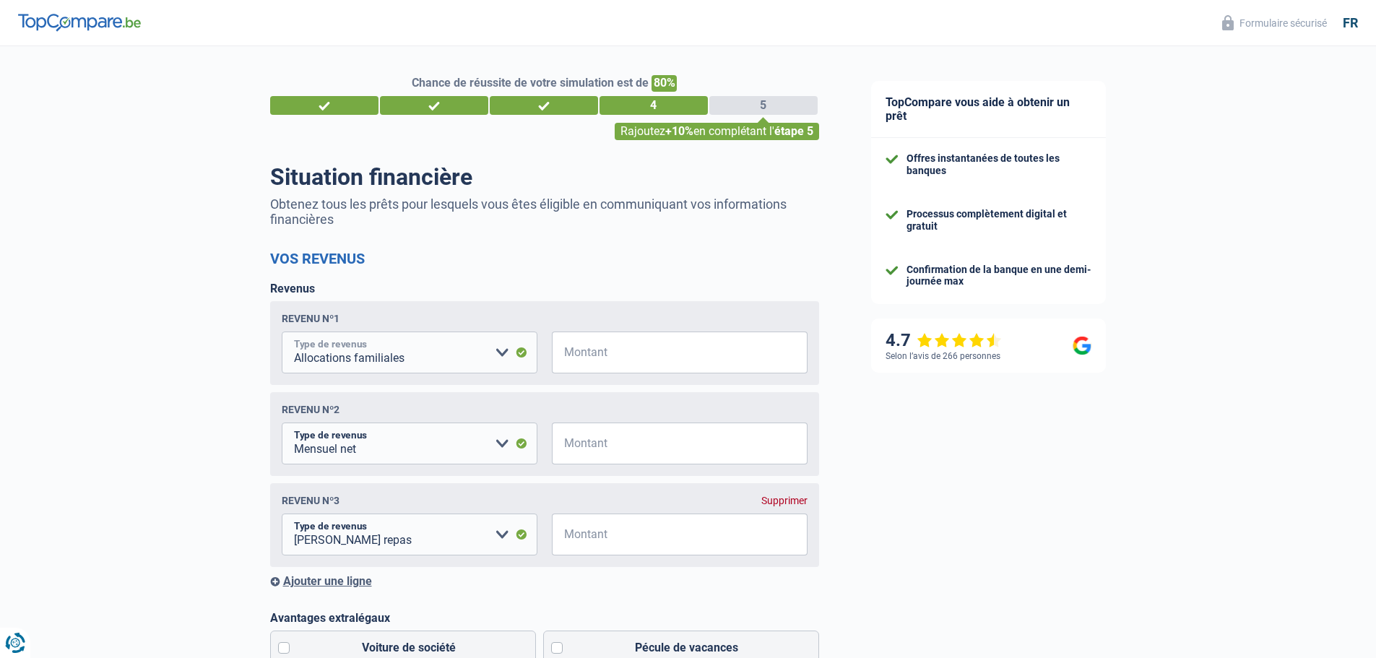
click at [492, 353] on select "Allocation d'handicap Allocations chômage Allocations familiales Chèques repas …" at bounding box center [410, 353] width 256 height 42
click at [493, 353] on select "Allocation d'handicap Allocations chômage Allocations familiales Chèques repas …" at bounding box center [410, 353] width 256 height 42
click at [490, 405] on div "Revenu nº2 Allocation d'handicap Allocations chômage Allocations familiales Chè…" at bounding box center [544, 434] width 549 height 84
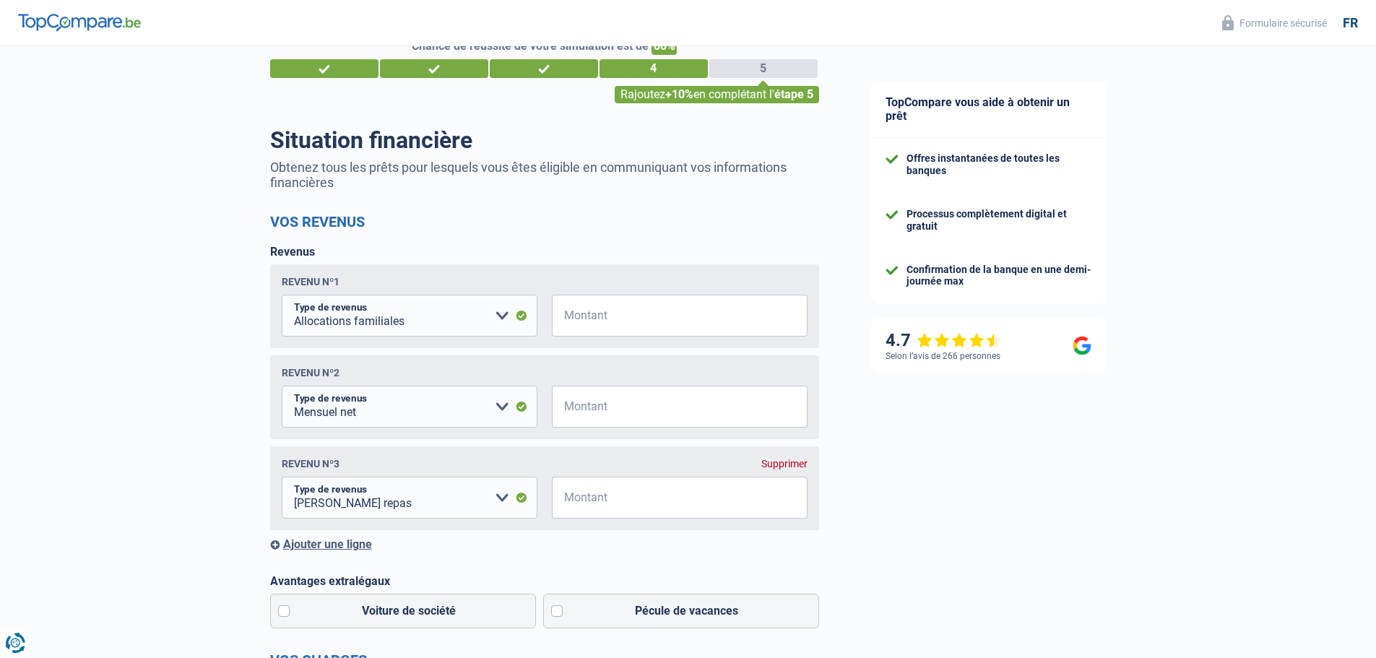
scroll to position [72, 0]
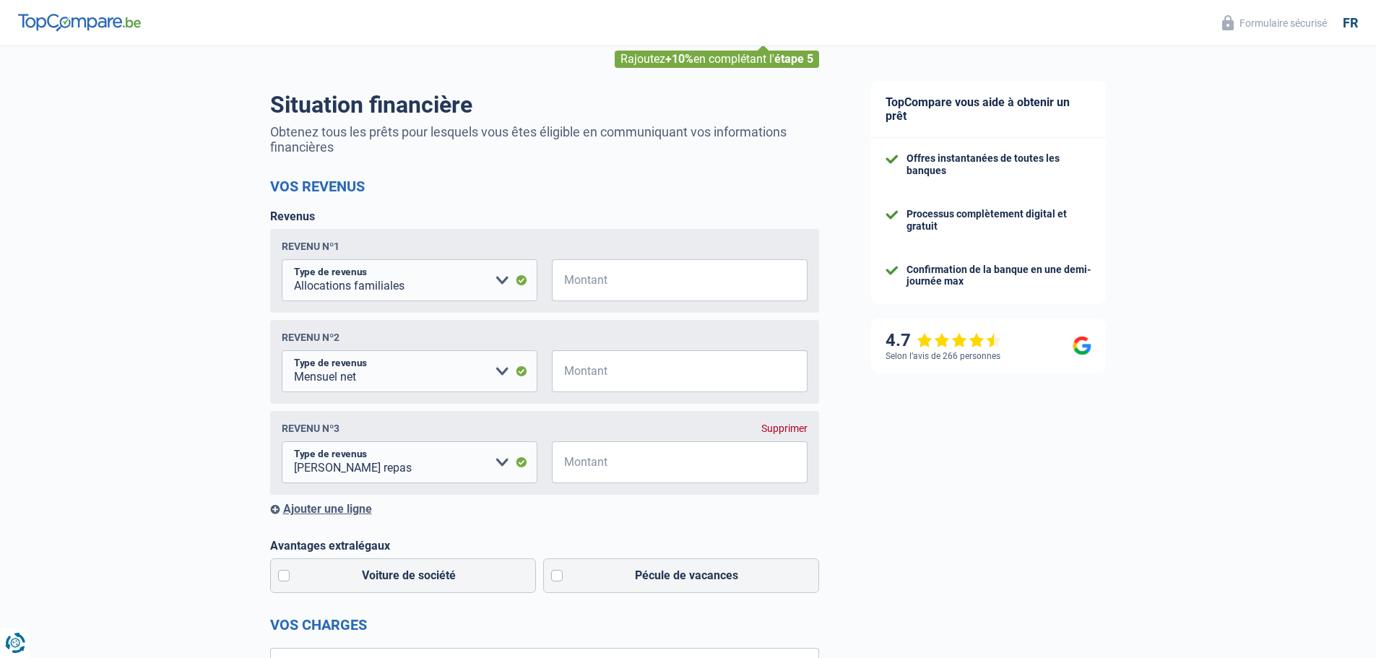
click at [777, 427] on div "Supprimer" at bounding box center [785, 429] width 46 height 12
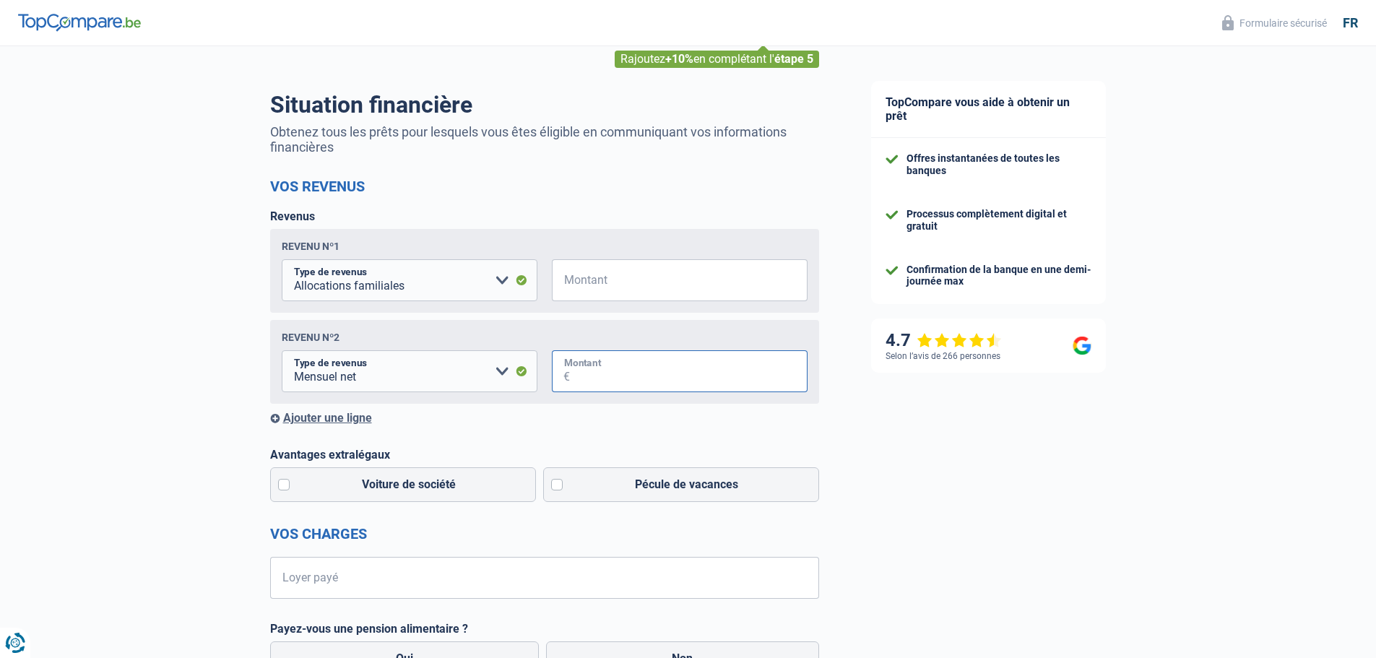
click at [616, 371] on input "Montant" at bounding box center [689, 371] width 238 height 42
type input "6.324"
click at [902, 441] on div "TopCompare vous aide à obtenir un prêt Offres instantanées de toutes les banque…" at bounding box center [1111, 556] width 532 height 1164
click at [284, 488] on label "Voiture de société" at bounding box center [403, 485] width 267 height 35
click at [284, 488] on input "Voiture de société" at bounding box center [403, 485] width 267 height 35
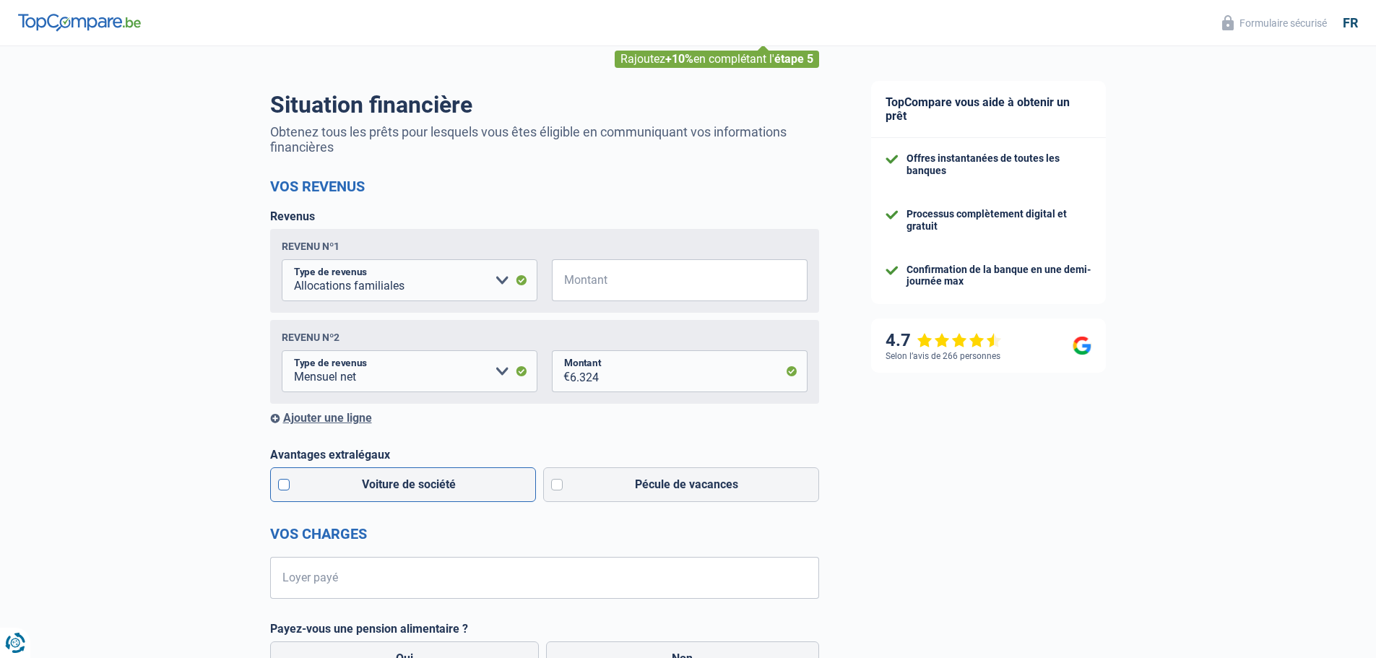
checkbox input "true"
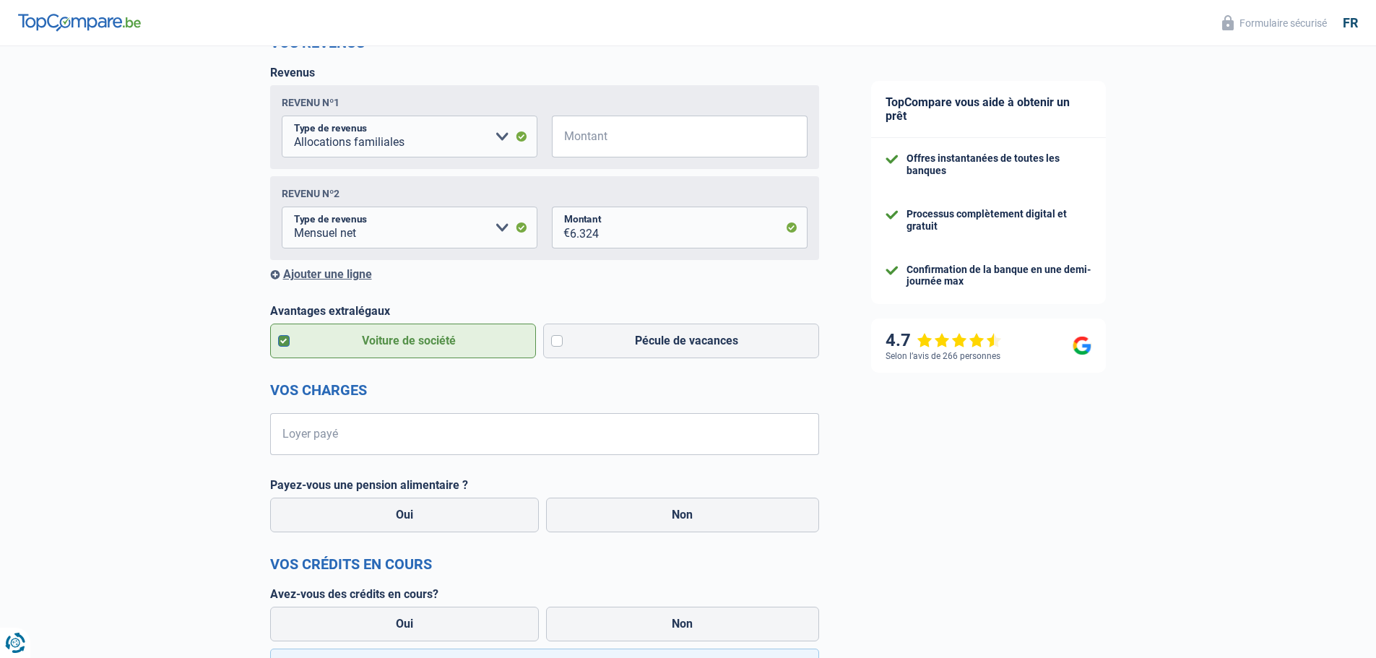
scroll to position [217, 0]
click at [560, 342] on label "Pécule de vacances" at bounding box center [681, 340] width 276 height 35
click at [560, 342] on input "Pécule de vacances" at bounding box center [681, 340] width 276 height 35
checkbox input "true"
click at [973, 448] on div "TopCompare vous aide à obtenir un prêt Offres instantanées de toutes les banque…" at bounding box center [1111, 411] width 532 height 1164
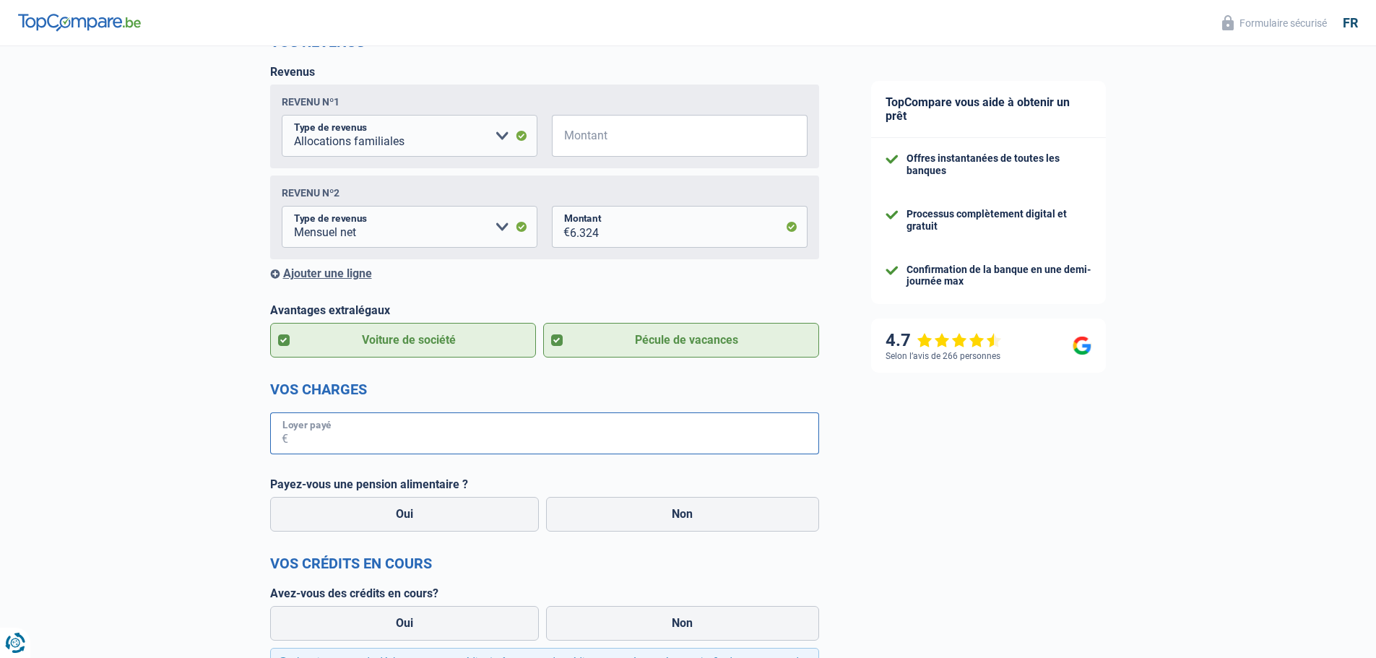
click at [549, 447] on input "Loyer payé" at bounding box center [553, 434] width 531 height 42
type input "1.280"
click at [967, 430] on div "TopCompare vous aide à obtenir un prêt Offres instantanées de toutes les banque…" at bounding box center [1111, 411] width 532 height 1164
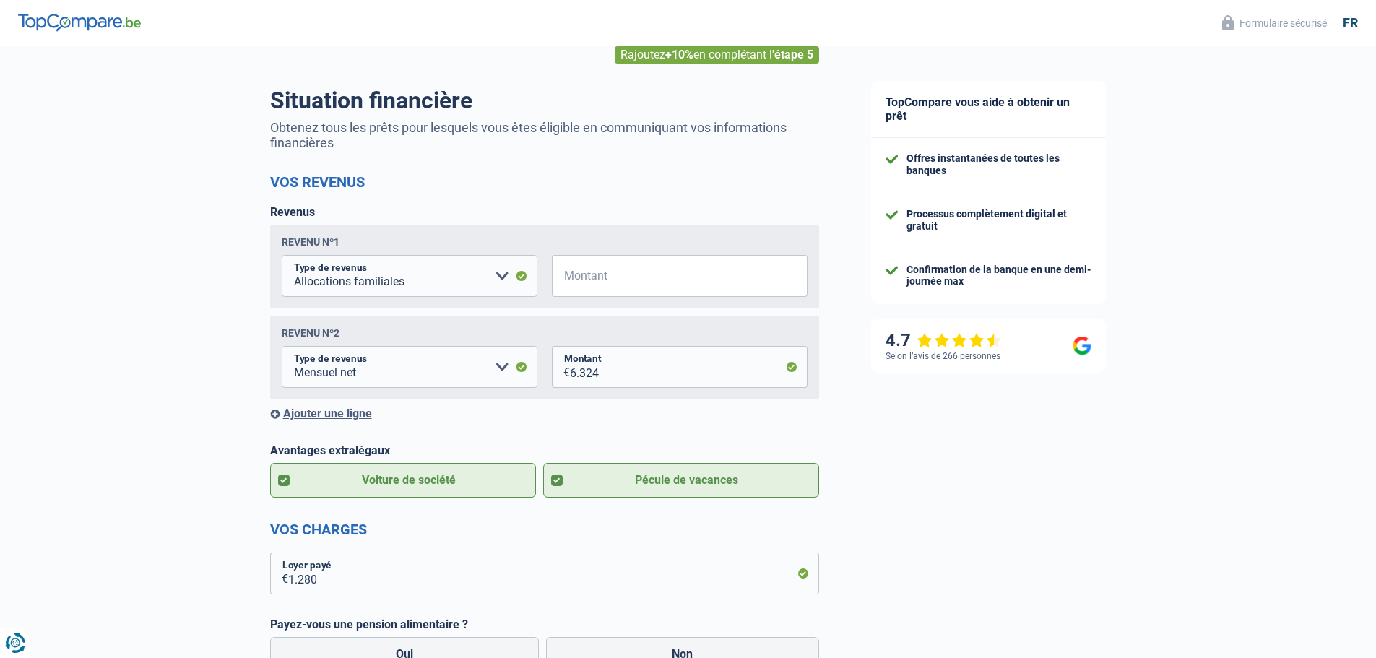
scroll to position [72, 0]
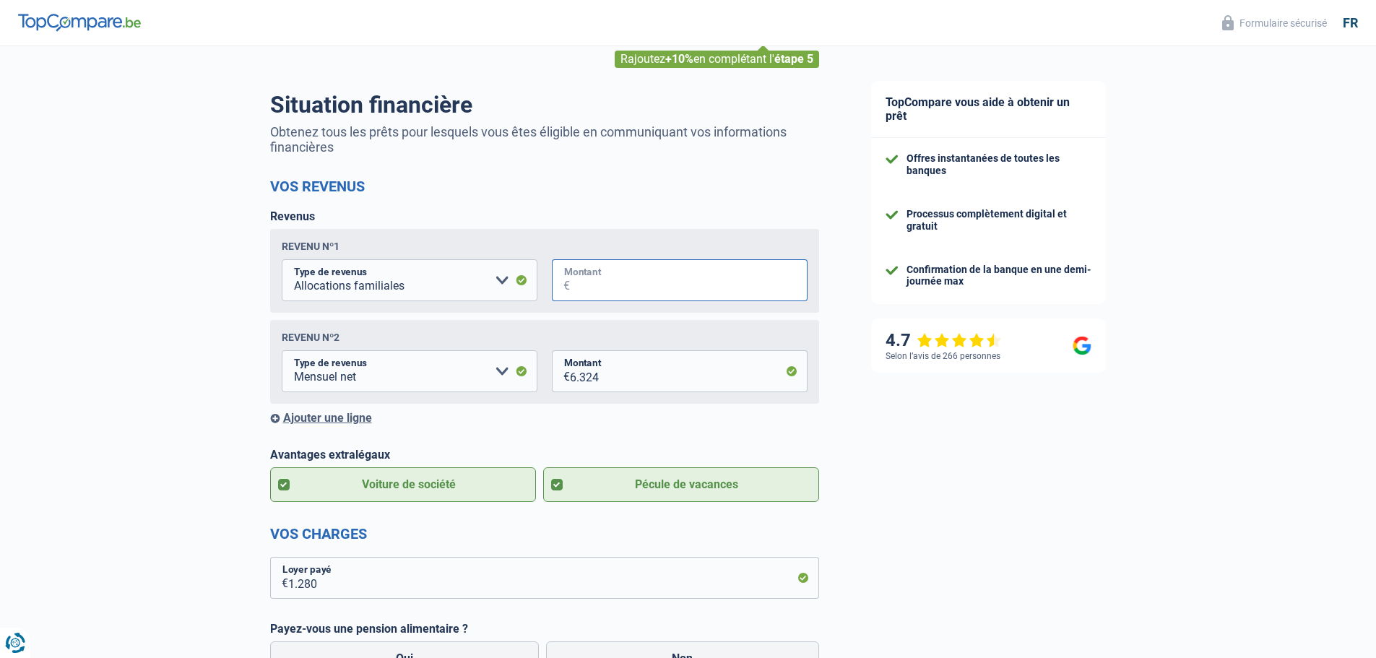
click at [694, 290] on input "Montant" at bounding box center [689, 280] width 238 height 42
type input "210"
click at [915, 465] on div "TopCompare vous aide à obtenir un prêt Offres instantanées de toutes les banque…" at bounding box center [1111, 556] width 532 height 1164
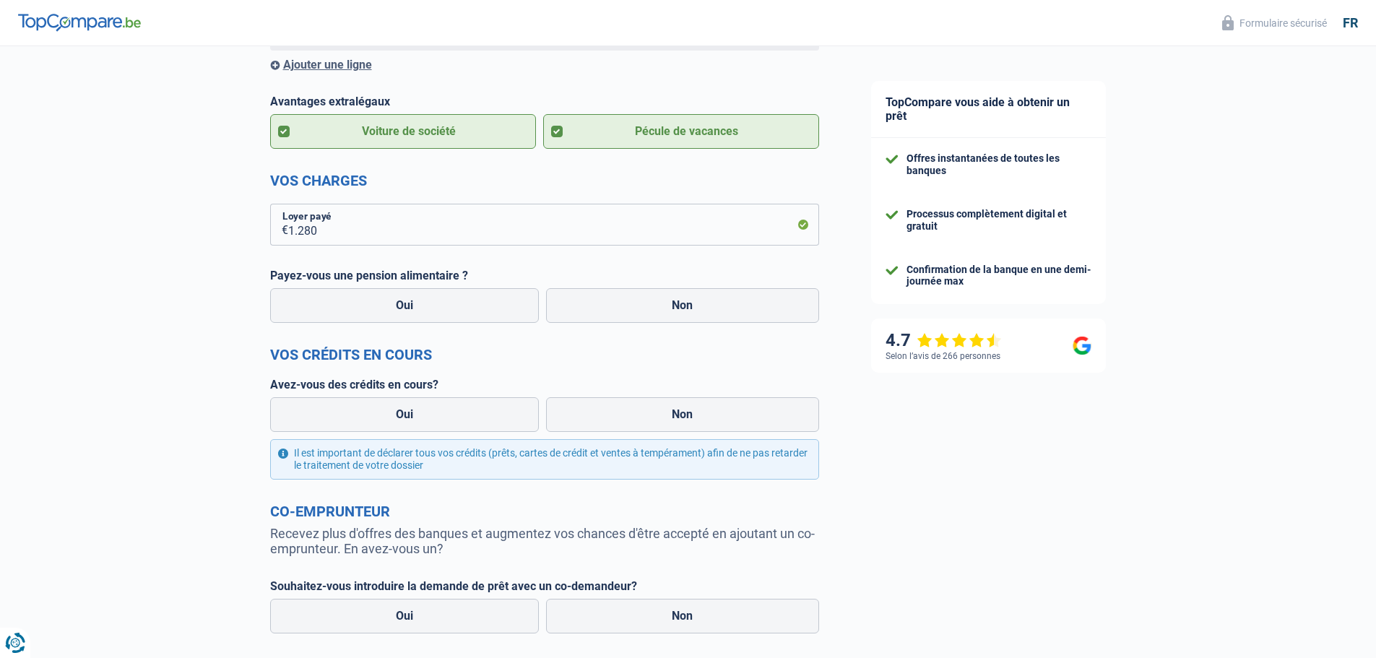
scroll to position [434, 0]
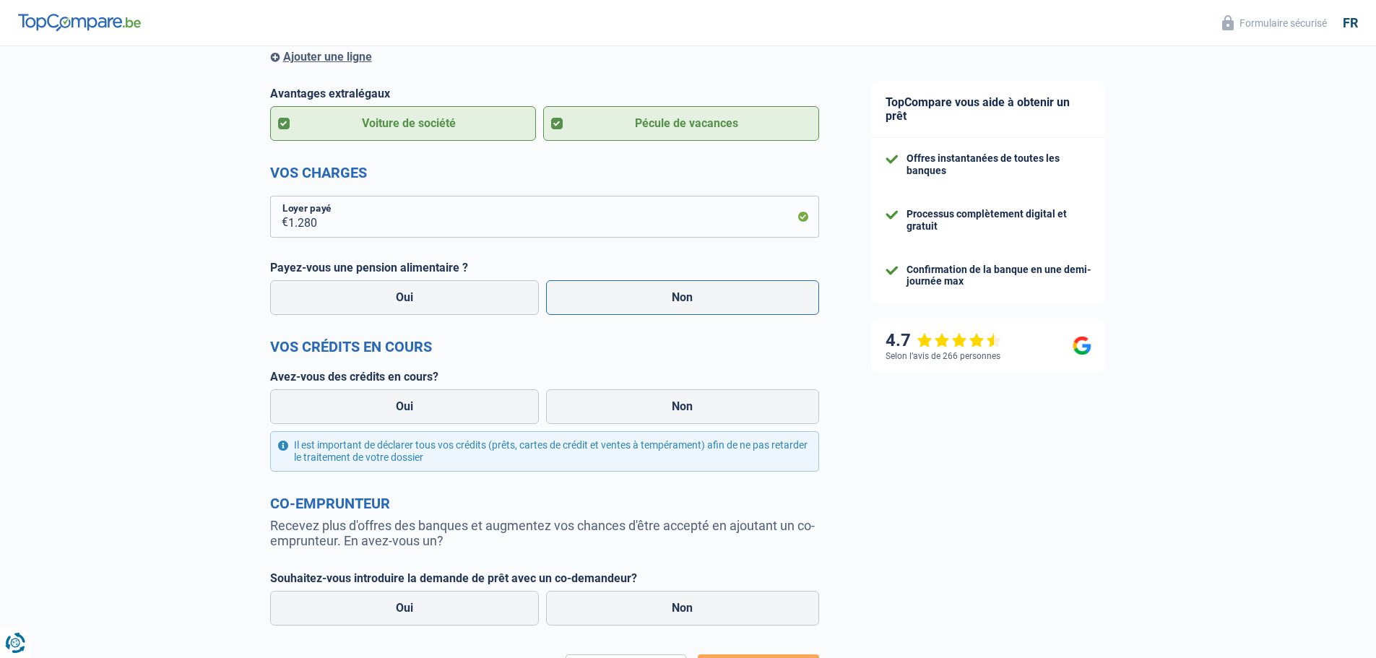
click at [643, 306] on label "Non" at bounding box center [682, 297] width 273 height 35
click at [643, 306] on input "Non" at bounding box center [682, 297] width 273 height 35
radio input "true"
click at [684, 411] on label "Non" at bounding box center [682, 406] width 273 height 35
click at [684, 411] on input "Non" at bounding box center [682, 406] width 273 height 35
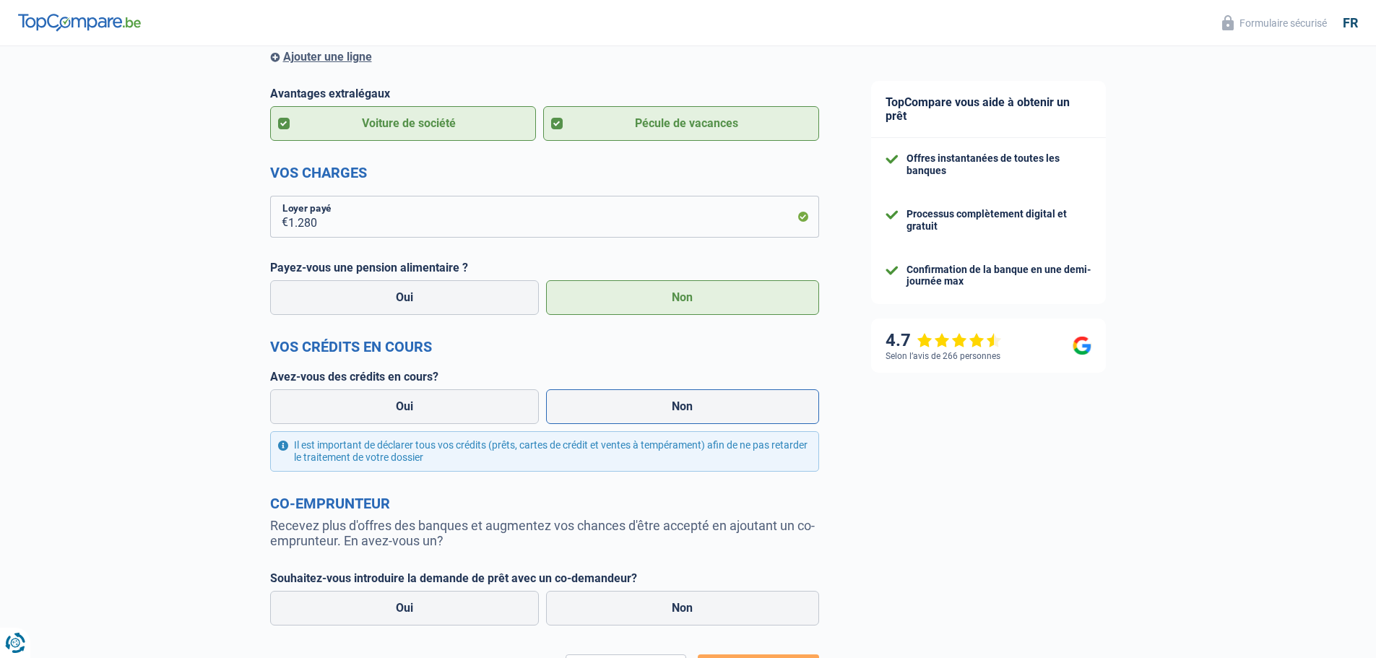
radio input "true"
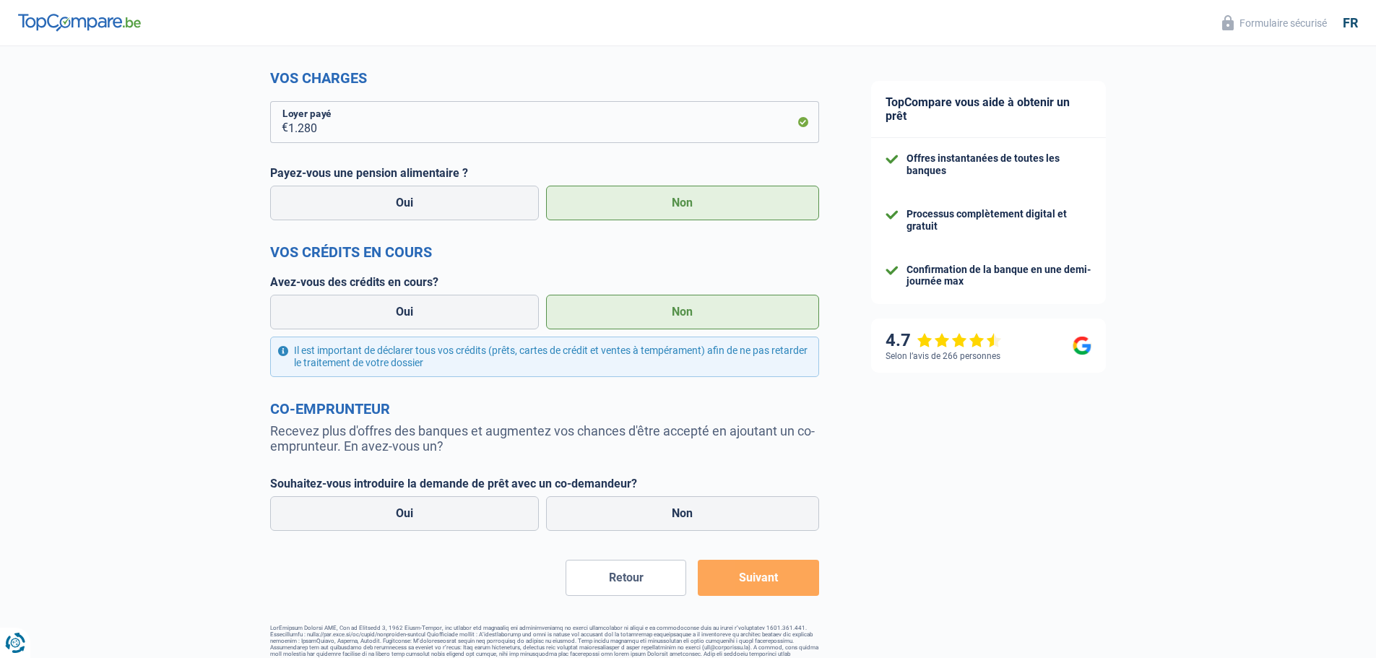
scroll to position [554, 0]
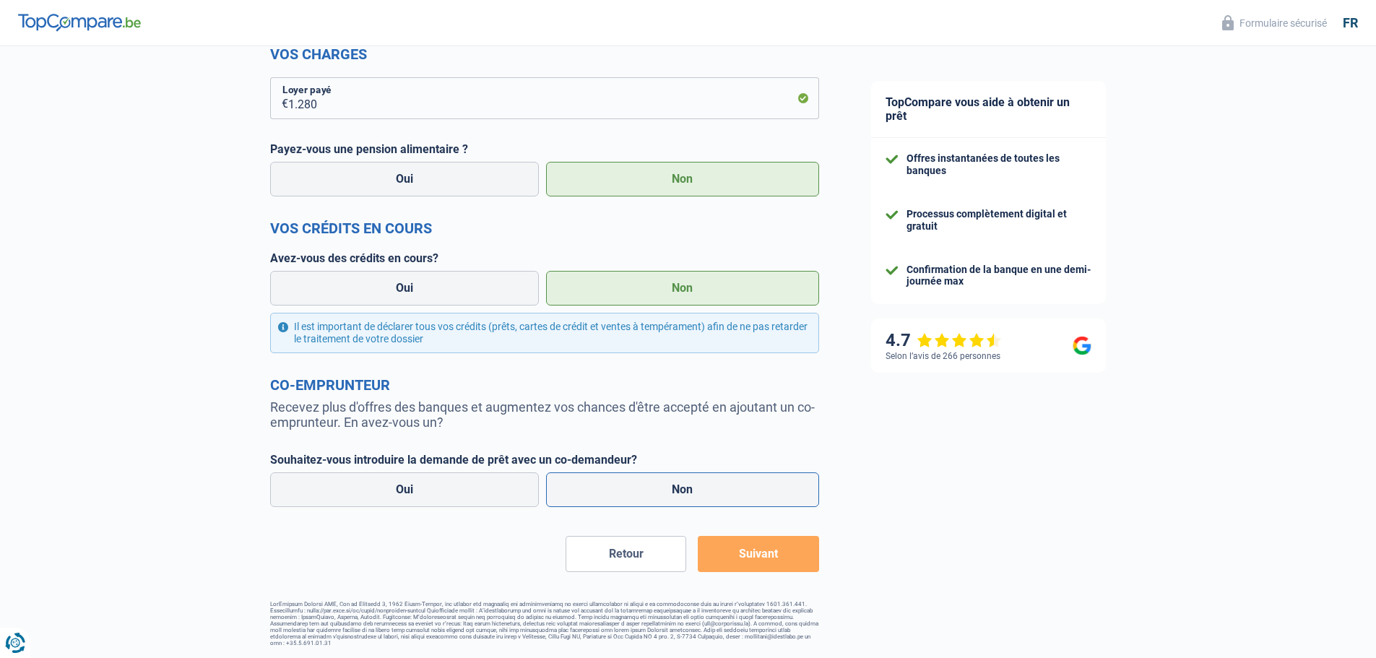
click at [666, 495] on label "Non" at bounding box center [682, 490] width 273 height 35
click at [666, 495] on input "Non" at bounding box center [682, 490] width 273 height 35
radio input "true"
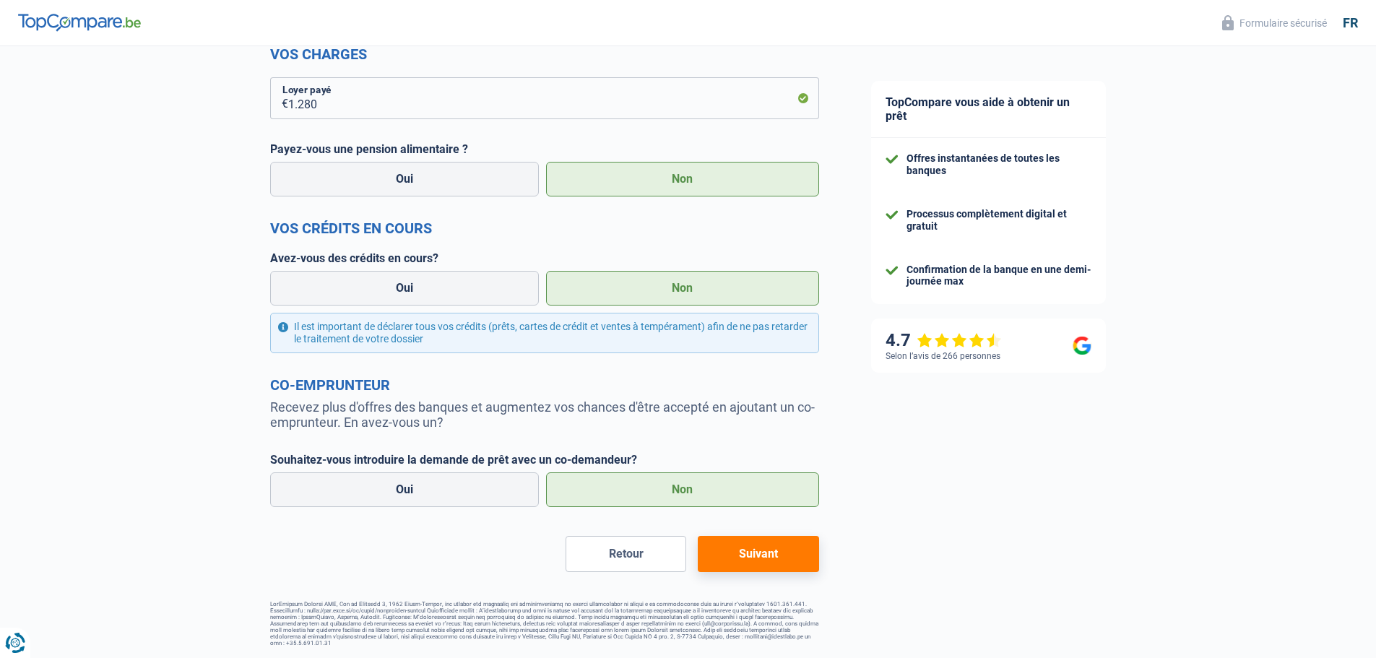
click at [767, 559] on button "Suivant" at bounding box center [758, 554] width 121 height 36
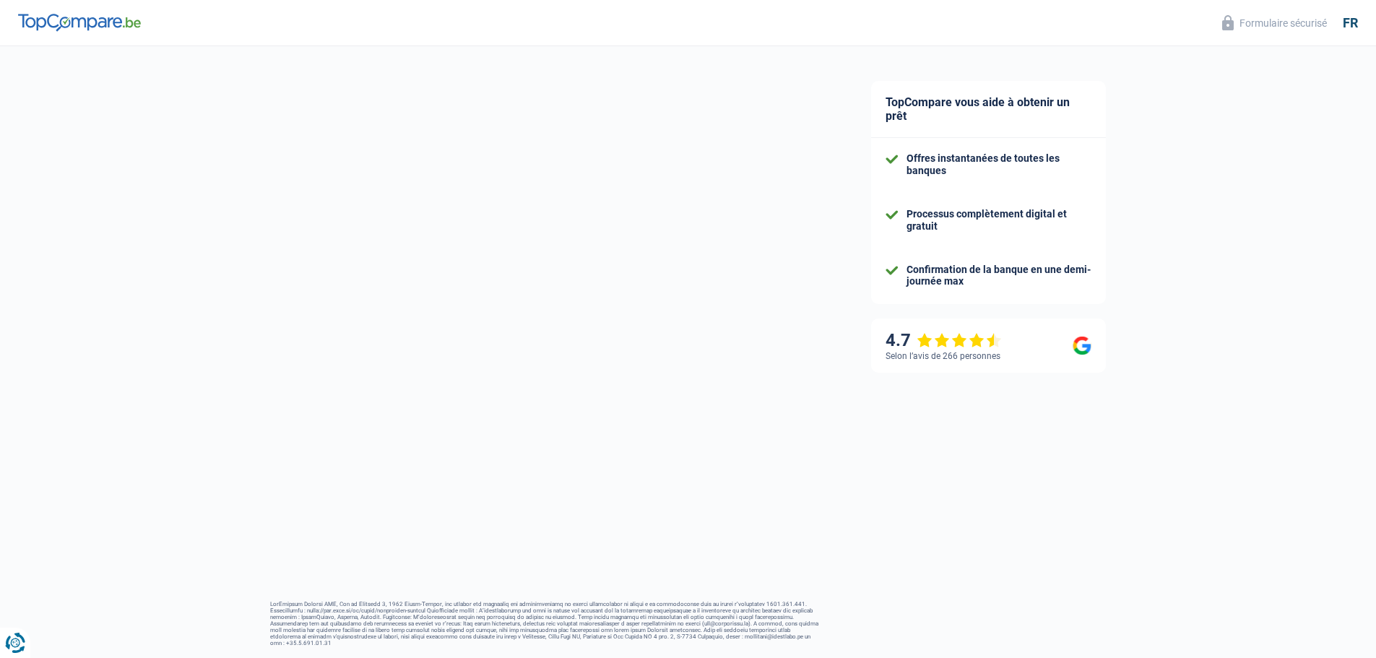
select select "120"
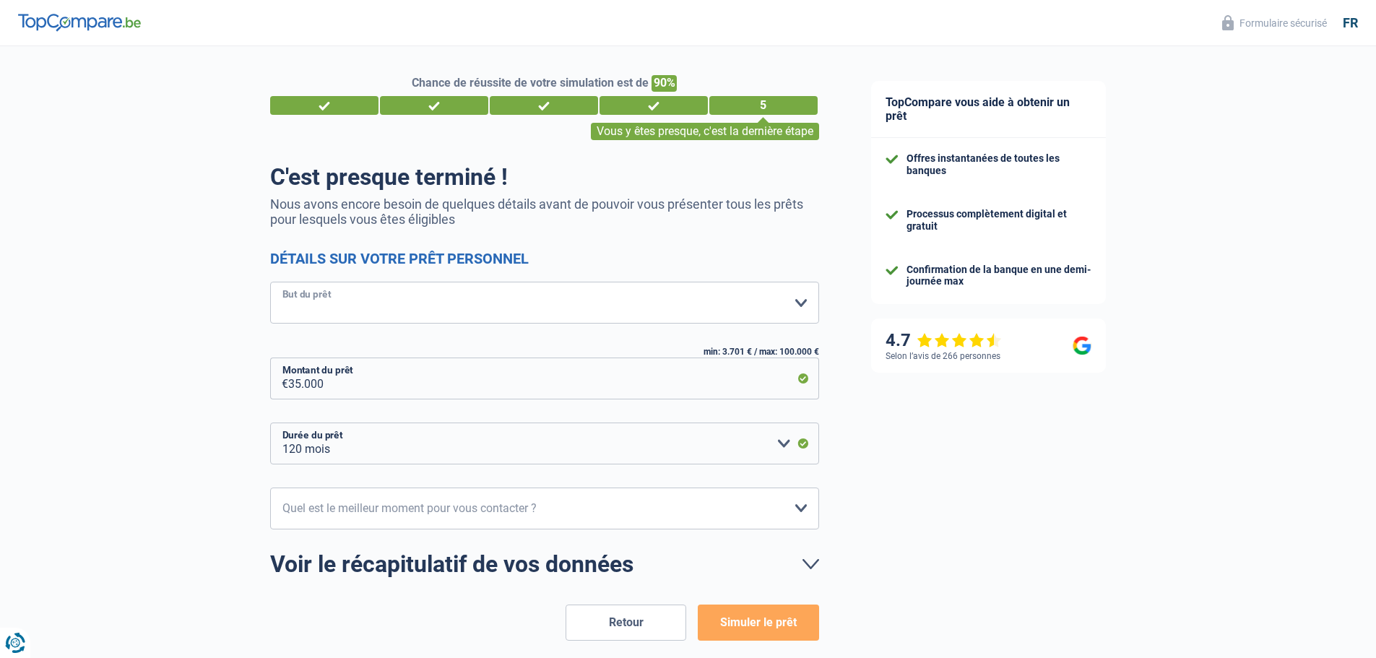
click at [793, 304] on select "Confort maison: meubles, textile, peinture, électroménager, outillage non-profe…" at bounding box center [544, 303] width 549 height 42
select select "study"
click at [270, 283] on select "Confort maison: meubles, textile, peinture, électroménager, outillage non-profe…" at bounding box center [544, 303] width 549 height 42
click at [893, 469] on div "TopCompare vous aide à obtenir un prêt Offres instantanées de toutes les banque…" at bounding box center [1111, 386] width 532 height 681
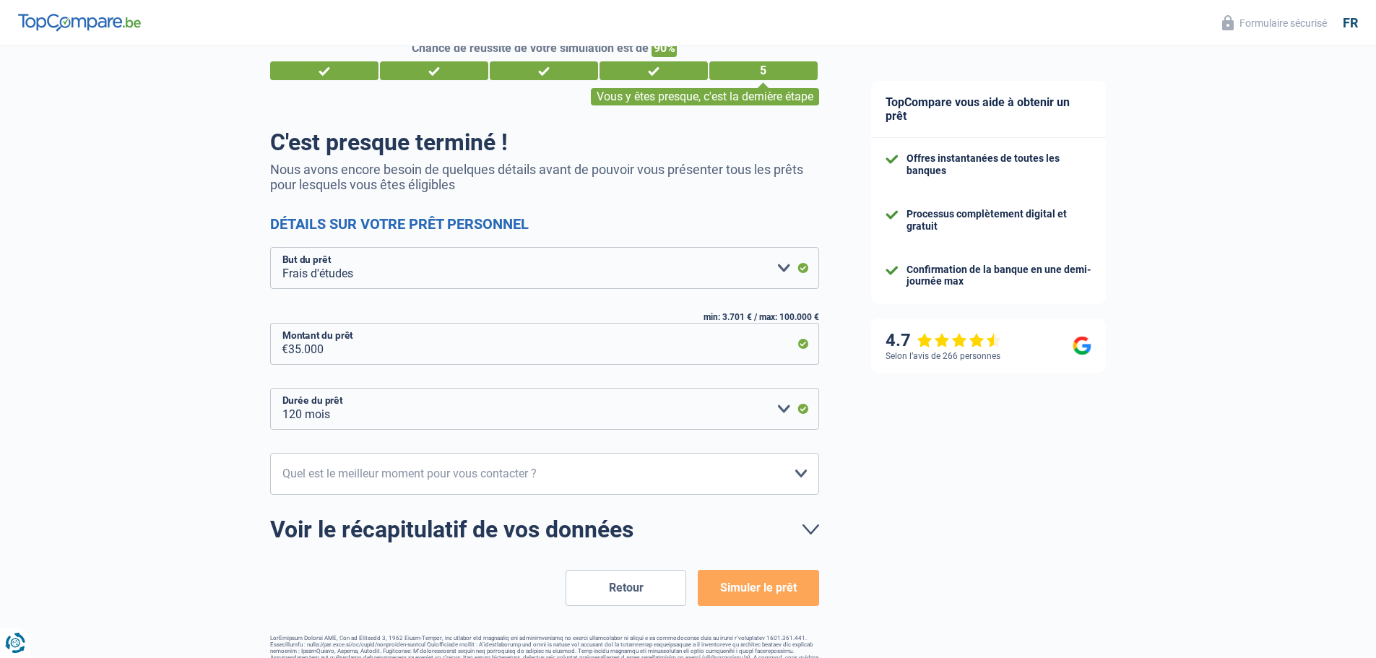
scroll to position [68, 0]
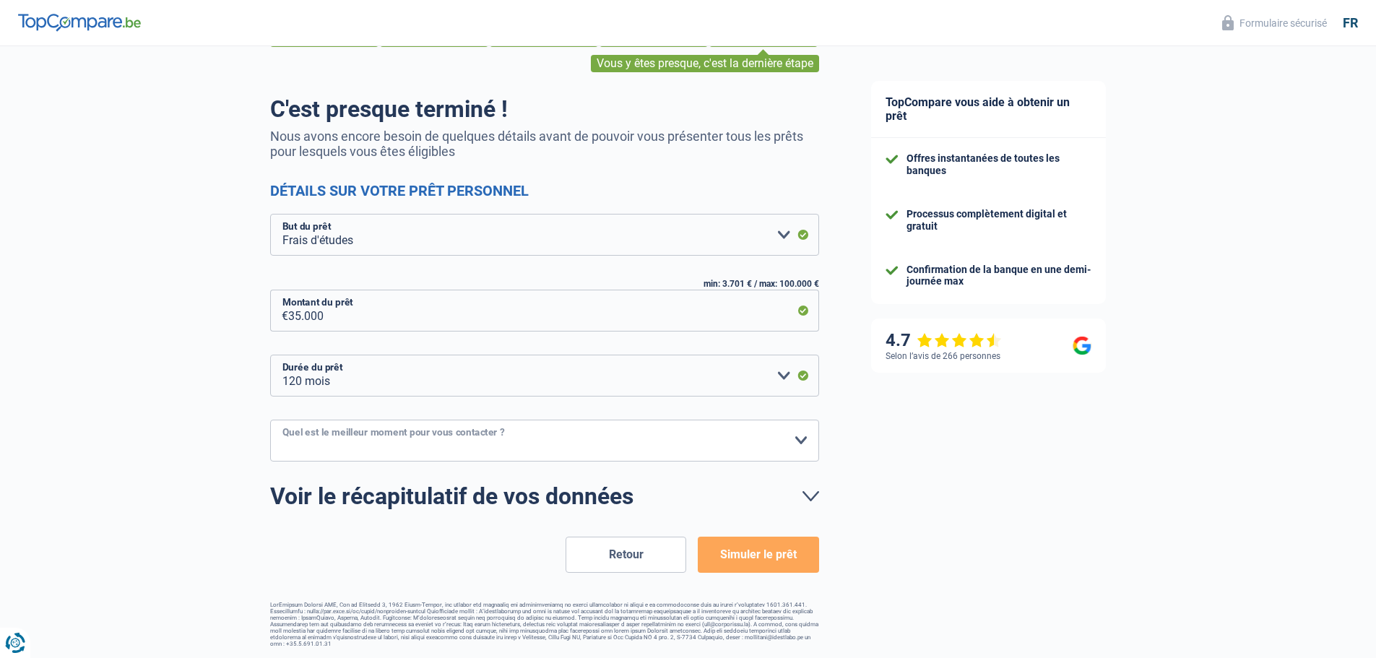
click at [408, 444] on select "10h-12h 12h-14h 14h-16h 16h-18h Veuillez sélectionner une option" at bounding box center [544, 441] width 549 height 42
select select "12-14"
click at [270, 421] on select "10h-12h 12h-14h 14h-16h 16h-18h Veuillez sélectionner une option" at bounding box center [544, 441] width 549 height 42
click at [975, 485] on div "TopCompare vous aide à obtenir un prêt Offres instantanées de toutes les banque…" at bounding box center [1111, 318] width 532 height 681
click at [766, 553] on button "Simuler le prêt" at bounding box center [758, 555] width 121 height 36
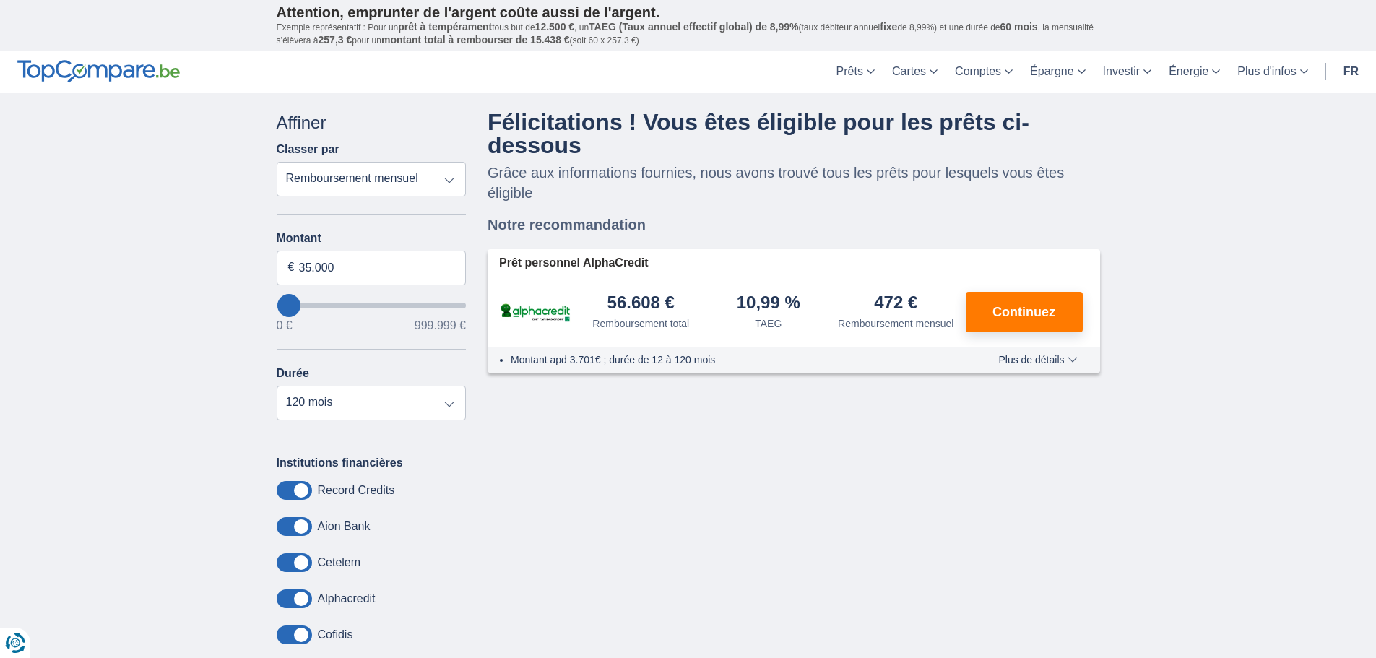
scroll to position [72, 0]
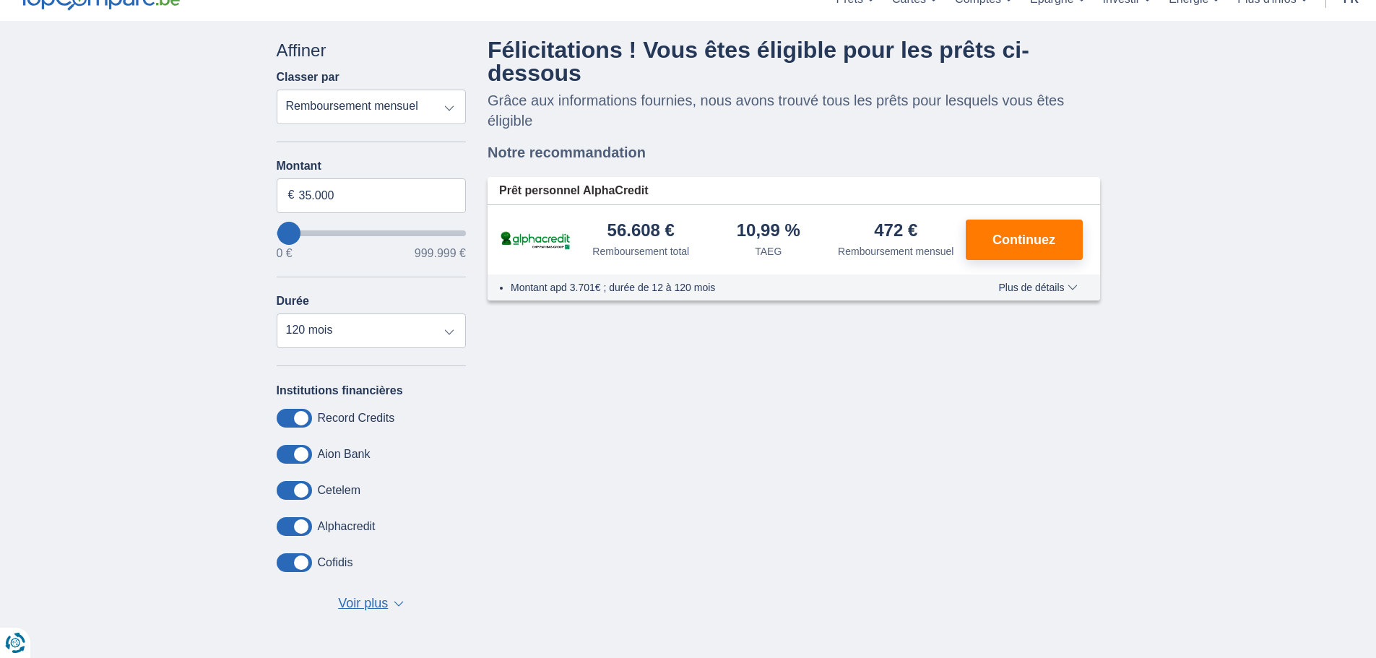
click at [285, 531] on span at bounding box center [294, 526] width 35 height 19
click at [0, 0] on input "checkbox" at bounding box center [0, 0] width 0 height 0
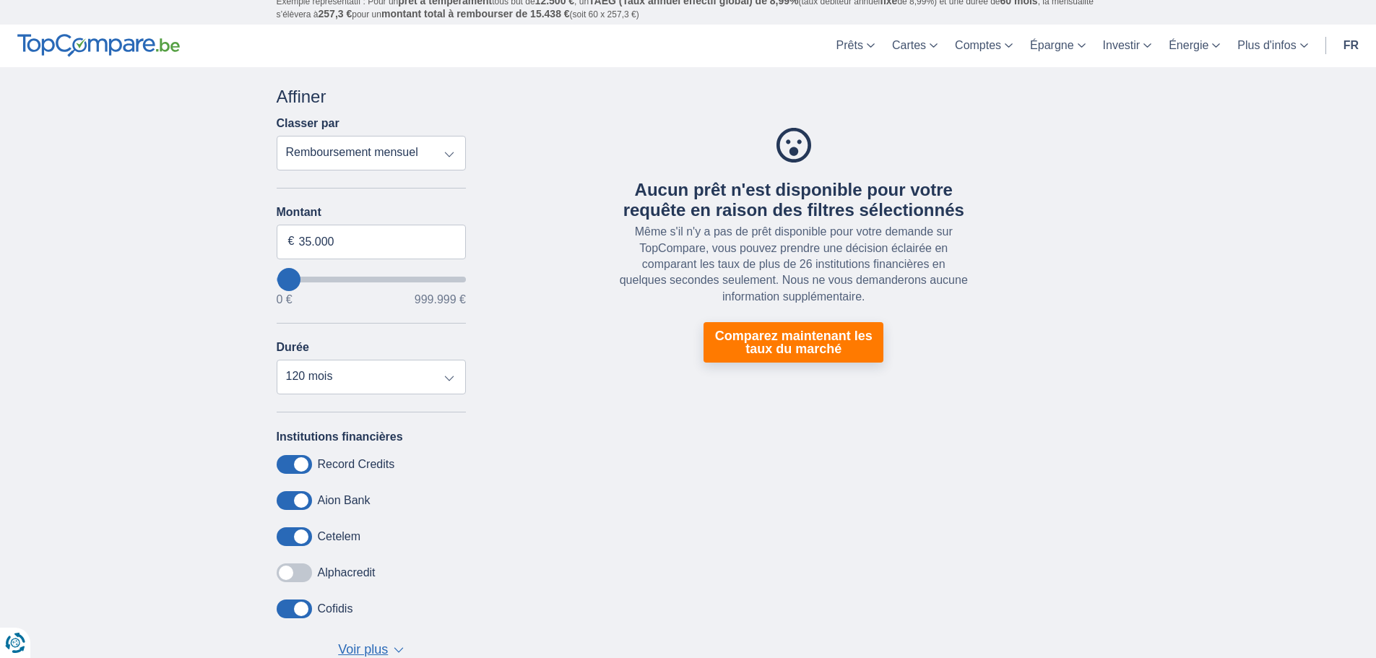
scroll to position [0, 0]
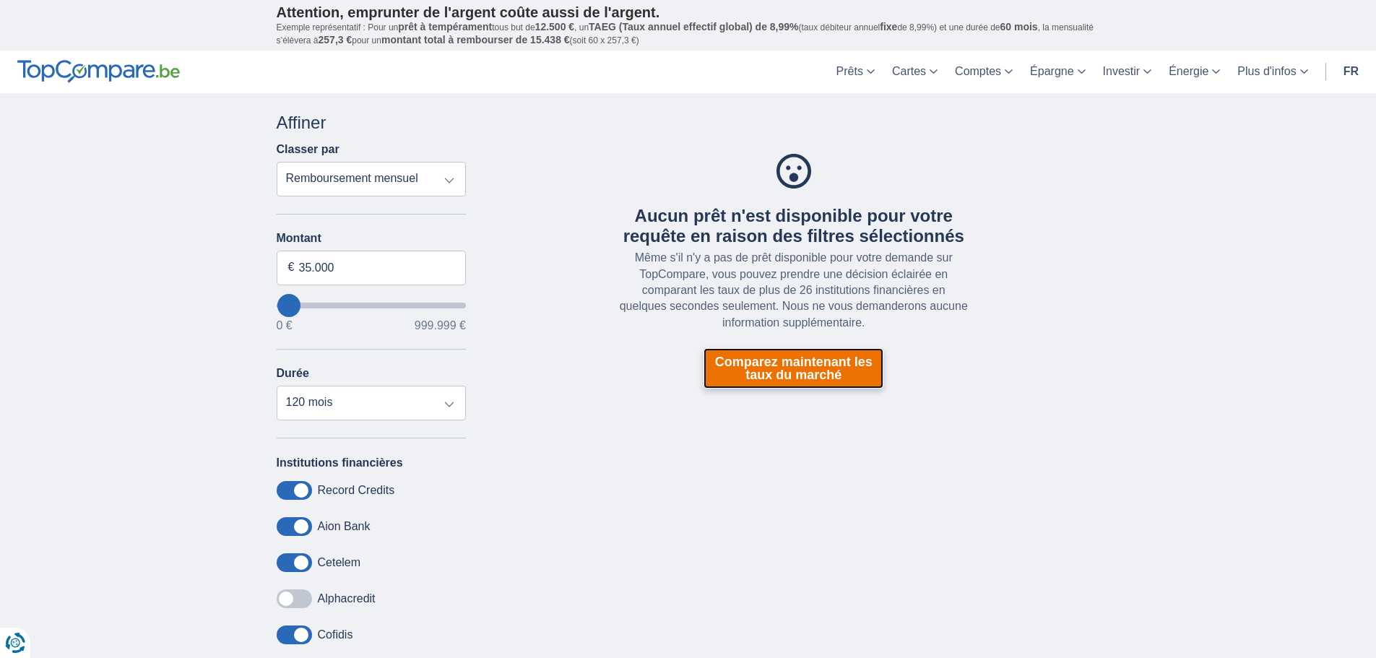
click at [804, 368] on link "Comparez maintenant les taux du marché" at bounding box center [794, 368] width 180 height 40
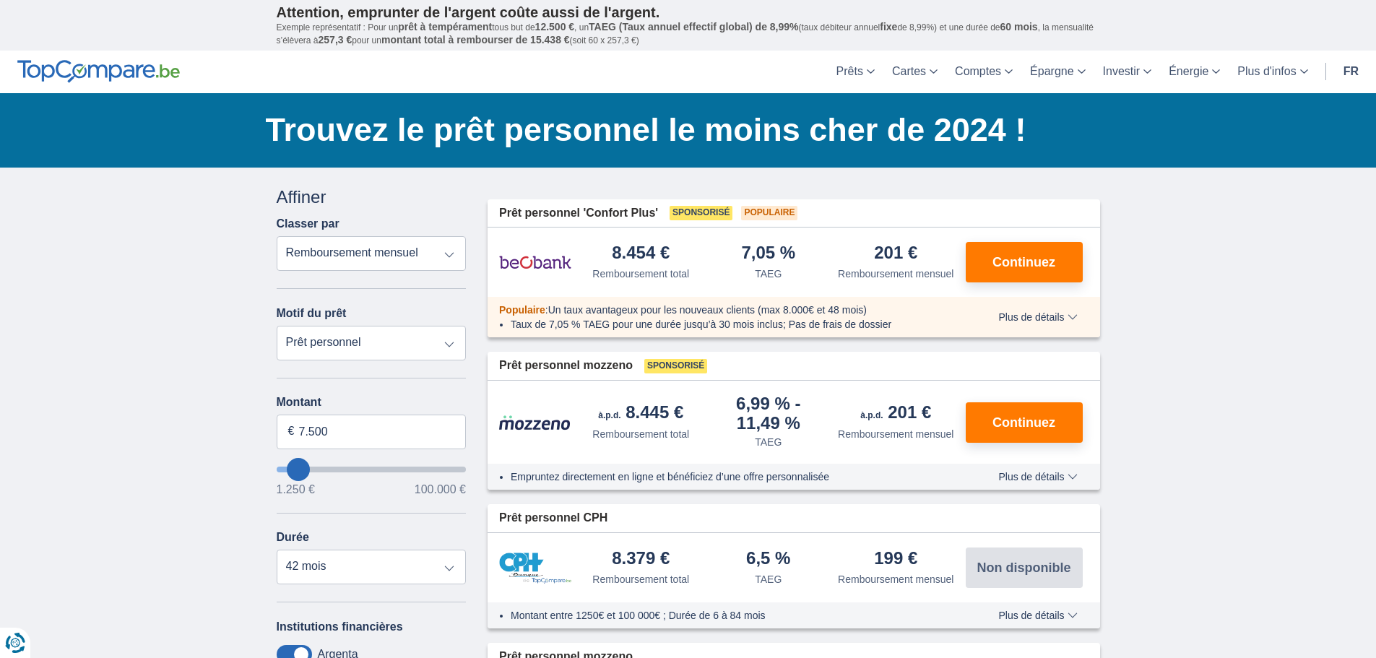
type input "8.250"
type input "9250"
type input "9.250"
select select "48"
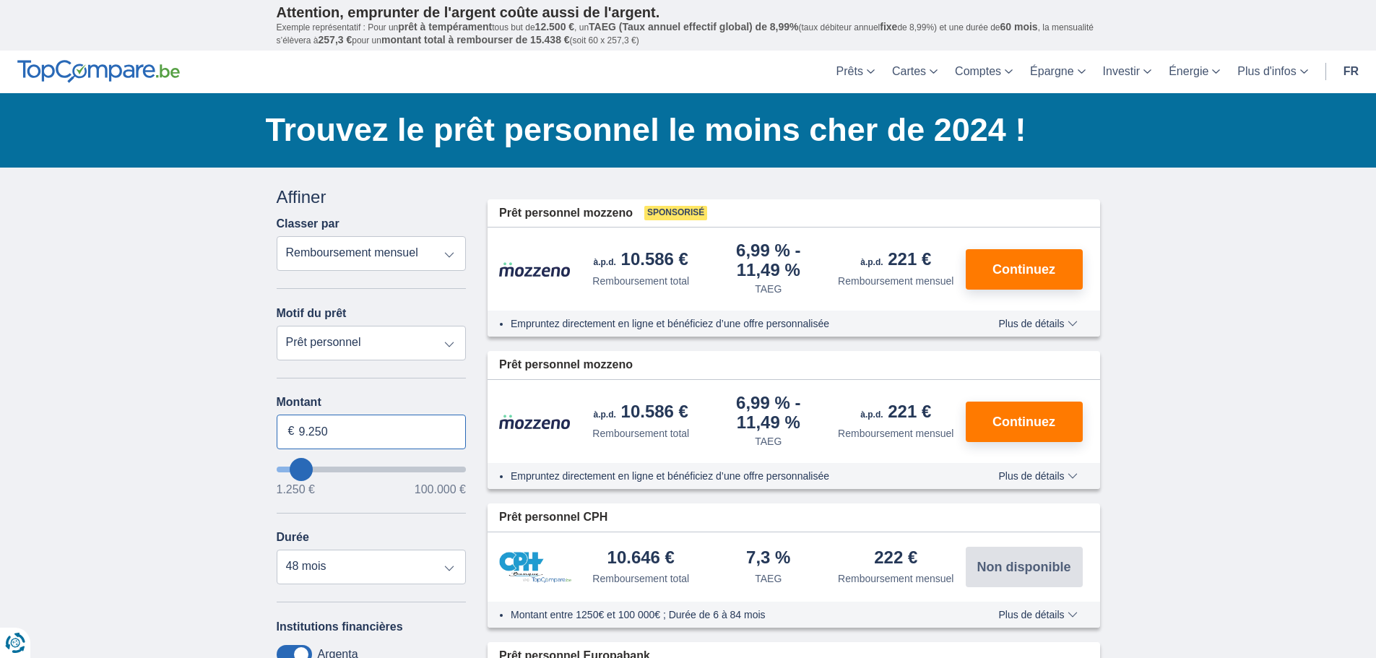
click at [345, 424] on input "9.250" at bounding box center [372, 432] width 190 height 35
type input "9"
type input "35.000"
type input "35250"
select select "120"
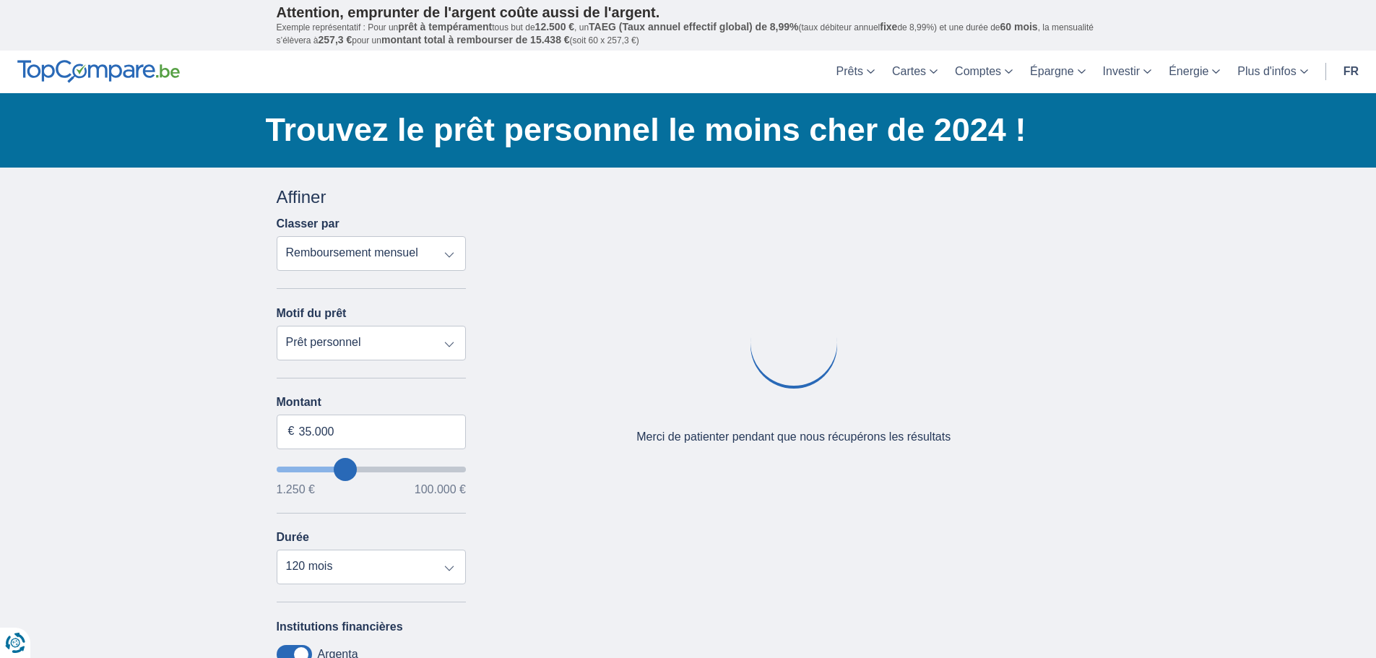
click at [204, 410] on div "× widget.non-eligible-application.title widget.non-eligible-application.text no…" at bounding box center [688, 537] width 1376 height 739
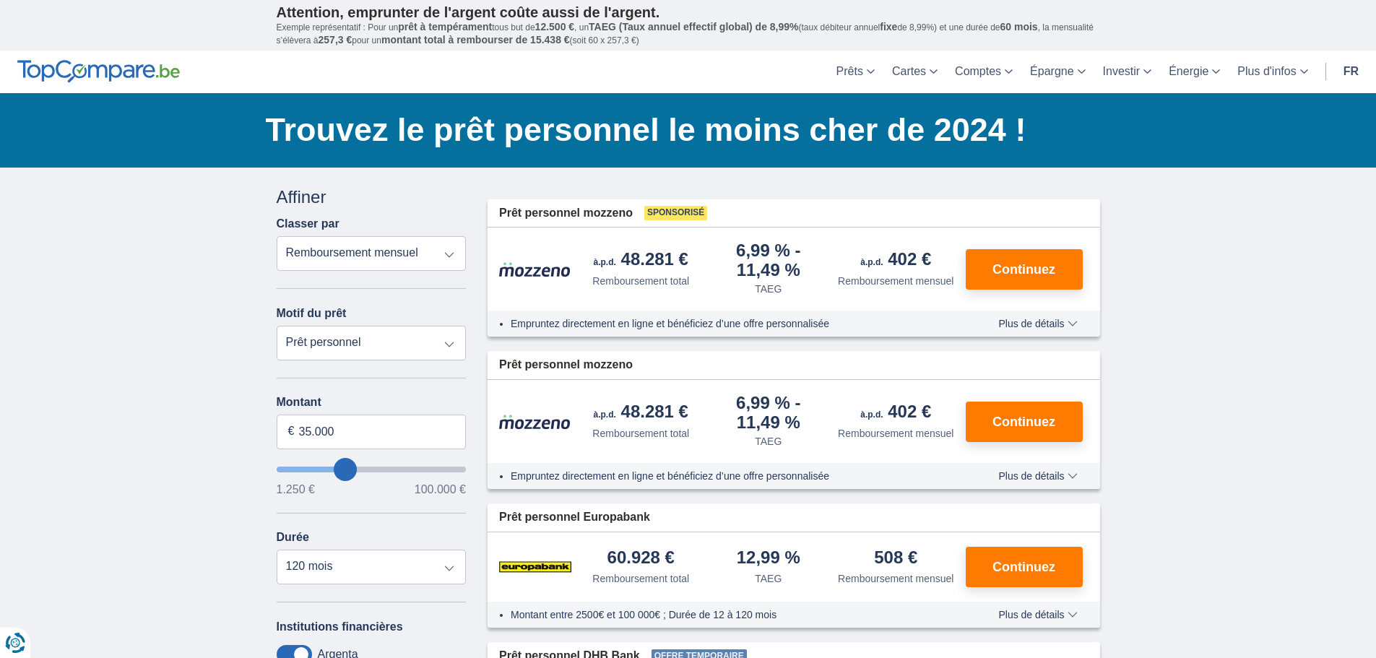
click at [1199, 462] on div "× widget.non-eligible-application.title widget.non-eligible-application.text no…" at bounding box center [688, 537] width 1376 height 739
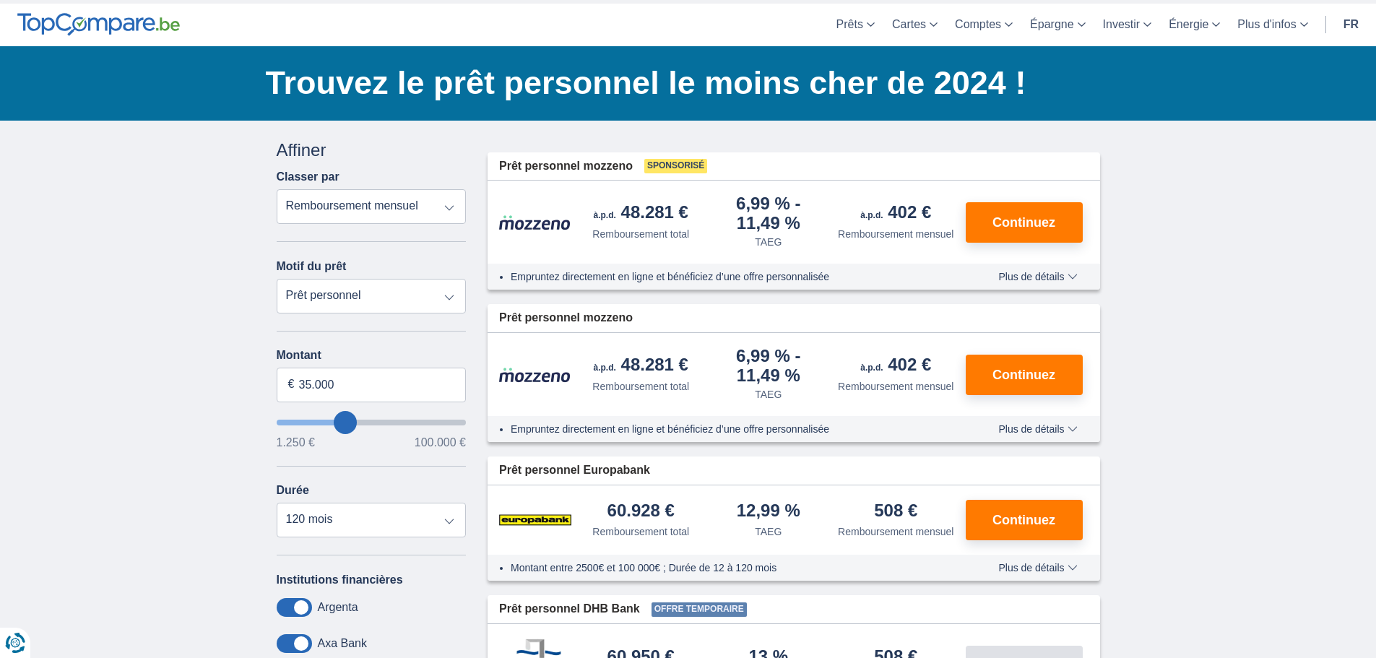
scroll to position [72, 0]
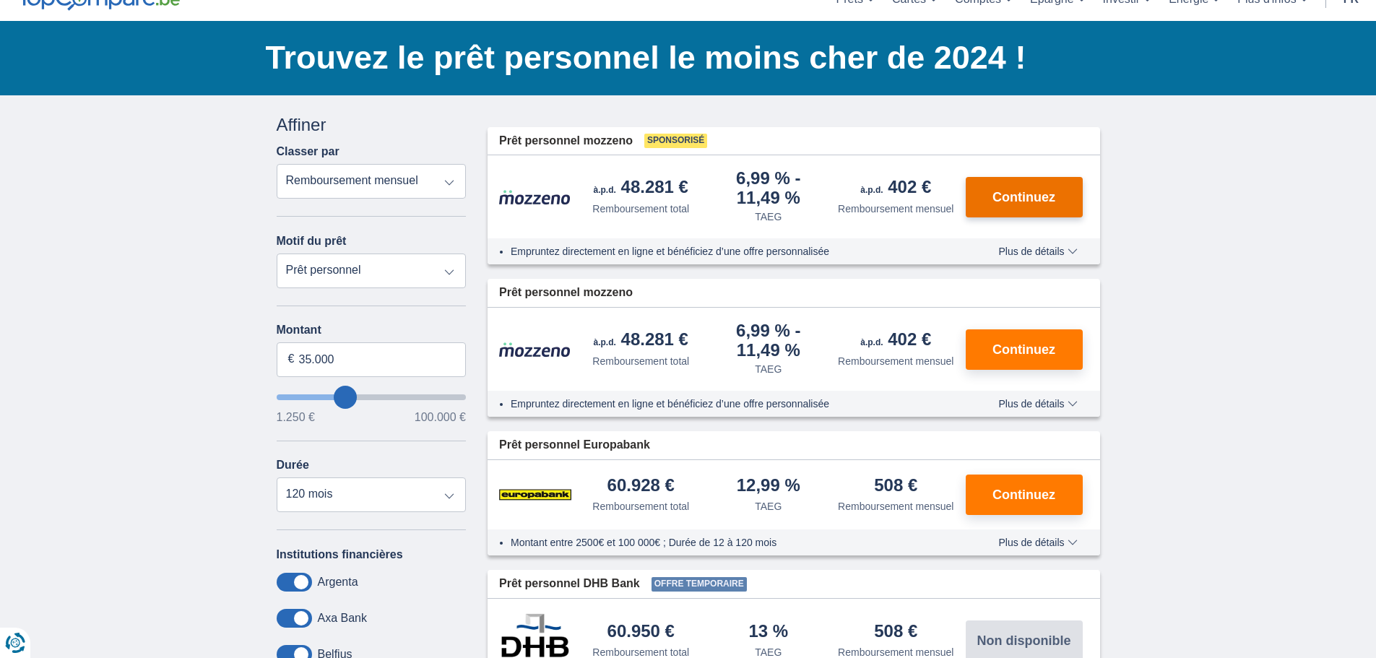
click at [1009, 197] on span "Continuez" at bounding box center [1024, 197] width 63 height 13
click at [1193, 283] on div "× widget.non-eligible-application.title widget.non-eligible-application.text no…" at bounding box center [688, 464] width 1376 height 739
